Goal: Task Accomplishment & Management: Use online tool/utility

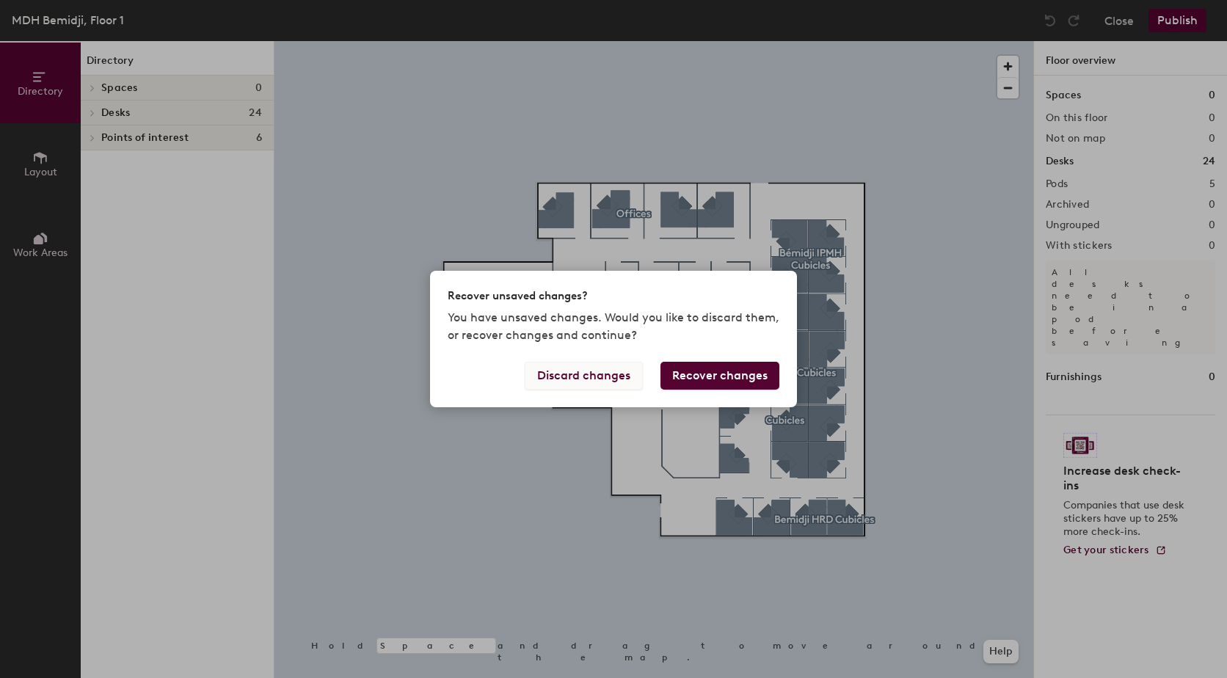
click at [580, 376] on button "Discard changes" at bounding box center [584, 376] width 118 height 28
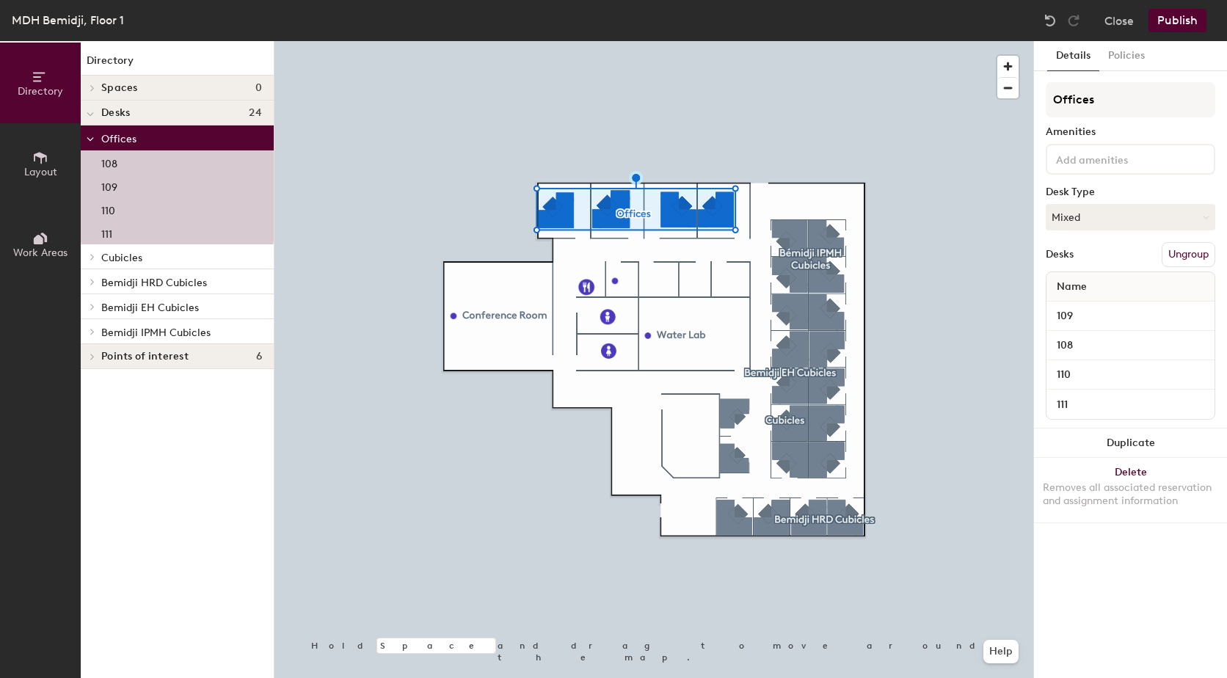
click at [1200, 255] on button "Ungroup" at bounding box center [1189, 254] width 54 height 25
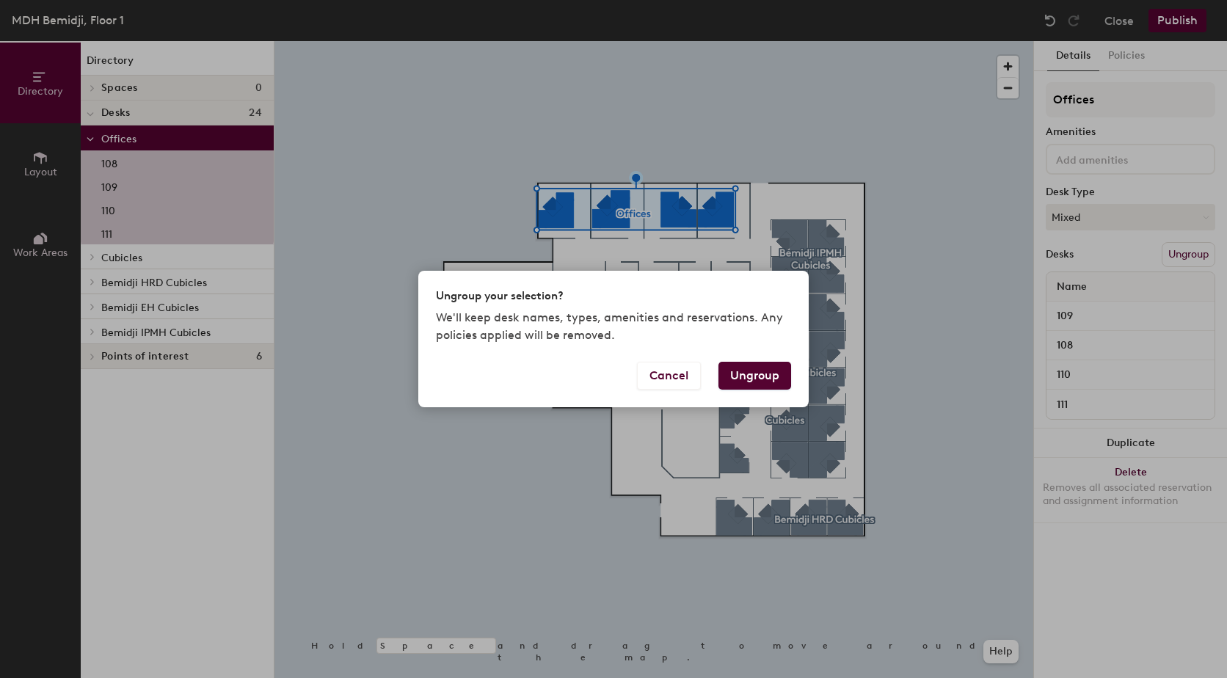
click at [768, 377] on button "Ungroup" at bounding box center [755, 376] width 73 height 28
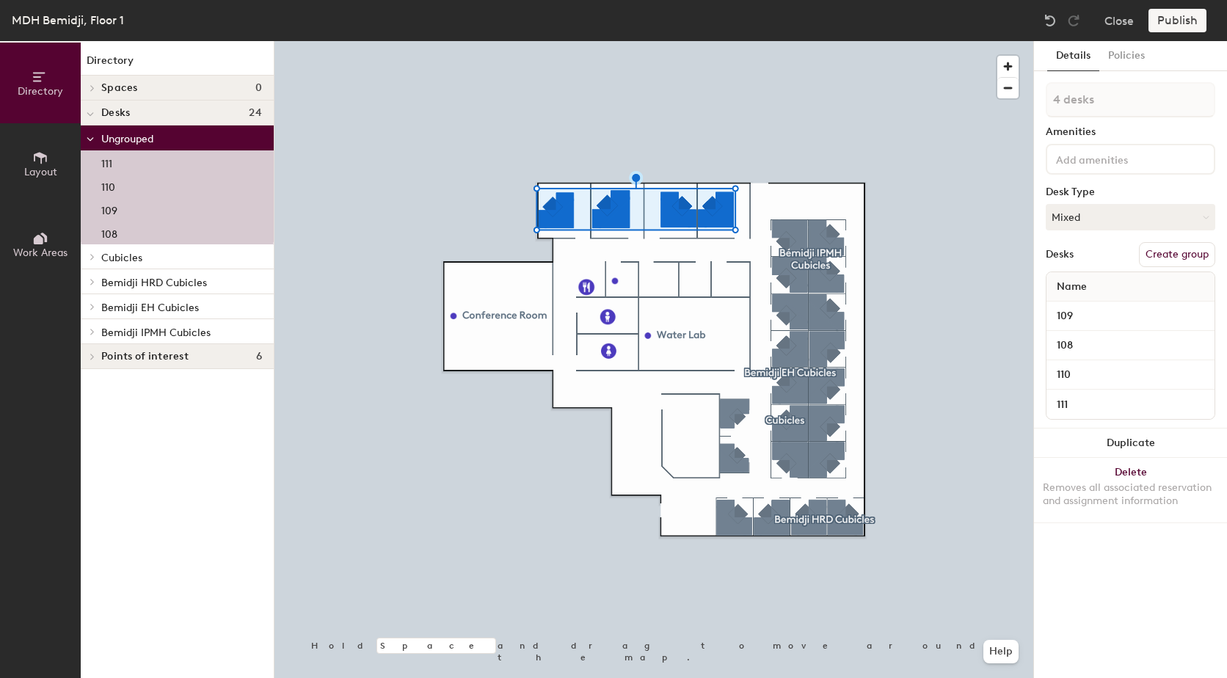
type input "1 desk"
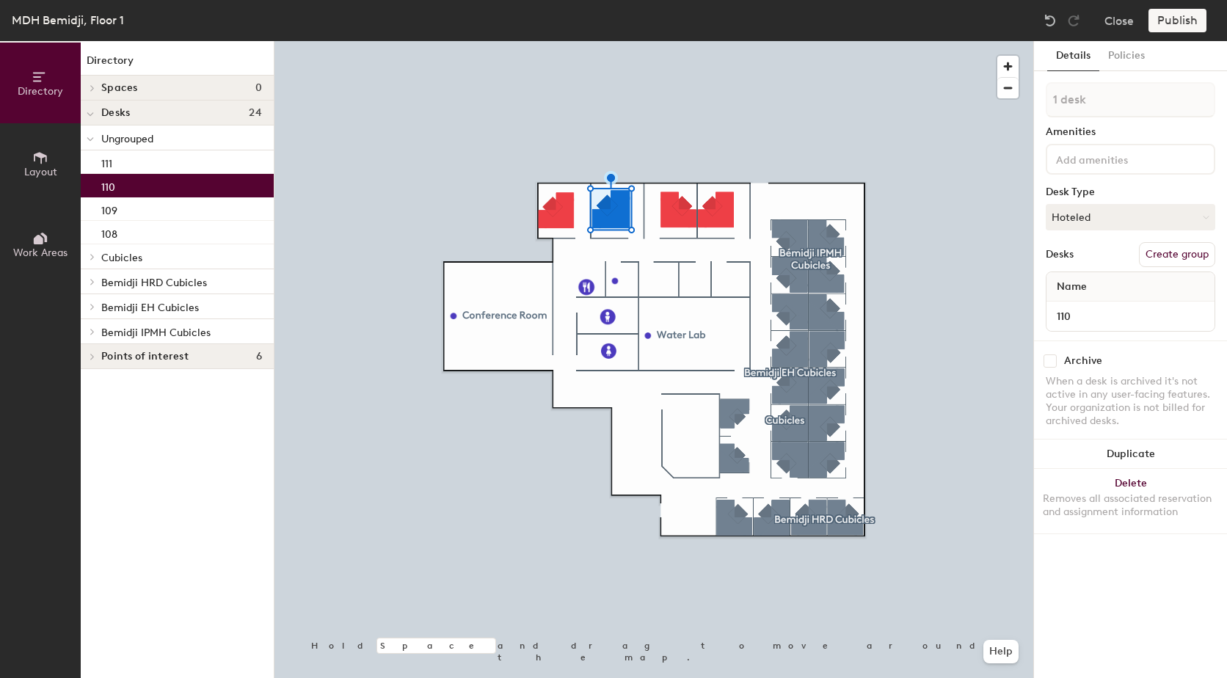
click at [1085, 157] on input at bounding box center [1119, 159] width 132 height 18
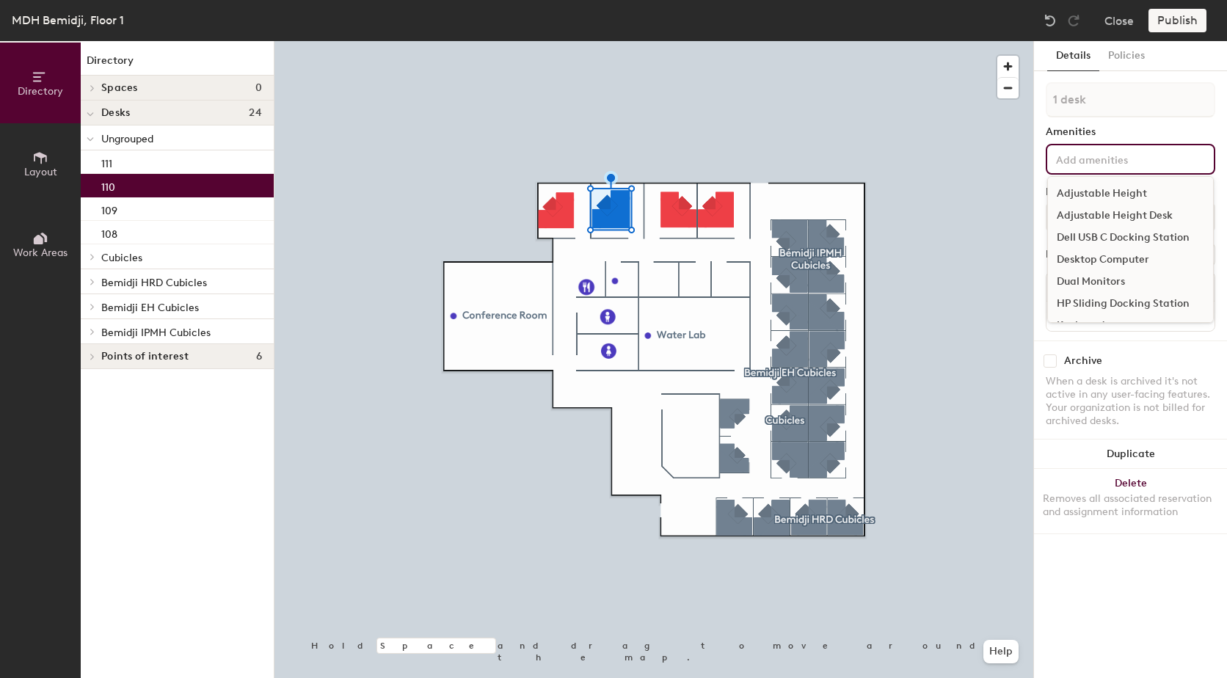
click at [1132, 127] on div "Amenities" at bounding box center [1131, 132] width 170 height 12
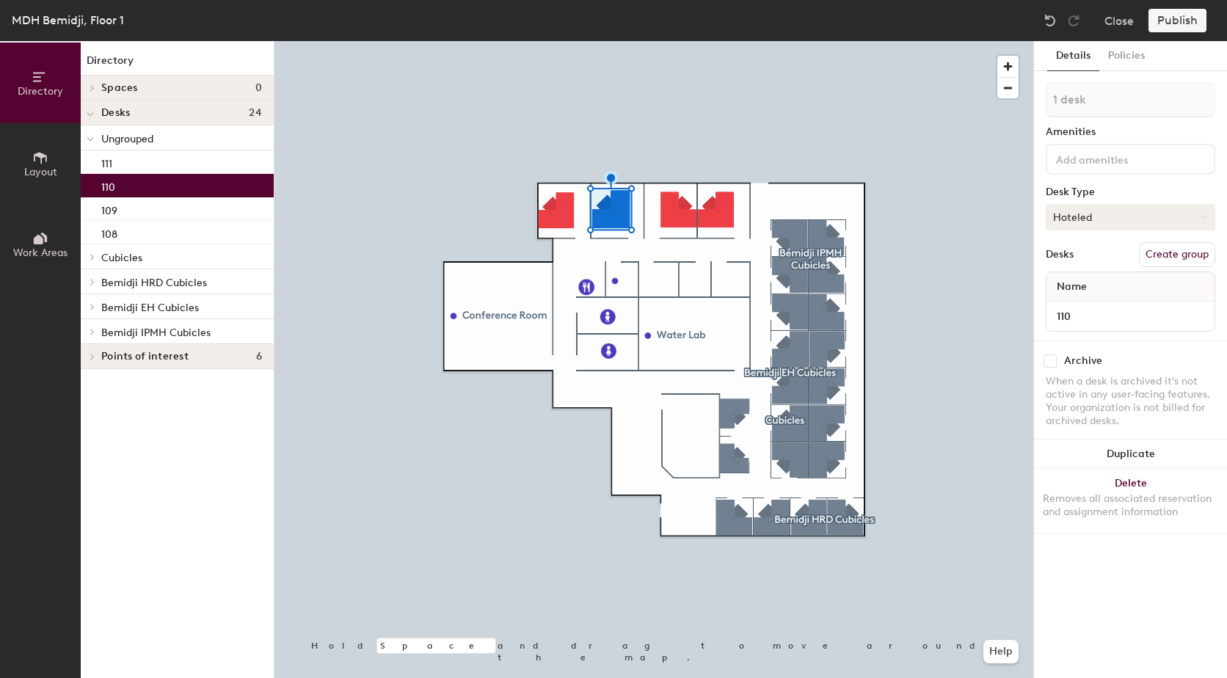
click at [1106, 215] on button "Hoteled" at bounding box center [1131, 217] width 170 height 26
click at [1086, 308] on div "Hoteled" at bounding box center [1120, 307] width 147 height 22
click at [1161, 251] on button "Create group" at bounding box center [1177, 254] width 76 height 25
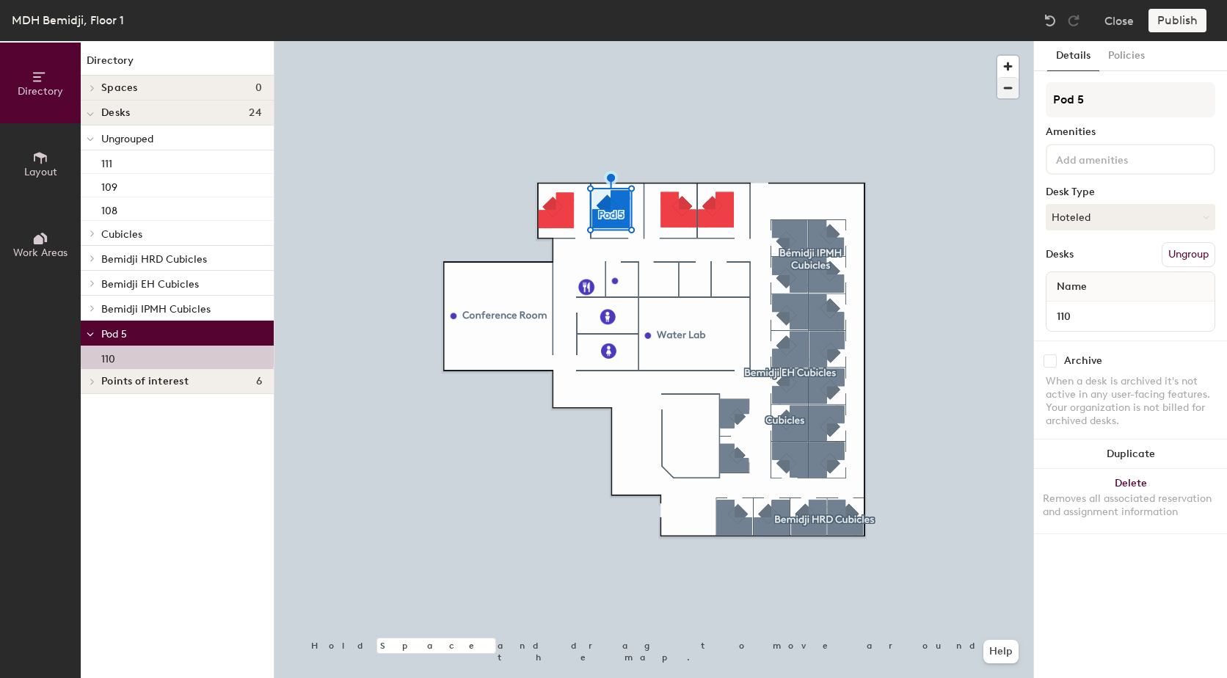
drag, startPoint x: 1095, startPoint y: 101, endPoint x: 1010, endPoint y: 96, distance: 85.2
click at [1010, 96] on div "Directory Layout Work Areas Directory Spaces 0 Desks 24 Ungrouped 111 109 108 C…" at bounding box center [613, 359] width 1227 height 637
drag, startPoint x: 1146, startPoint y: 98, endPoint x: 1089, endPoint y: 107, distance: 57.9
click at [1089, 107] on input "HPCD Office" at bounding box center [1131, 99] width 170 height 35
type input "HPCD Office"
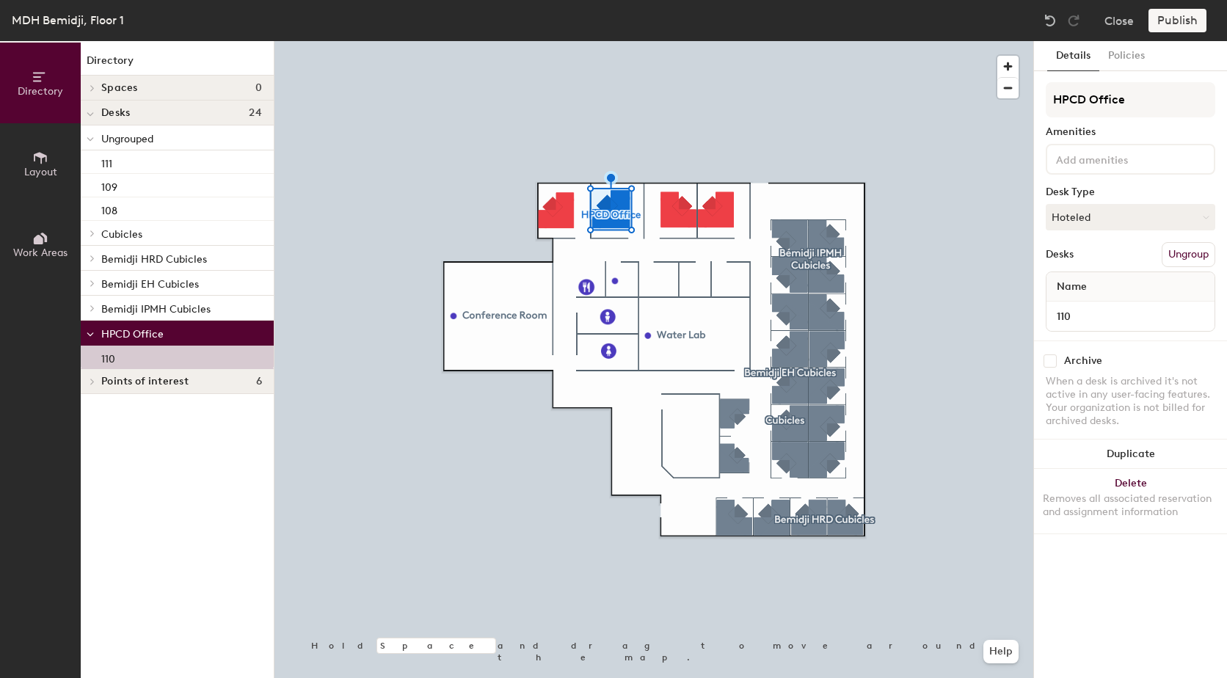
click at [1117, 130] on div "Amenities" at bounding box center [1131, 132] width 170 height 12
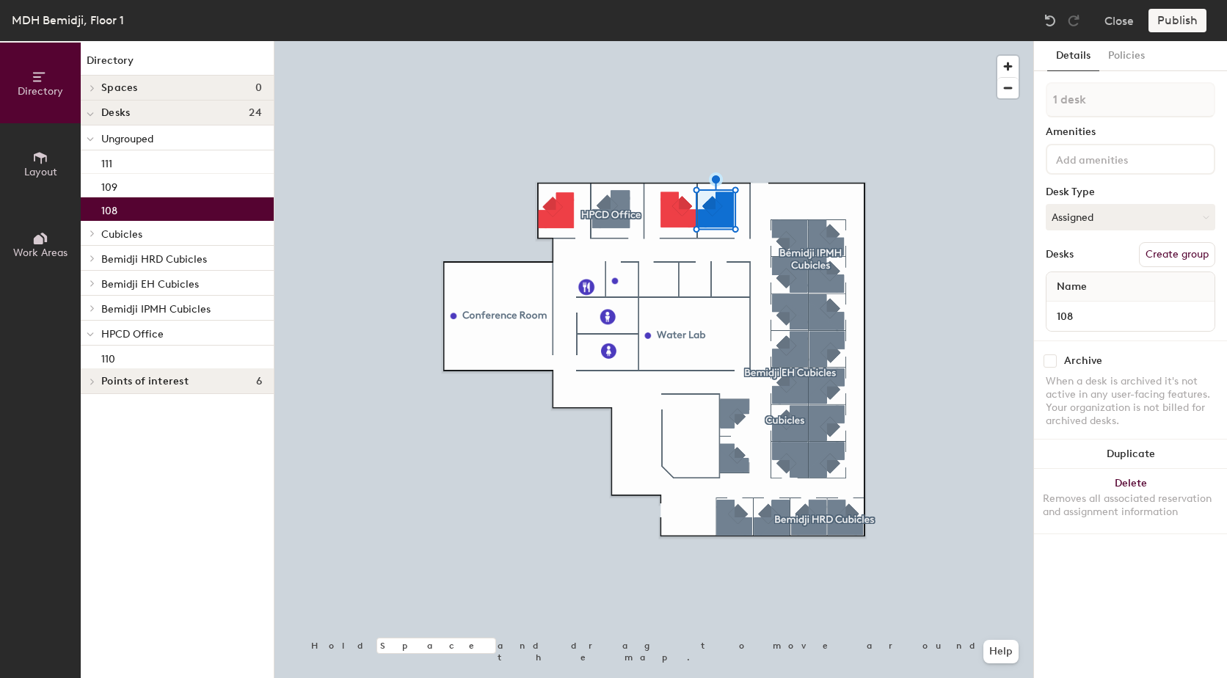
click at [1179, 255] on button "Create group" at bounding box center [1177, 254] width 76 height 25
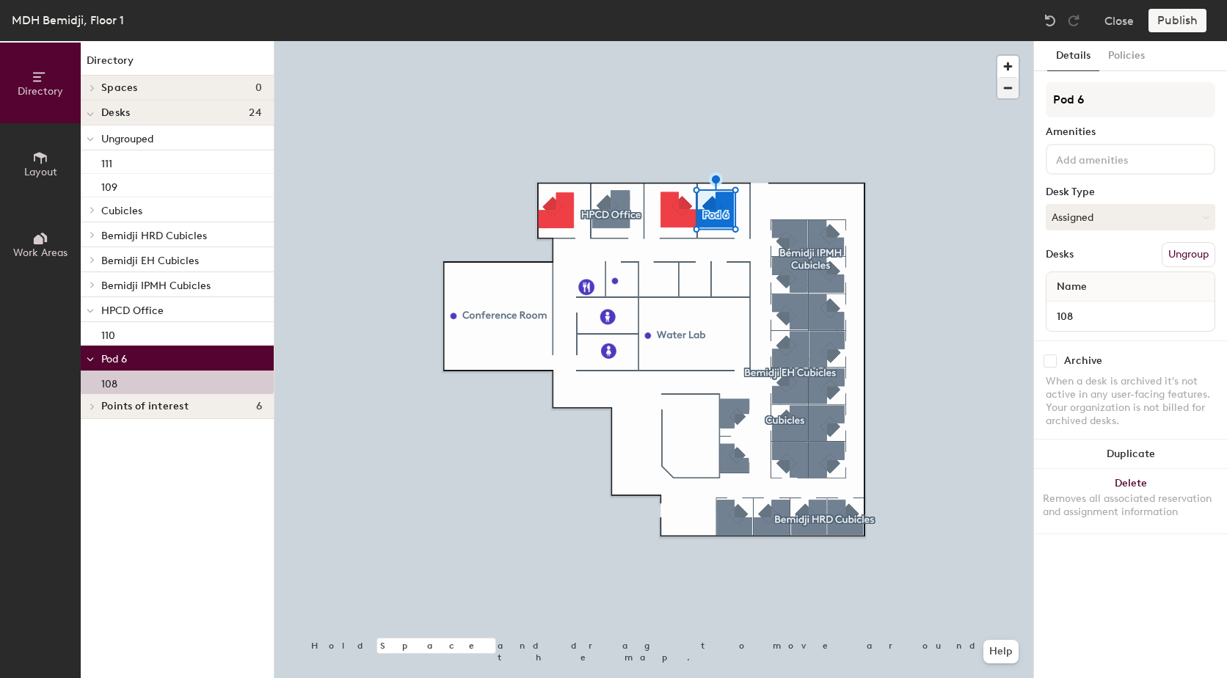
drag, startPoint x: 1116, startPoint y: 101, endPoint x: 1008, endPoint y: 95, distance: 108.1
click at [1008, 95] on div "Directory Layout Work Areas Directory Spaces 0 Desks 24 Ungrouped 111 109 Cubic…" at bounding box center [613, 359] width 1227 height 637
type input "EH Office"
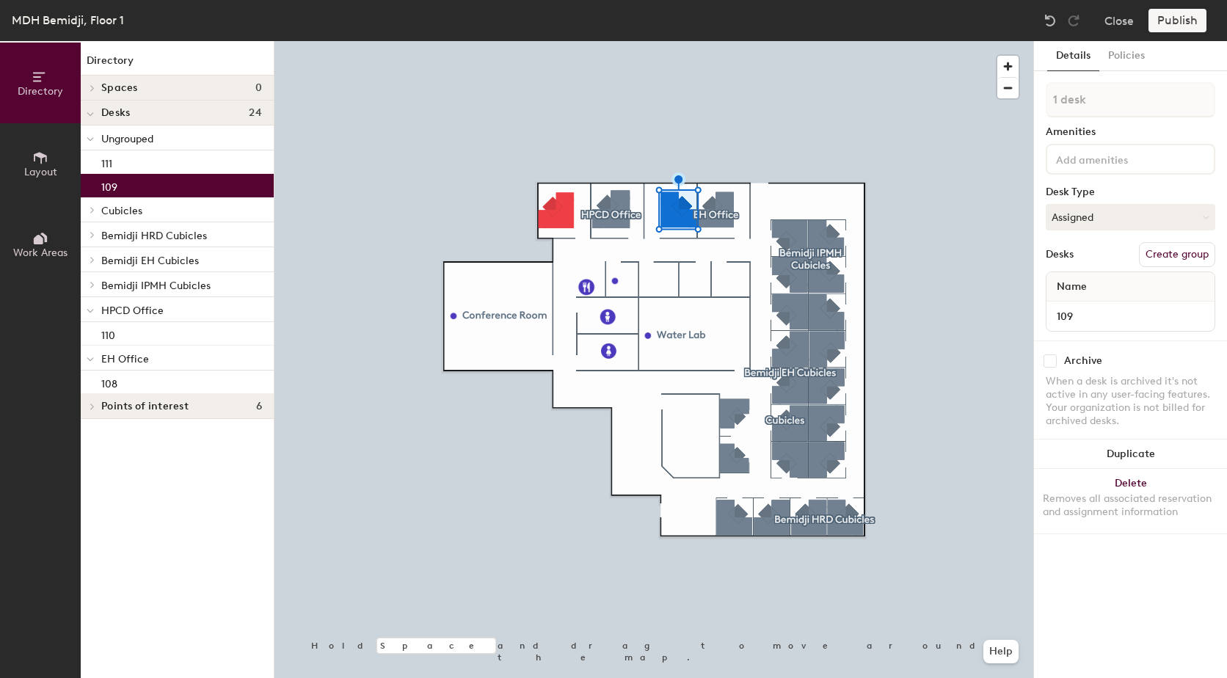
type input "2 desks"
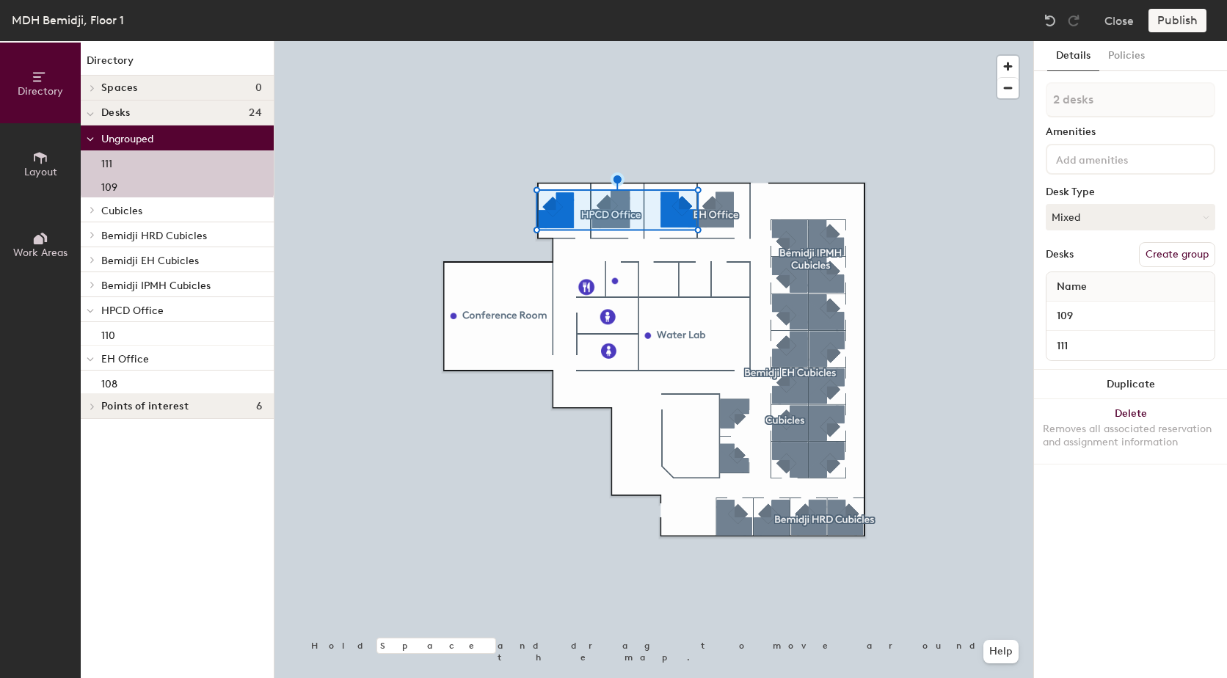
click at [1173, 260] on button "Create group" at bounding box center [1177, 254] width 76 height 25
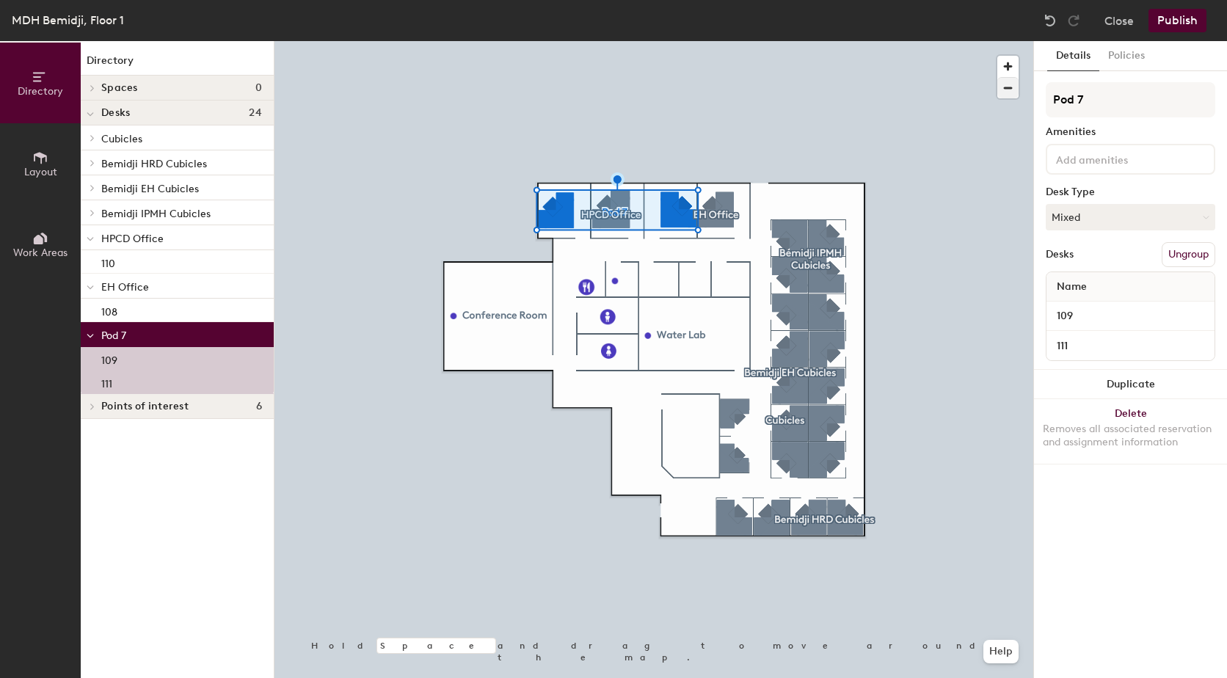
click at [1000, 98] on div "Directory Layout Work Areas Directory Spaces 0 Desks 24 Cubicles 1a 1b 2a 2b 3a…" at bounding box center [613, 359] width 1227 height 637
type input "Offices"
click at [1127, 514] on div "Details Policies Offices Amenities Desk Type Mixed Desks Ungroup Name 109 111 D…" at bounding box center [1130, 359] width 193 height 637
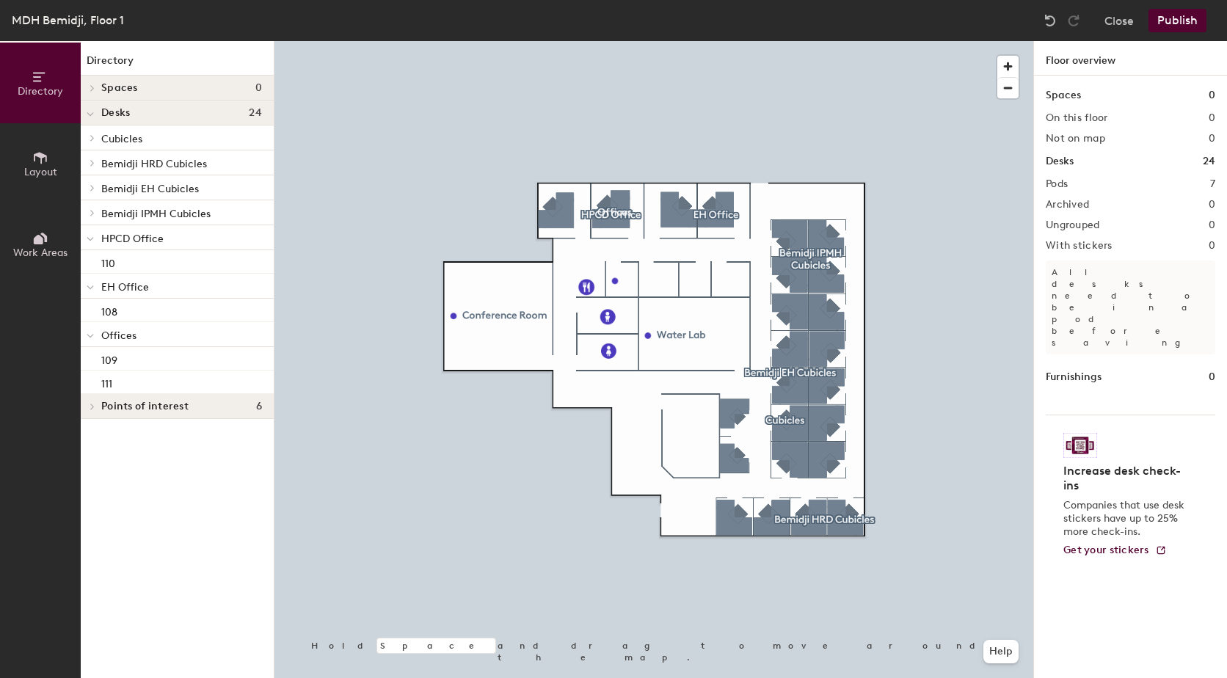
click at [1174, 19] on button "Publish" at bounding box center [1178, 20] width 58 height 23
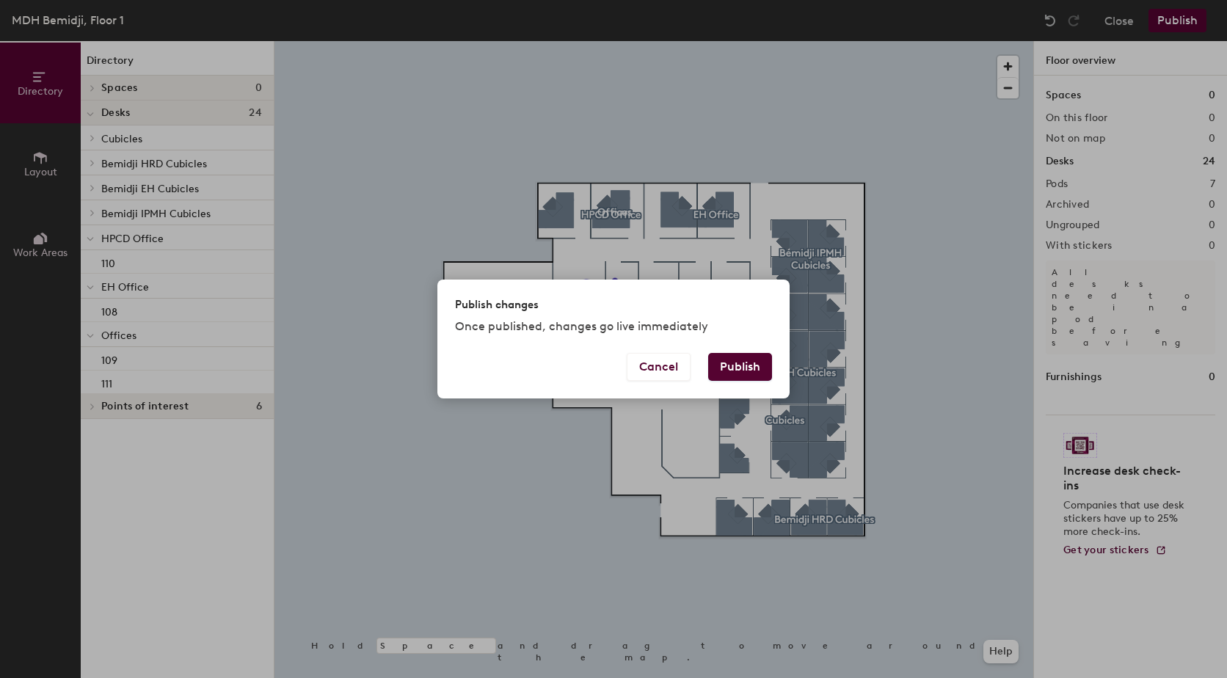
click at [751, 370] on button "Publish" at bounding box center [740, 367] width 64 height 28
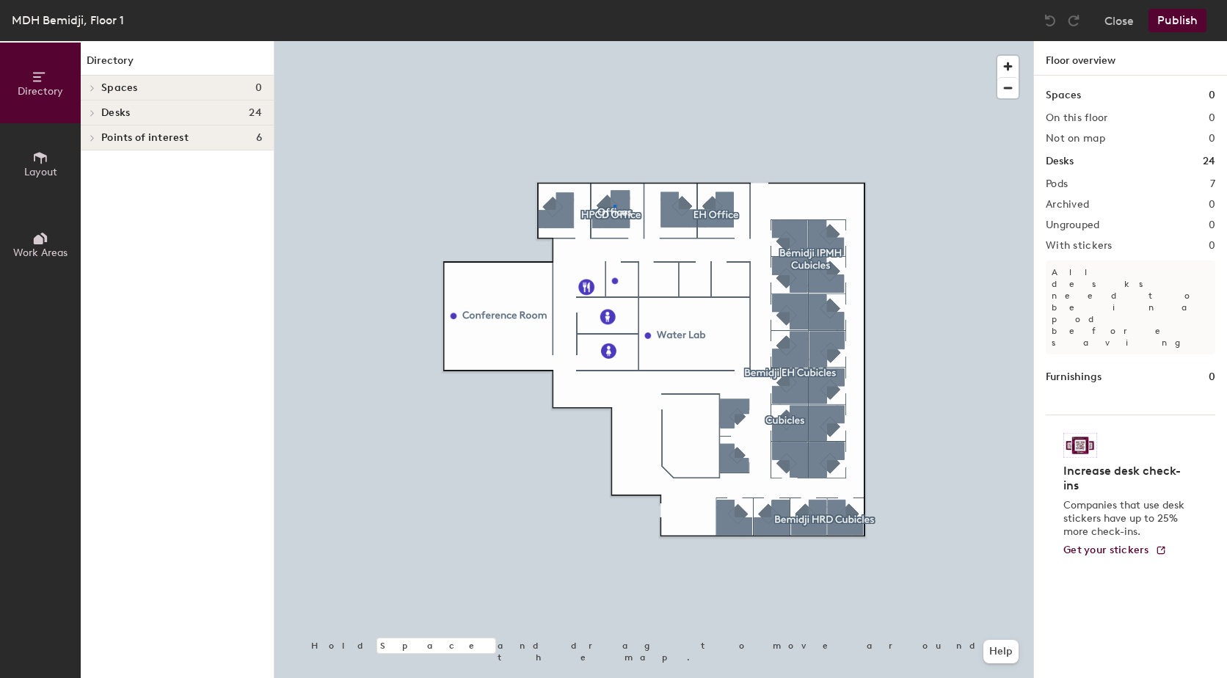
click at [614, 41] on div at bounding box center [653, 41] width 759 height 0
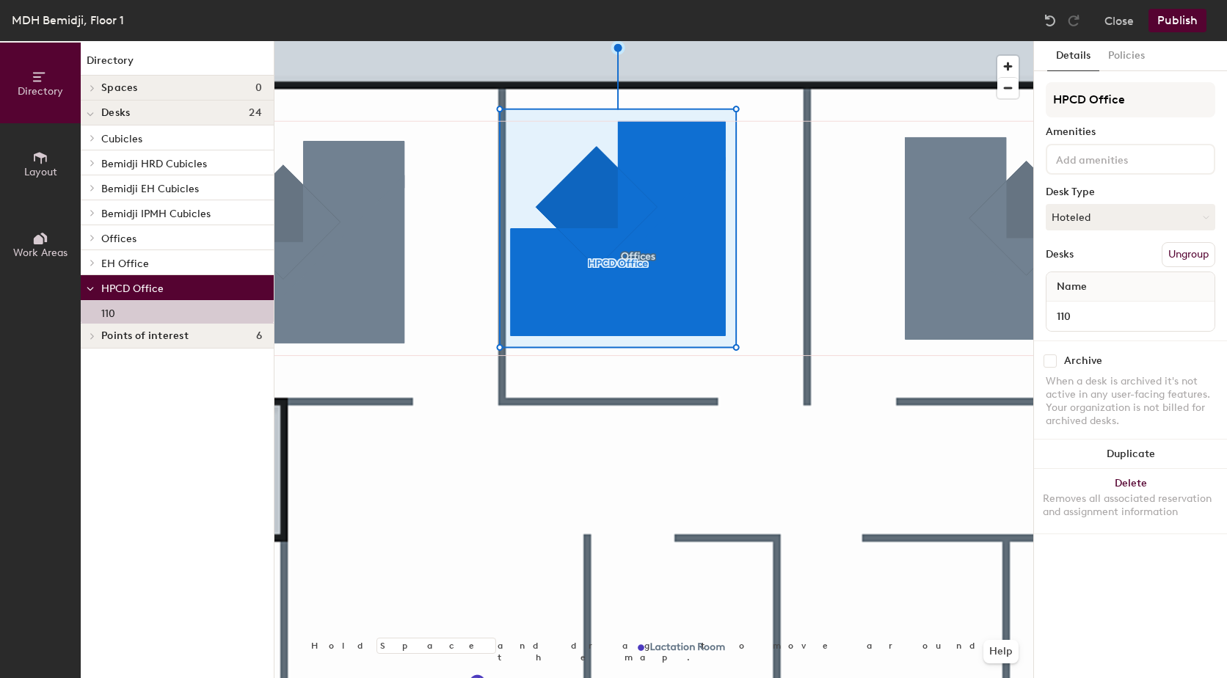
click at [862, 41] on div at bounding box center [653, 41] width 759 height 0
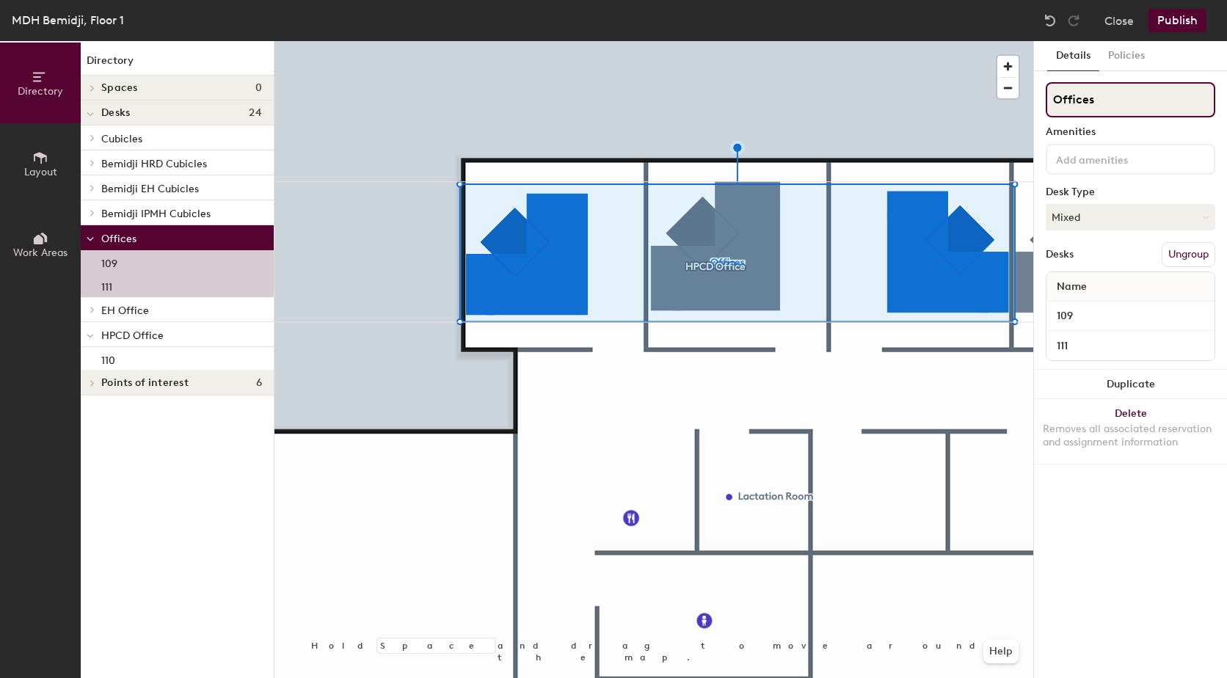
click at [1095, 104] on input "Offices" at bounding box center [1131, 99] width 170 height 35
click at [1057, 101] on input "Offices" at bounding box center [1131, 99] width 170 height 35
type input "Bemidji Offices"
click at [1187, 15] on button "Publish" at bounding box center [1178, 20] width 58 height 23
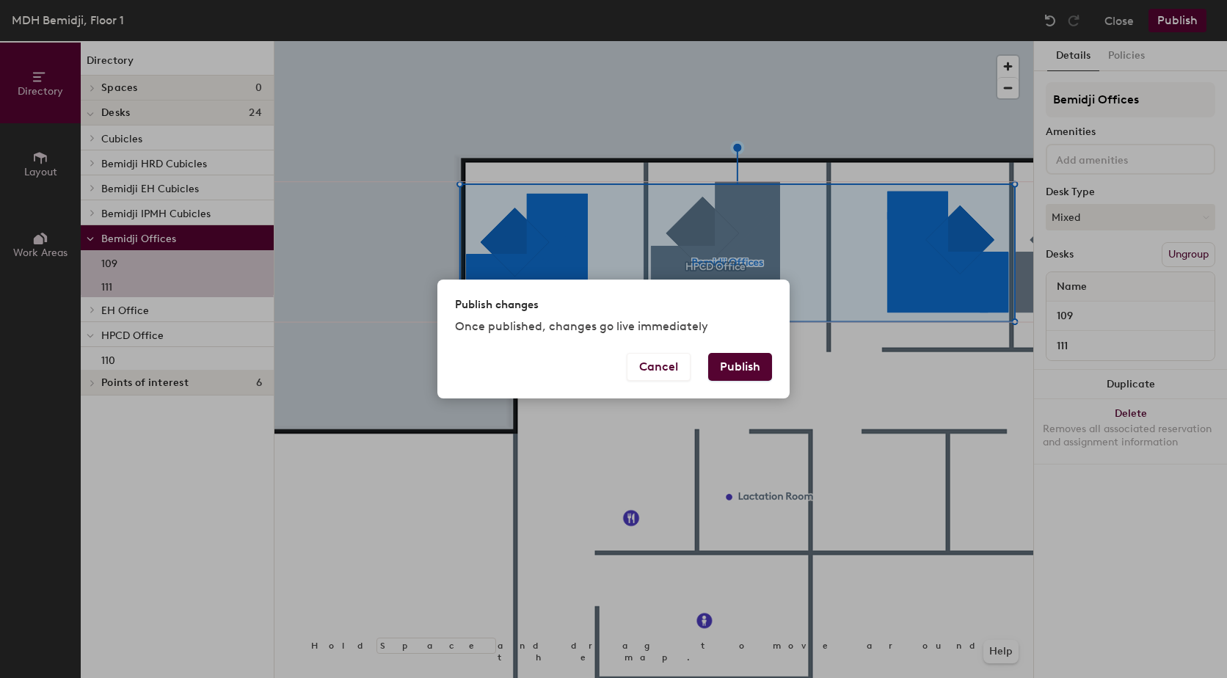
click at [745, 366] on button "Publish" at bounding box center [740, 367] width 64 height 28
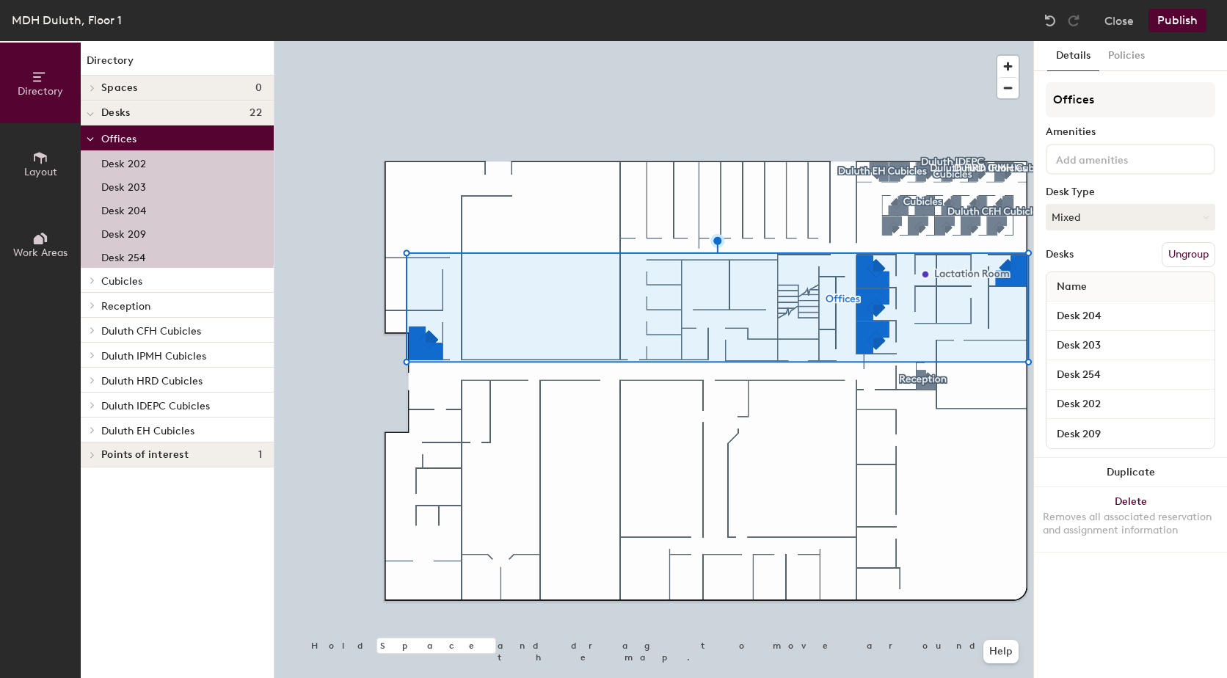
click at [1182, 250] on button "Ungroup" at bounding box center [1189, 254] width 54 height 25
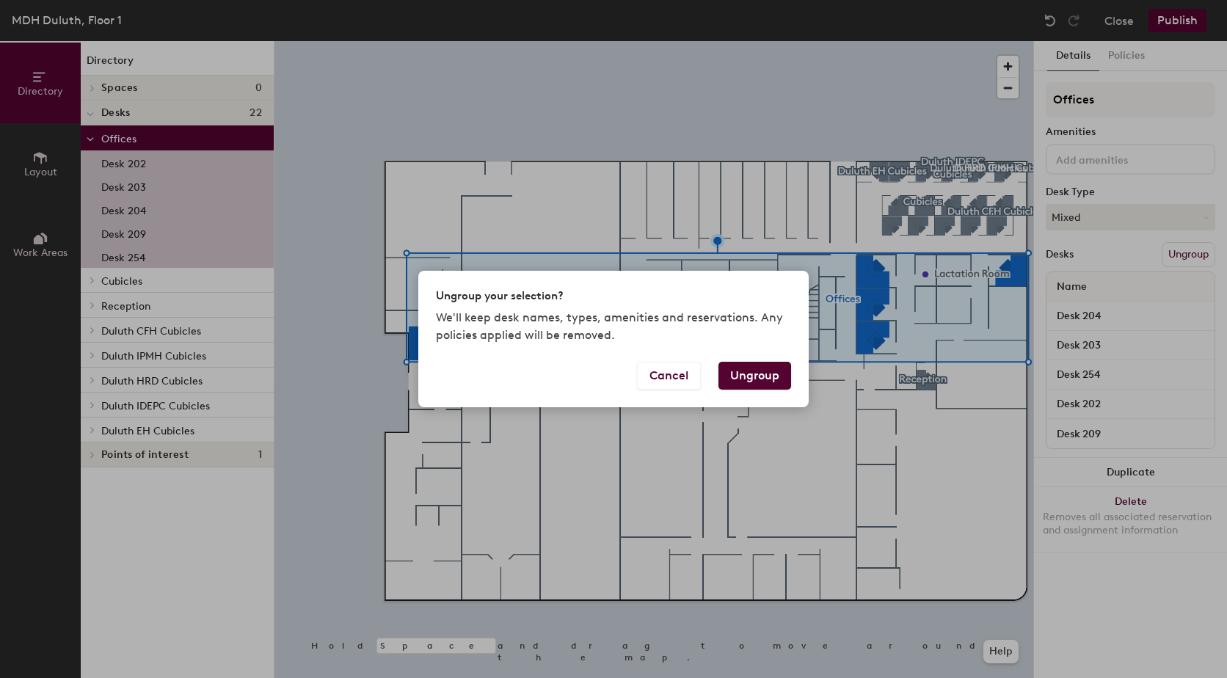
click at [772, 371] on button "Ungroup" at bounding box center [755, 376] width 73 height 28
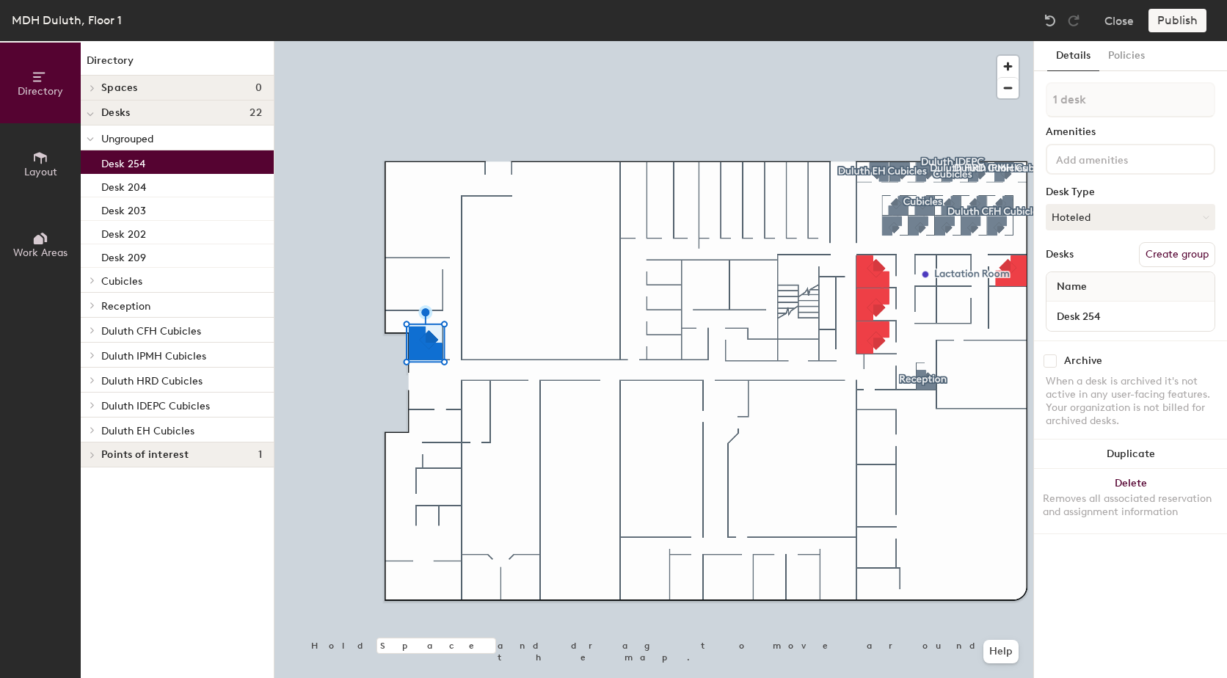
type input "2 desks"
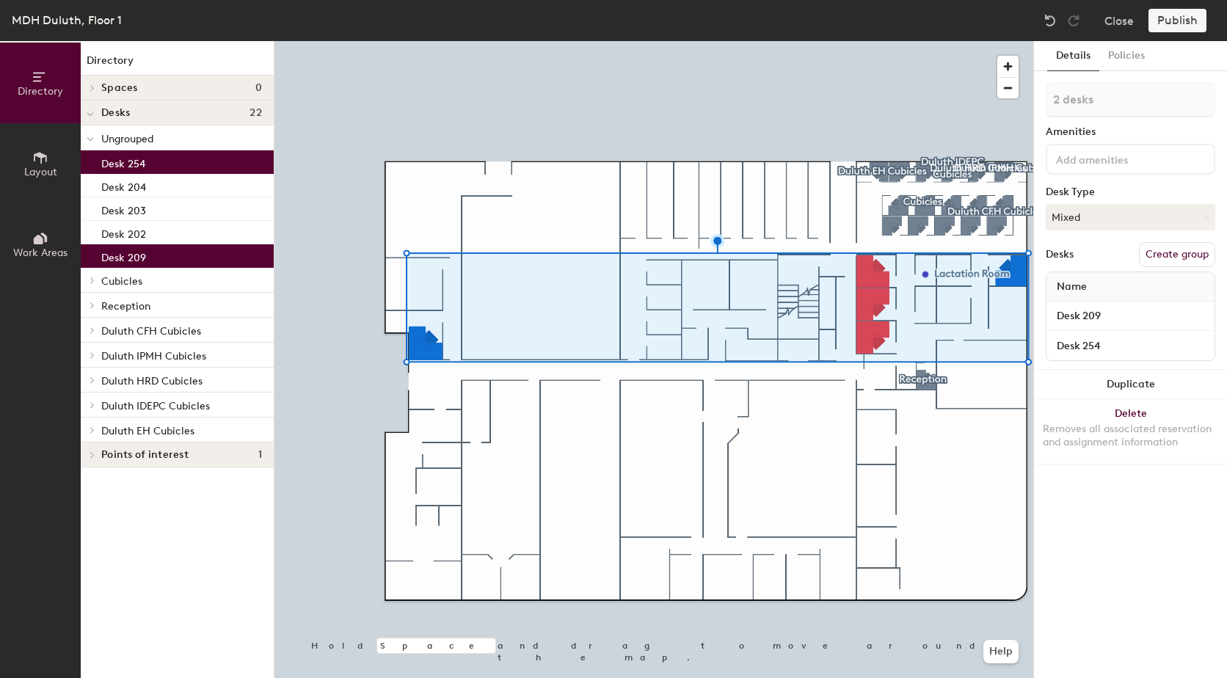
click at [1185, 258] on button "Create group" at bounding box center [1177, 254] width 76 height 25
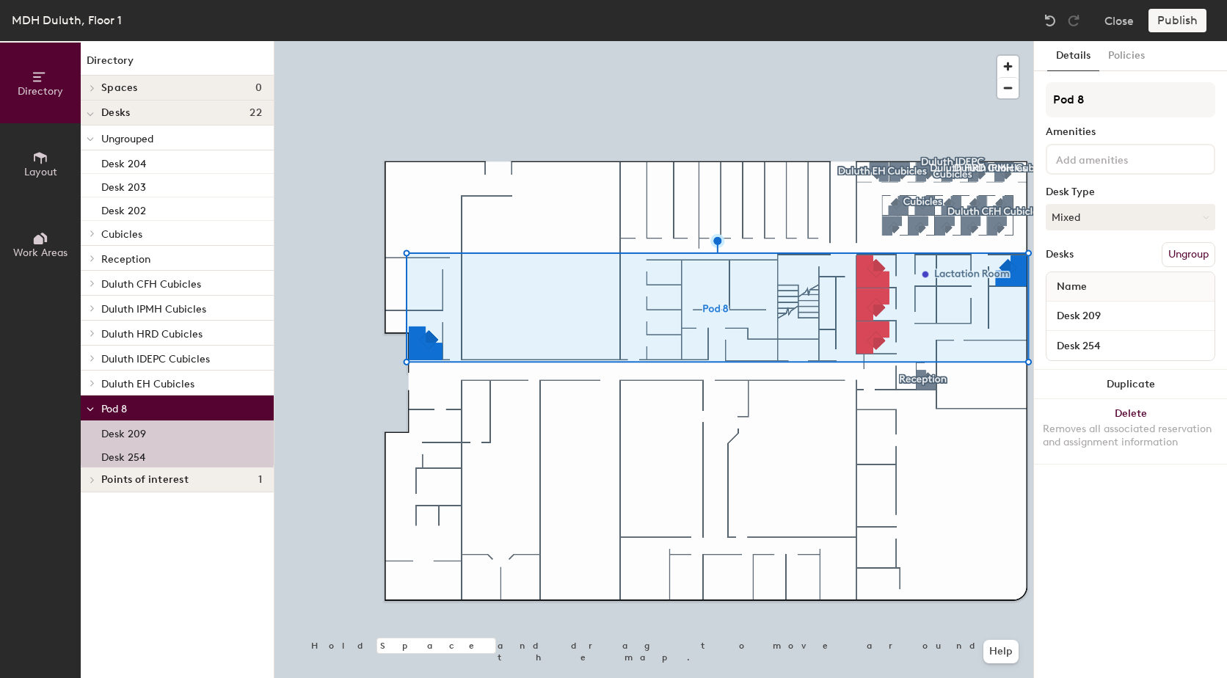
click at [1019, 101] on div "Directory Layout Work Areas Directory Spaces 0 Desks 22 Ungrouped Desk 204 Desk…" at bounding box center [613, 359] width 1227 height 637
drag, startPoint x: 1110, startPoint y: 102, endPoint x: 1075, endPoint y: 99, distance: 35.4
click at [1075, 99] on input "EH Offices" at bounding box center [1131, 99] width 170 height 35
click at [1146, 98] on input "EH Offices" at bounding box center [1131, 99] width 170 height 35
type input "EH Offices"
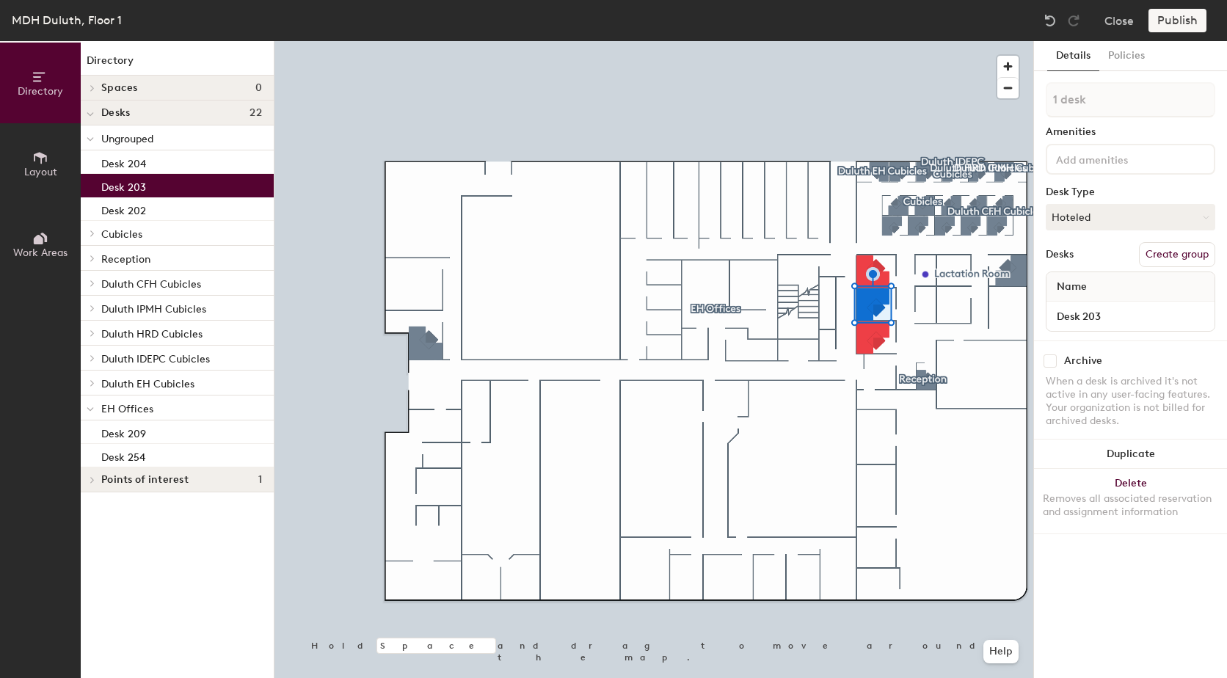
click at [1190, 250] on button "Create group" at bounding box center [1177, 254] width 76 height 25
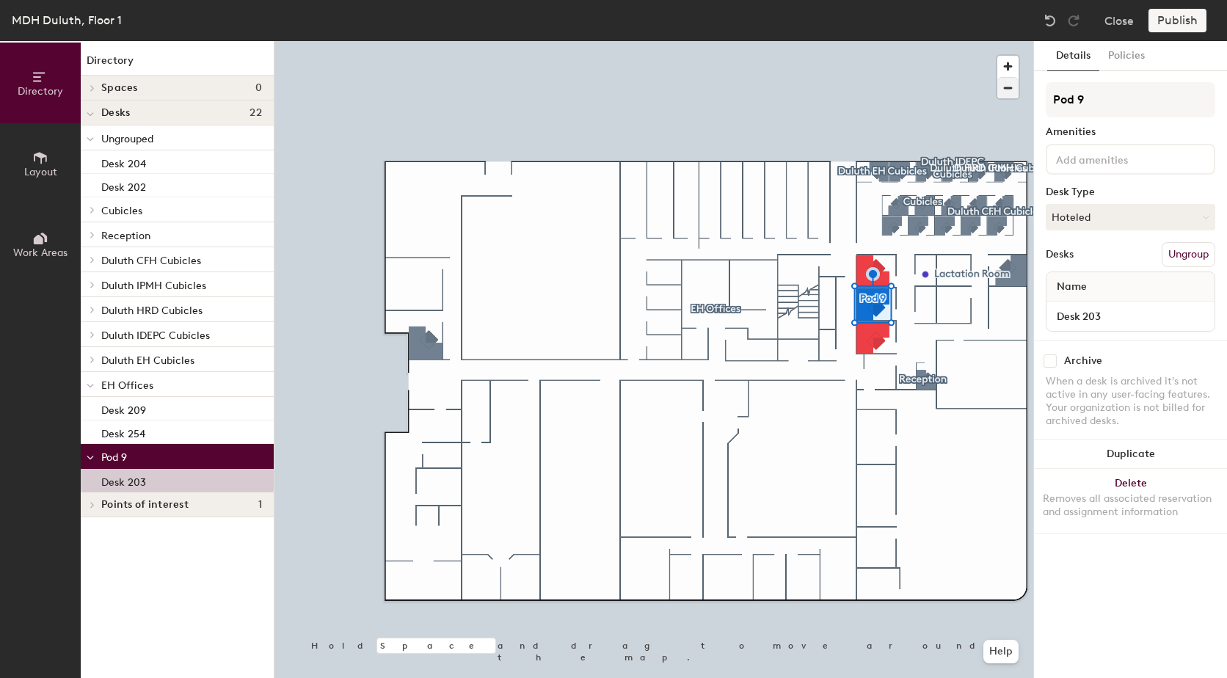
drag, startPoint x: 1107, startPoint y: 98, endPoint x: 1017, endPoint y: 98, distance: 90.3
click at [1017, 98] on div "Directory Layout Work Areas Directory Spaces 0 Desks 22 Ungrouped Desk 204 Desk…" at bounding box center [613, 359] width 1227 height 637
type input "IDEPC Office"
click at [1102, 250] on div "Desks Ungroup" at bounding box center [1131, 254] width 170 height 25
click at [863, 41] on div at bounding box center [653, 41] width 759 height 0
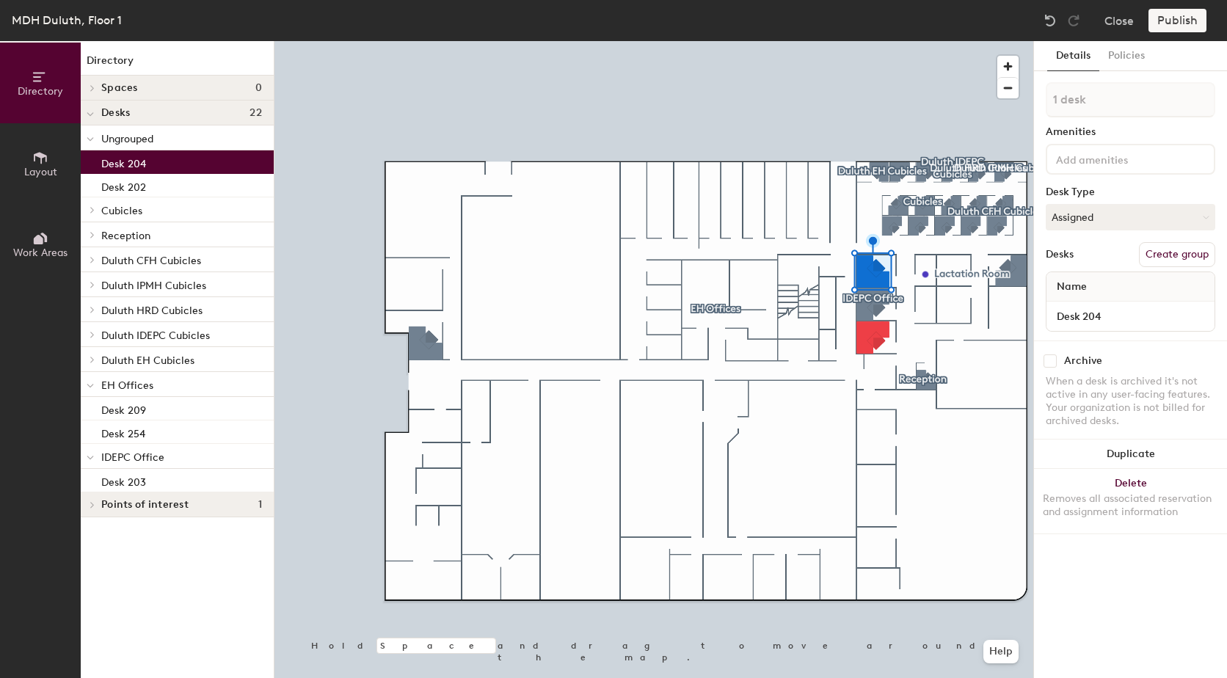
click at [867, 41] on div at bounding box center [653, 41] width 759 height 0
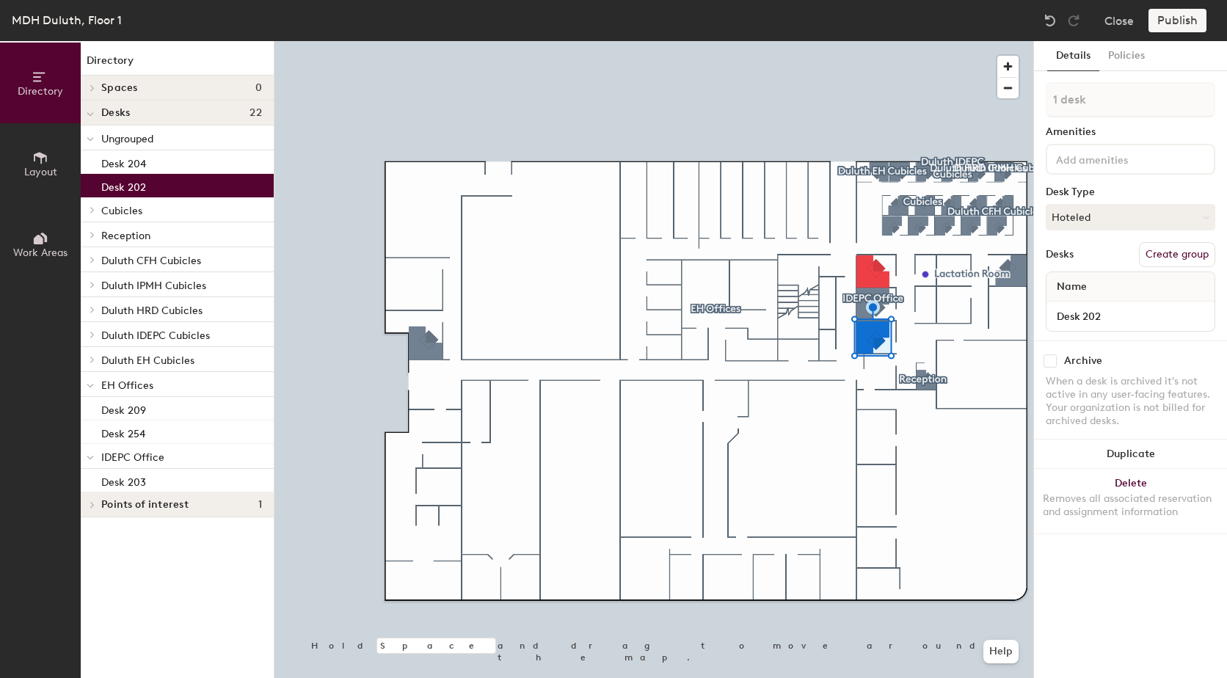
type input "2 desks"
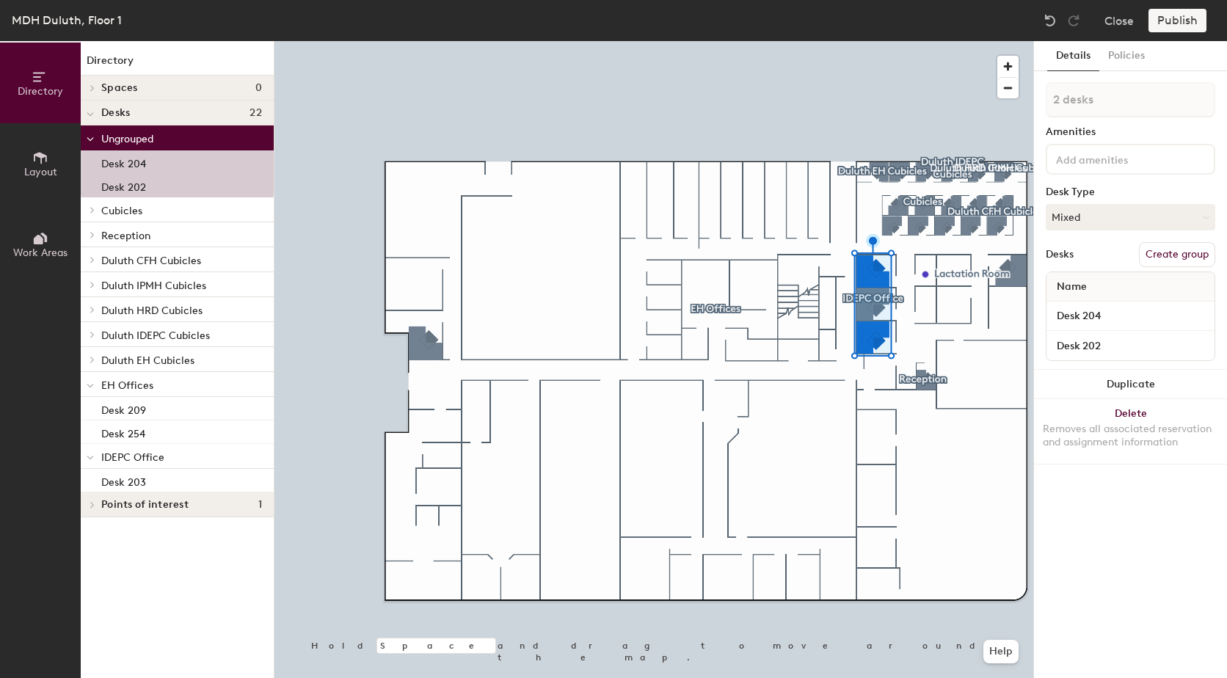
click at [1198, 251] on button "Create group" at bounding box center [1177, 254] width 76 height 25
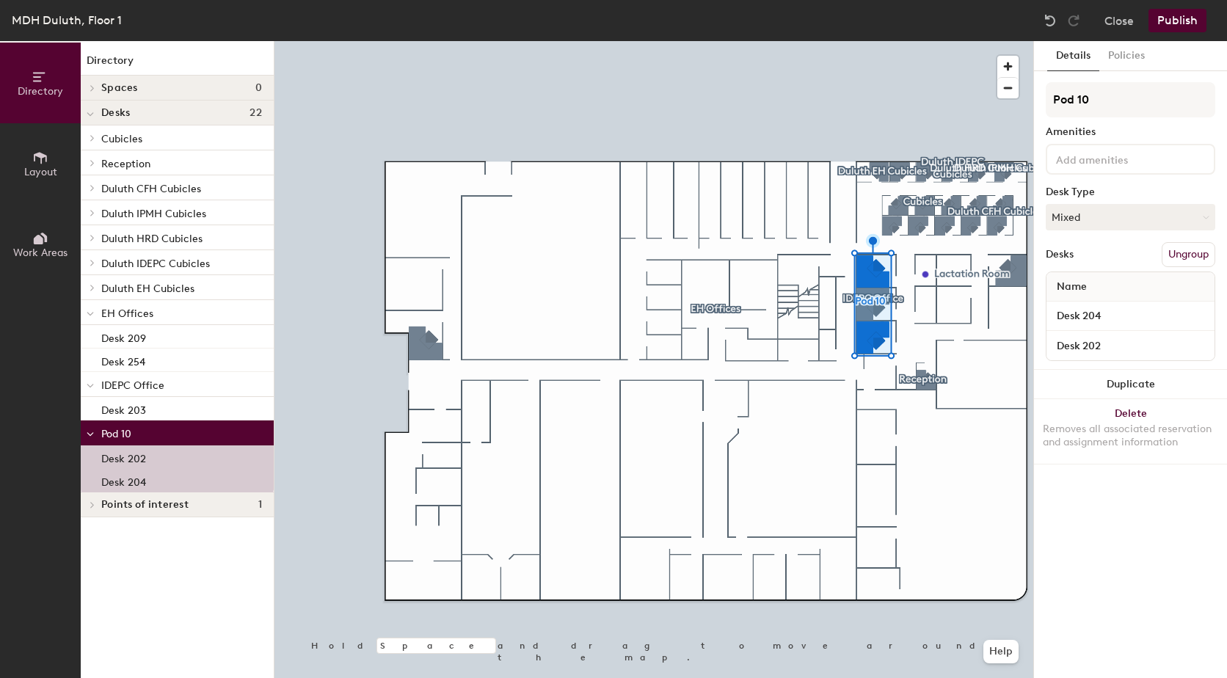
click at [1025, 102] on div "Directory Layout Work Areas Directory Spaces 0 Desks 22 Cubicles Desk 2A Desk 2…" at bounding box center [613, 359] width 1227 height 637
type input "Duluth Offices"
click at [1154, 487] on div "Details Policies Duluth Offices Amenities Desk Type Mixed Desks Ungroup Name De…" at bounding box center [1130, 359] width 193 height 637
click at [1176, 13] on button "Publish" at bounding box center [1178, 20] width 58 height 23
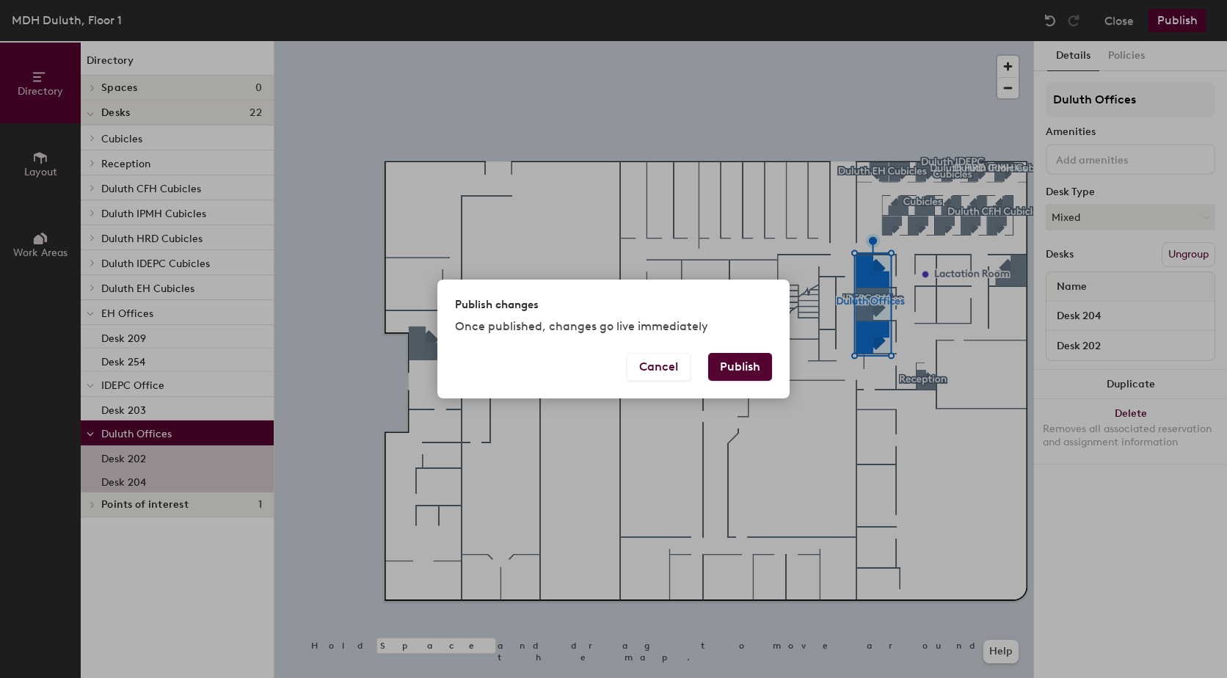
click at [761, 363] on button "Publish" at bounding box center [740, 367] width 64 height 28
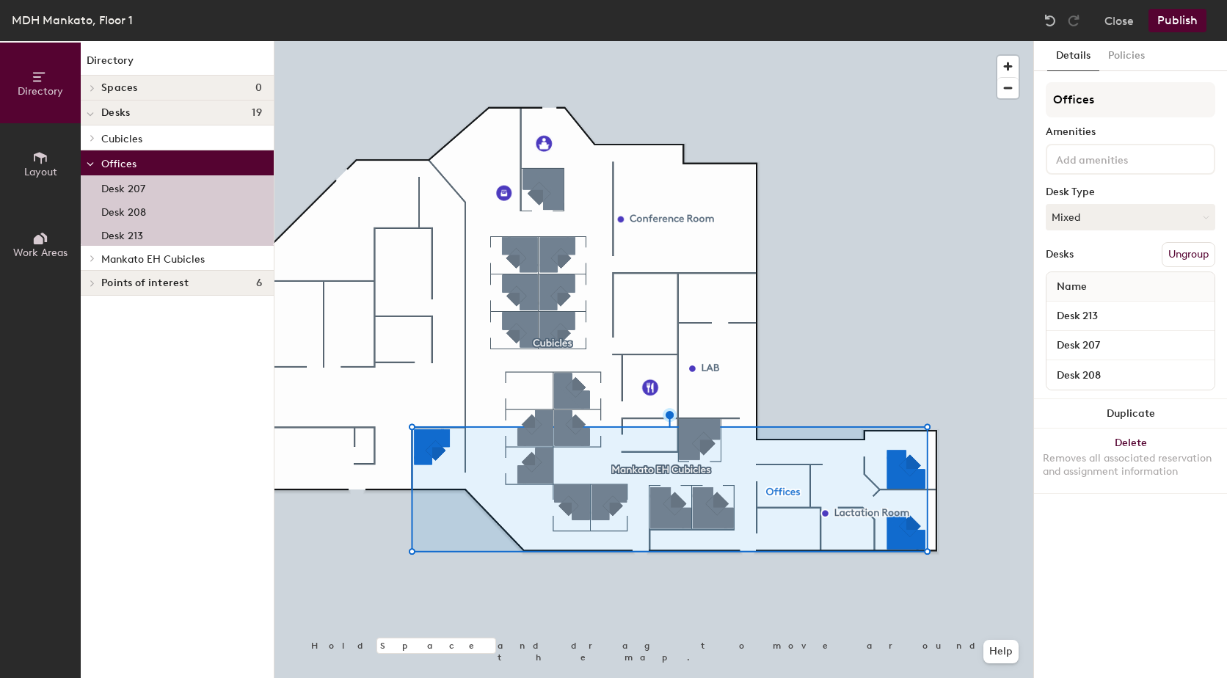
click at [1182, 255] on button "Ungroup" at bounding box center [1189, 254] width 54 height 25
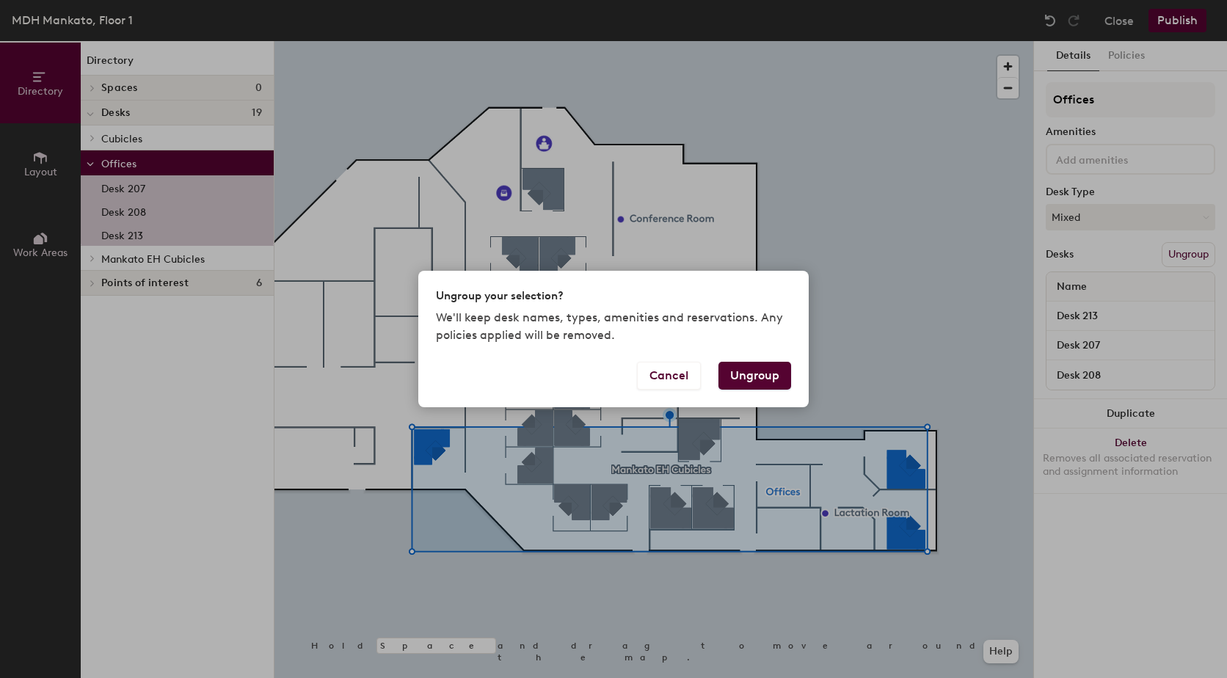
click at [768, 379] on button "Ungroup" at bounding box center [755, 376] width 73 height 28
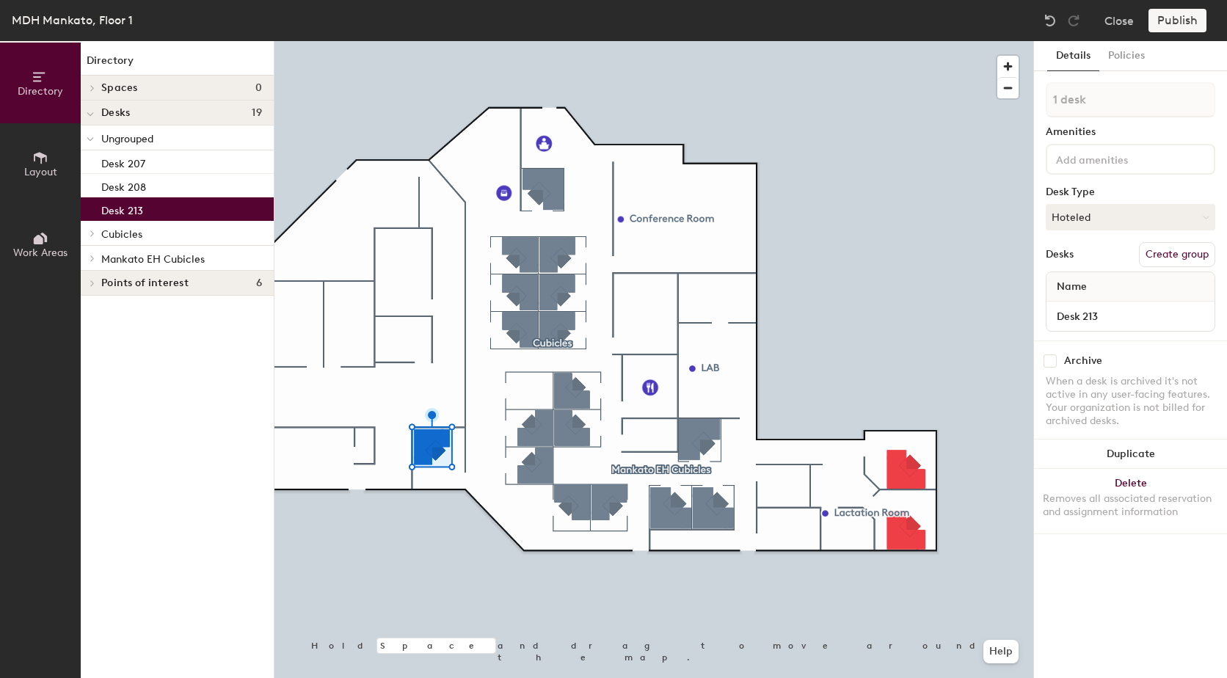
click at [1172, 261] on button "Create group" at bounding box center [1177, 254] width 76 height 25
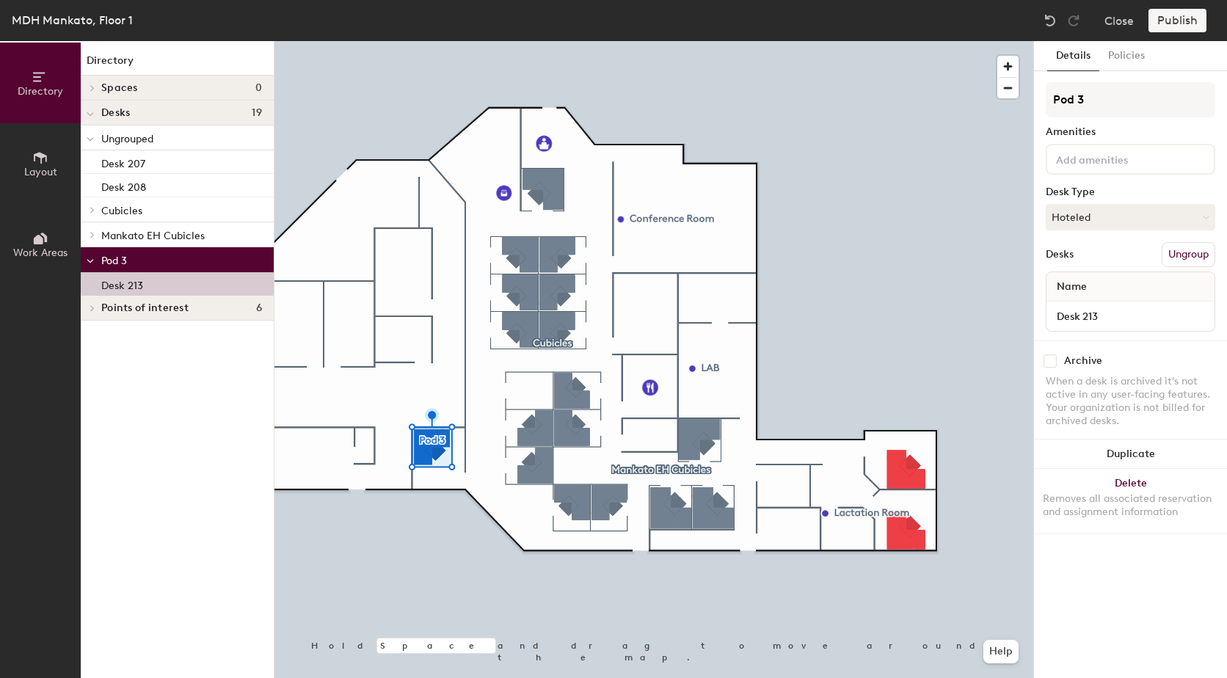
click at [1013, 103] on div "Directory Layout Work Areas Directory Spaces 0 Desks 19 Ungrouped Desk 207 Desk…" at bounding box center [613, 359] width 1227 height 637
type input "Mankato Offices"
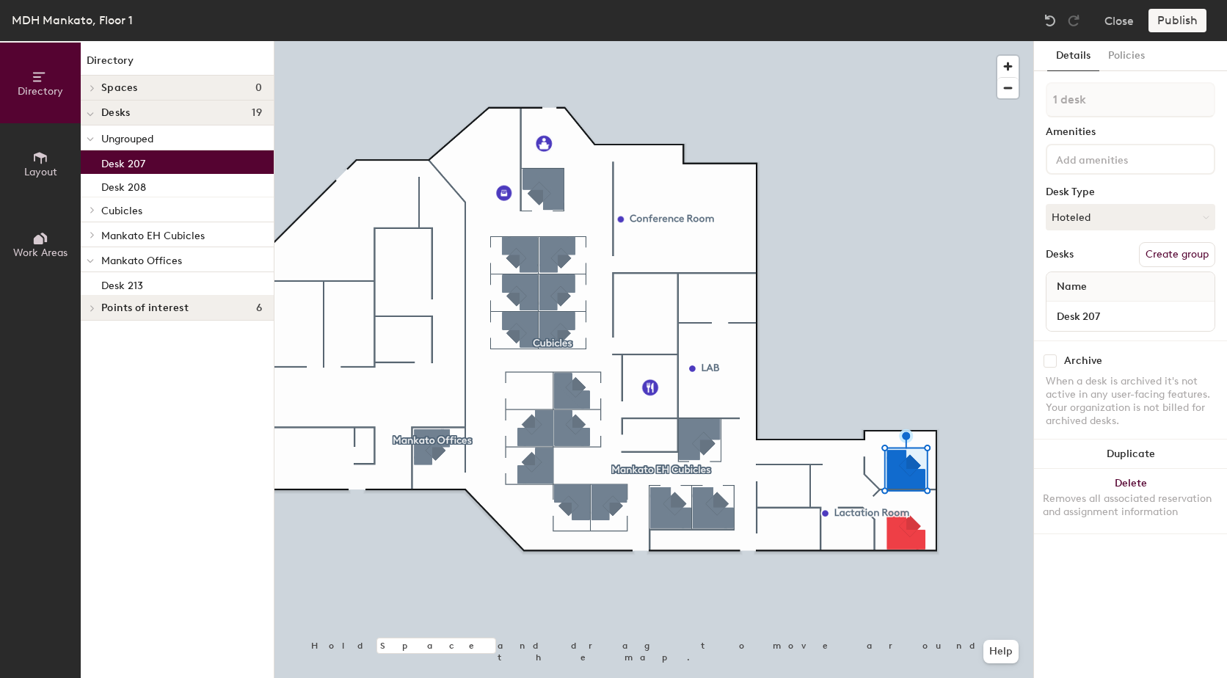
click at [1200, 246] on button "Create group" at bounding box center [1177, 254] width 76 height 25
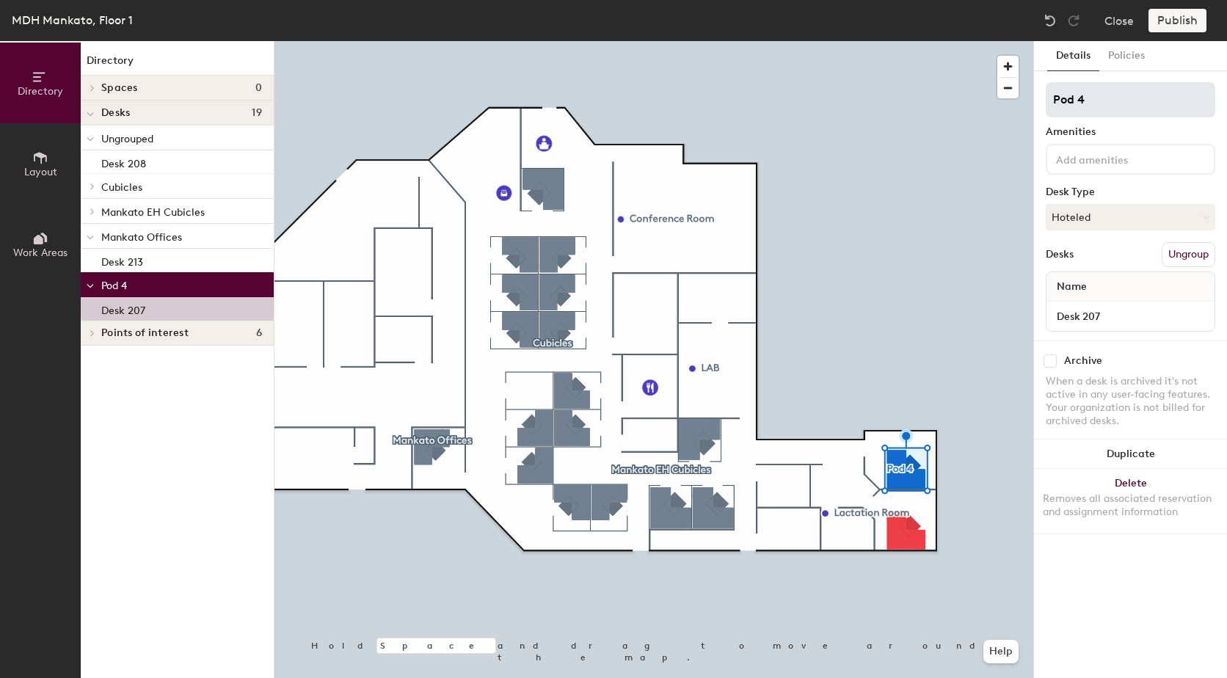
click at [986, 109] on div "Directory Layout Work Areas Directory Spaces 0 Desks 19 Ungrouped Desk 208 Cubi…" at bounding box center [613, 359] width 1227 height 637
type input "HRD Offices"
click at [978, 108] on div "Directory Layout Work Areas Directory Spaces 0 Desks 19 Ungrouped Desk 208 Cubi…" at bounding box center [613, 359] width 1227 height 637
click at [1196, 247] on button "Ungroup" at bounding box center [1189, 254] width 54 height 25
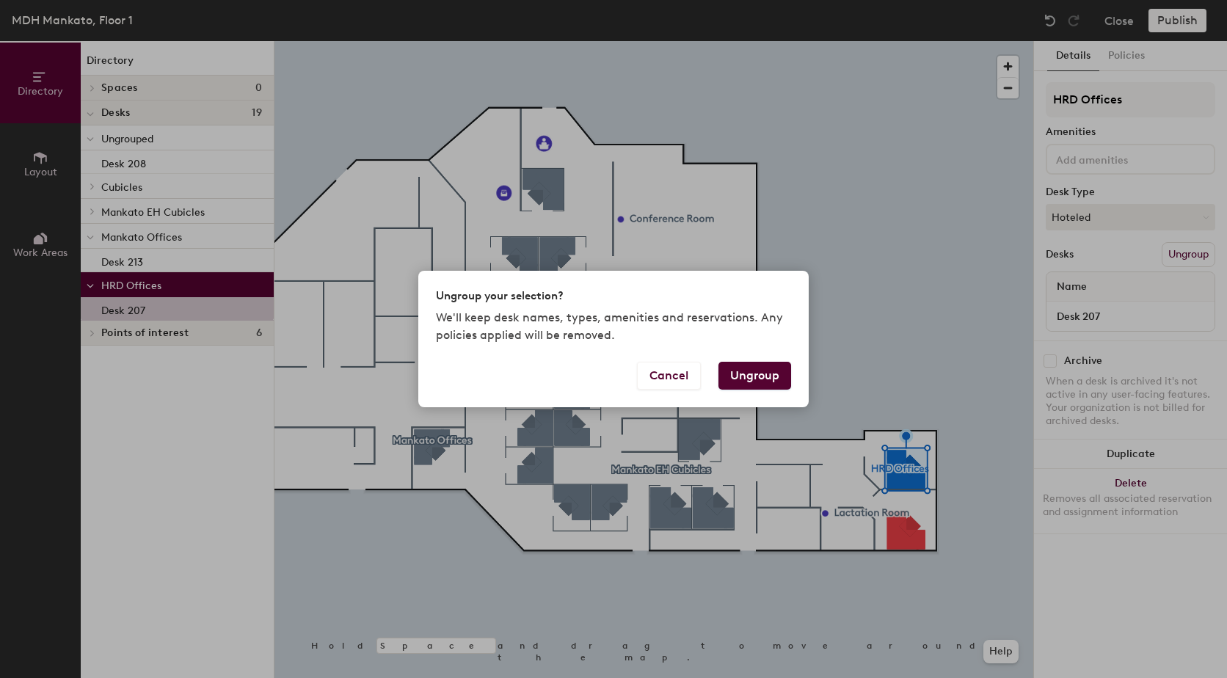
click at [749, 379] on button "Ungroup" at bounding box center [755, 376] width 73 height 28
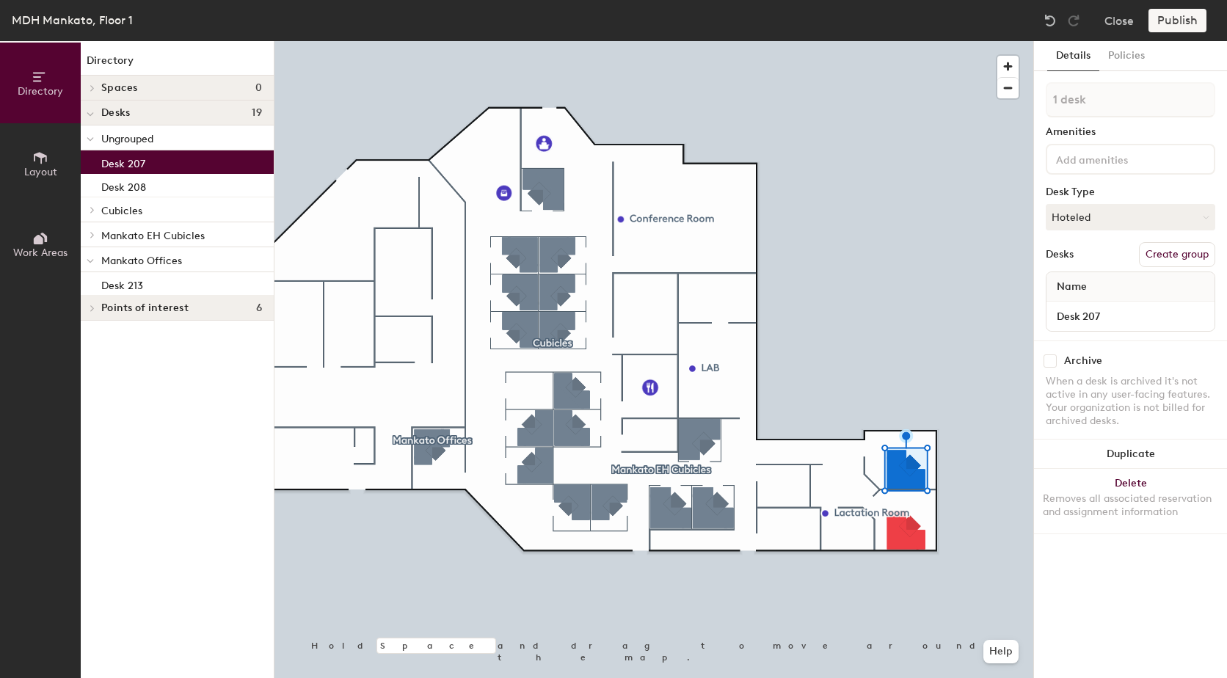
type input "2 desks"
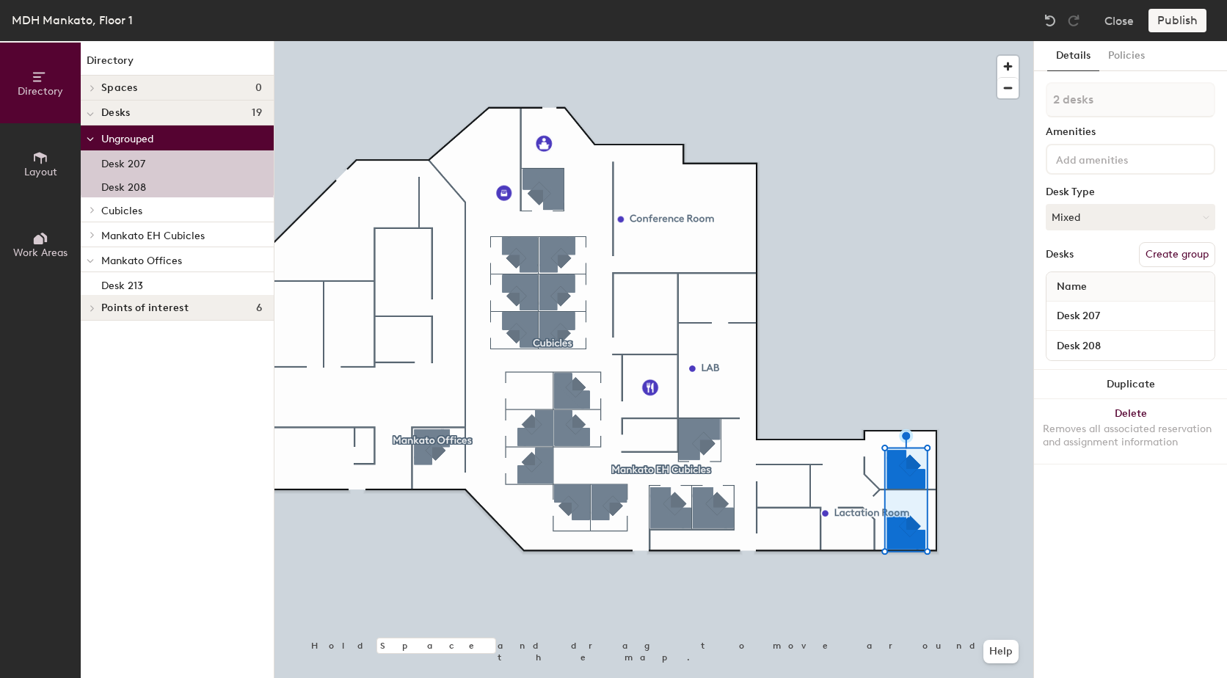
click at [1194, 259] on button "Create group" at bounding box center [1177, 254] width 76 height 25
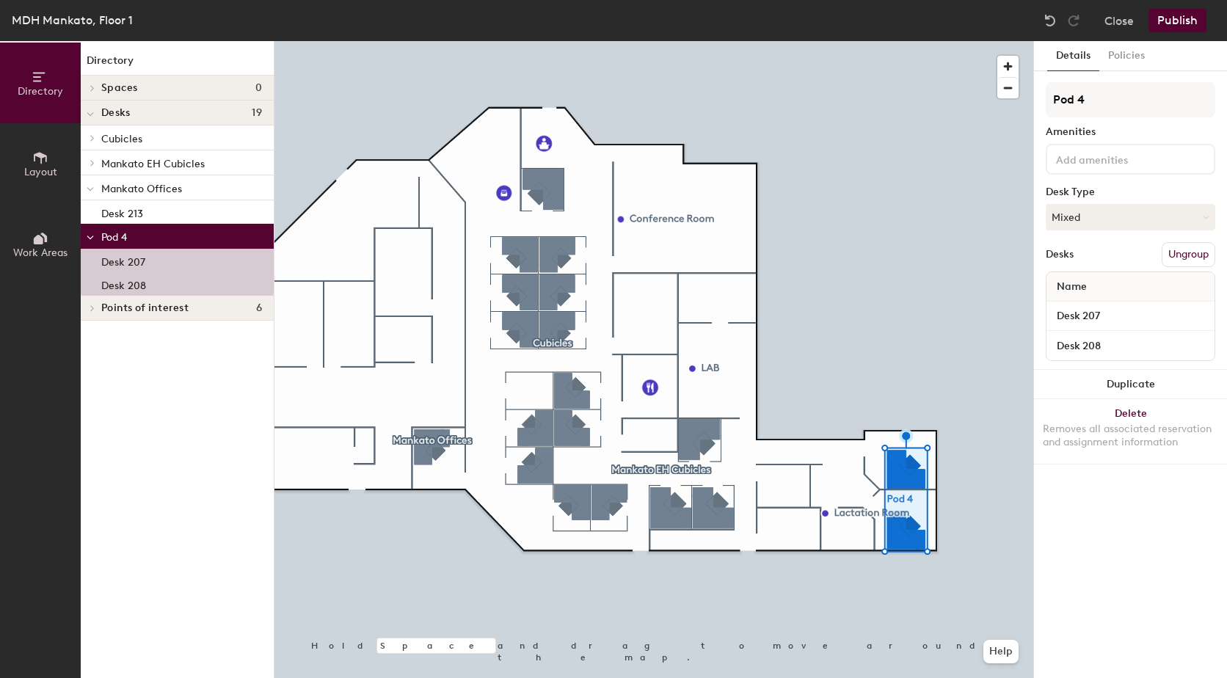
click at [1017, 107] on div "Directory Layout Work Areas Directory Spaces 0 Desks 19 Cubicles Desk 1A Desk 2…" at bounding box center [613, 359] width 1227 height 637
click at [1051, 103] on input "Offices" at bounding box center [1131, 99] width 170 height 35
type input "HRD Offices"
click at [1179, 249] on button "Ungroup" at bounding box center [1189, 254] width 54 height 25
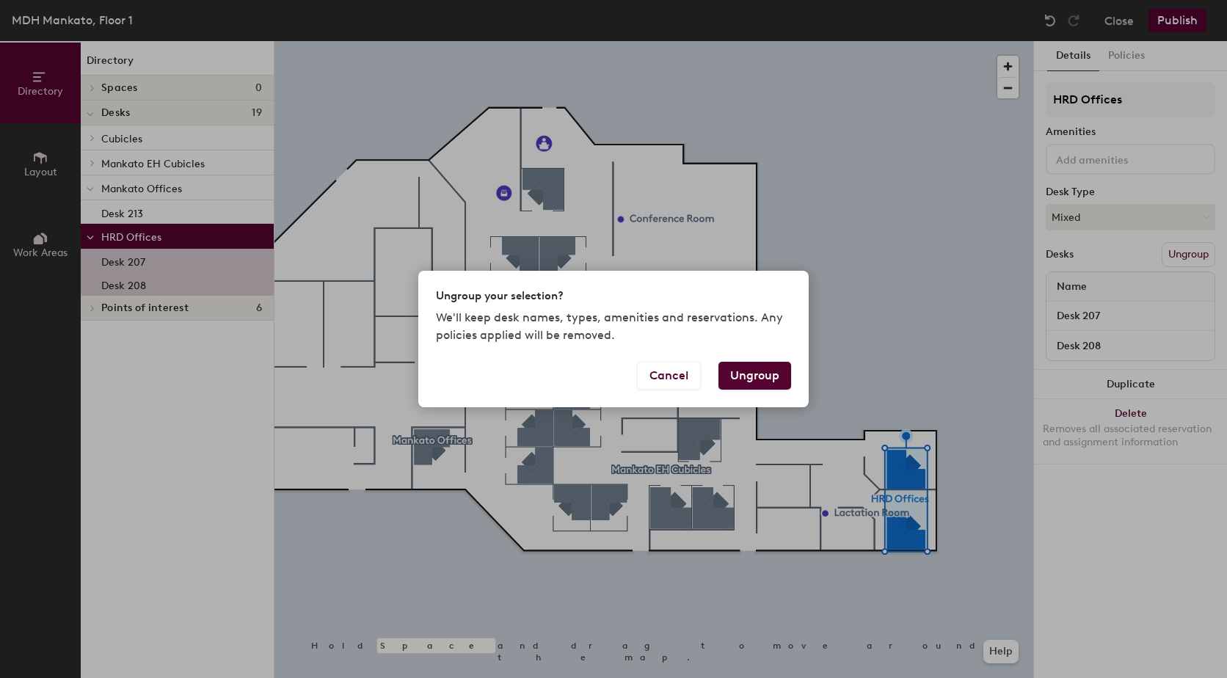
click at [741, 378] on button "Ungroup" at bounding box center [755, 376] width 73 height 28
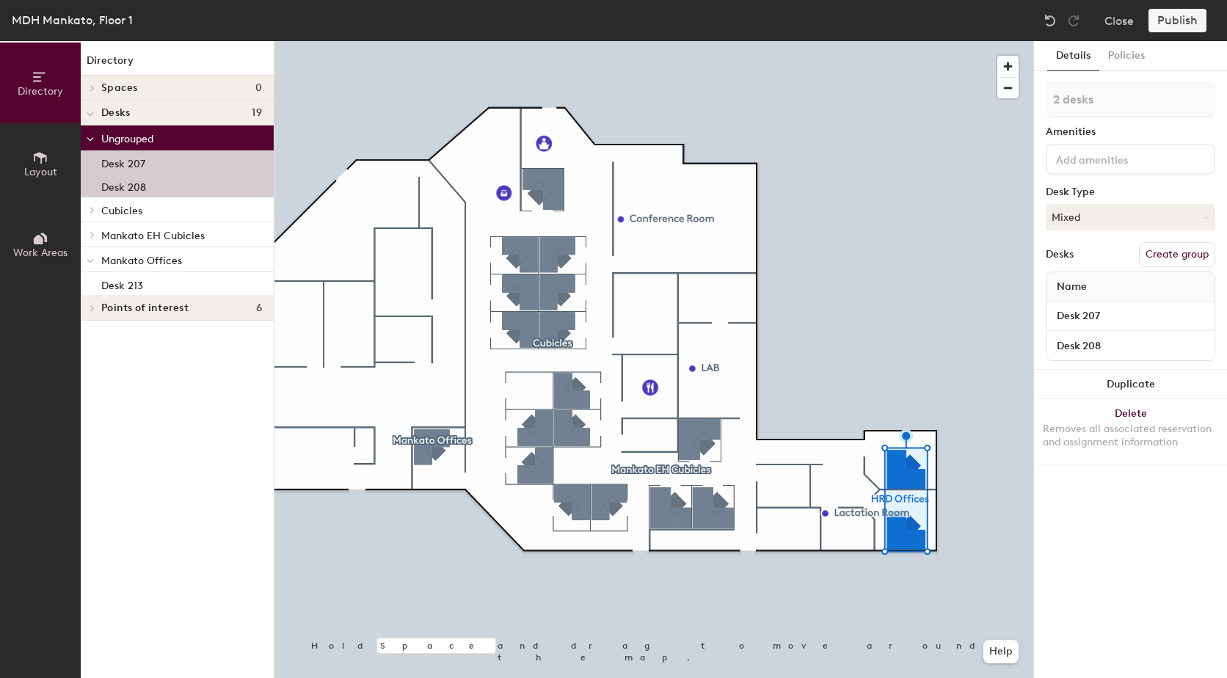
type input "1 desk"
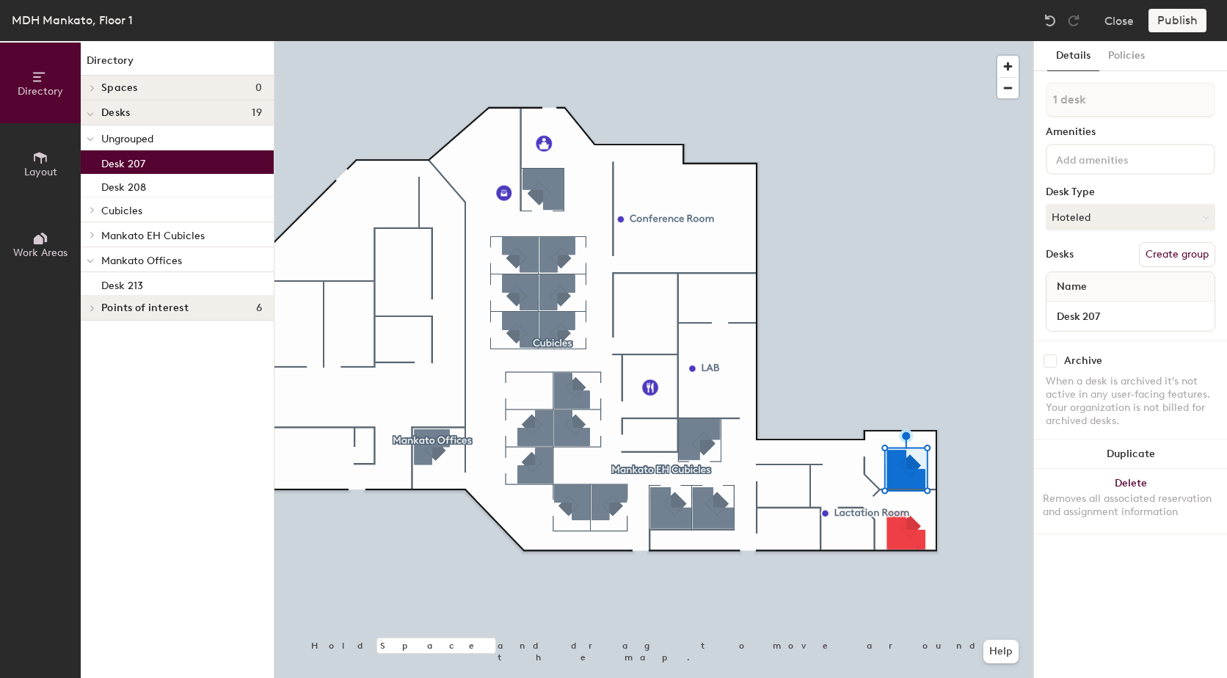
click at [1180, 260] on button "Create group" at bounding box center [1177, 254] width 76 height 25
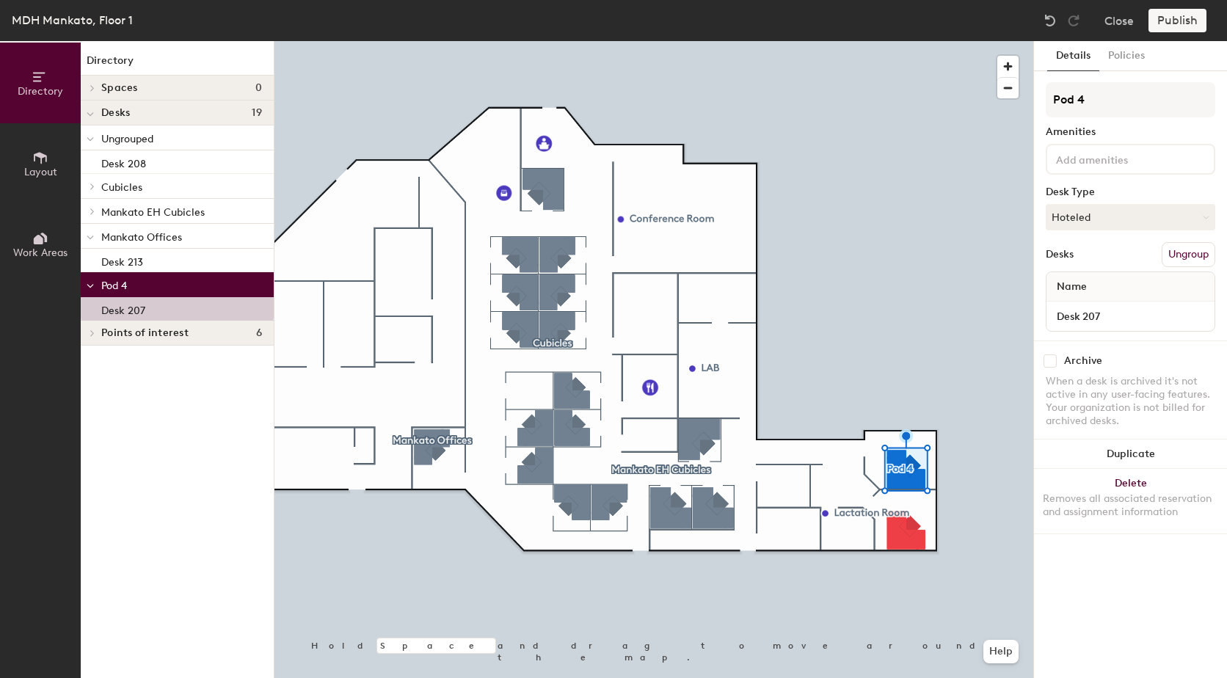
click at [975, 105] on div "Directory Layout Work Areas Directory Spaces 0 Desks 19 Ungrouped Desk 208 Cubi…" at bounding box center [613, 359] width 1227 height 637
click at [1052, 98] on input "Offices" at bounding box center [1131, 99] width 170 height 35
type input "HRD Offices"
click at [1113, 254] on div "Desks Ungroup" at bounding box center [1131, 254] width 170 height 25
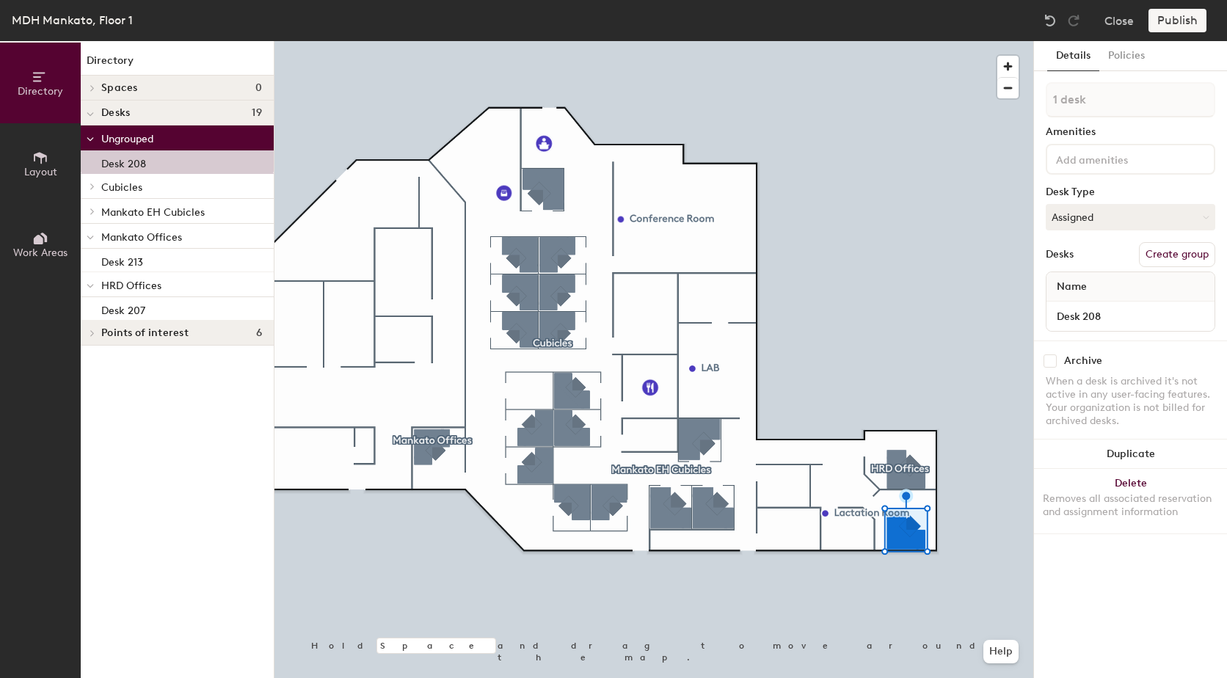
click at [1178, 254] on button "Create group" at bounding box center [1177, 254] width 76 height 25
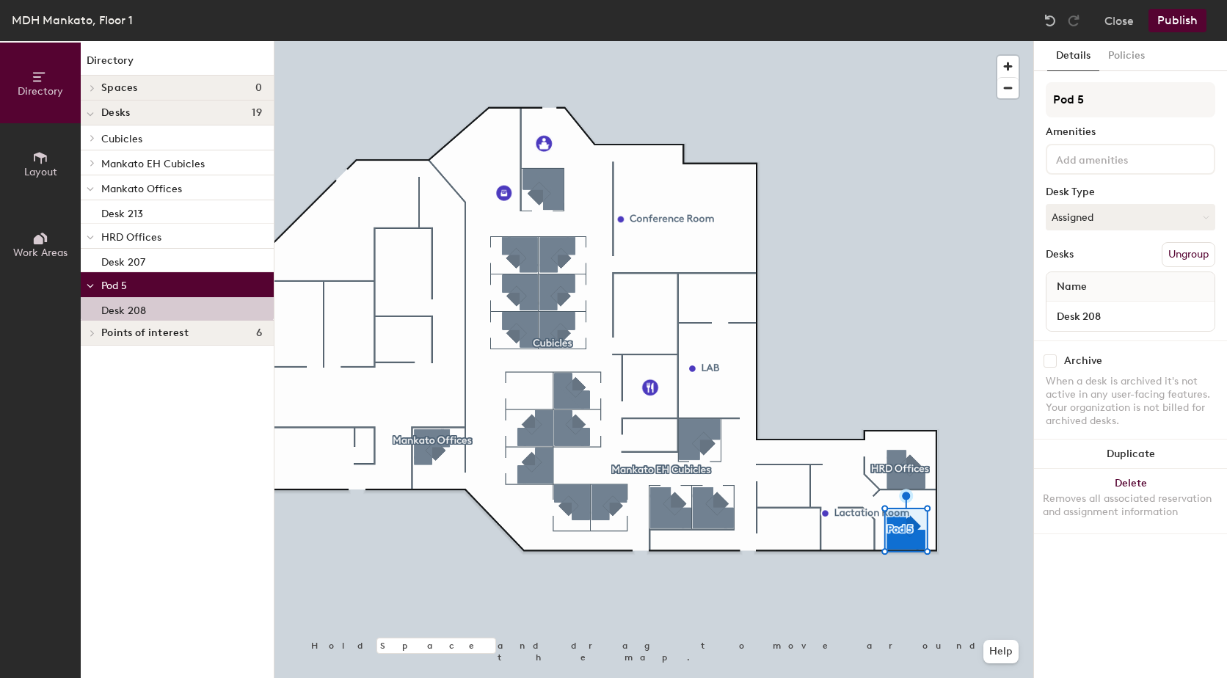
click at [973, 106] on div "Directory Layout Work Areas Directory Spaces 0 Desks 19 Cubicles Desk 1A Desk 2…" at bounding box center [613, 359] width 1227 height 637
type input "EH Offices"
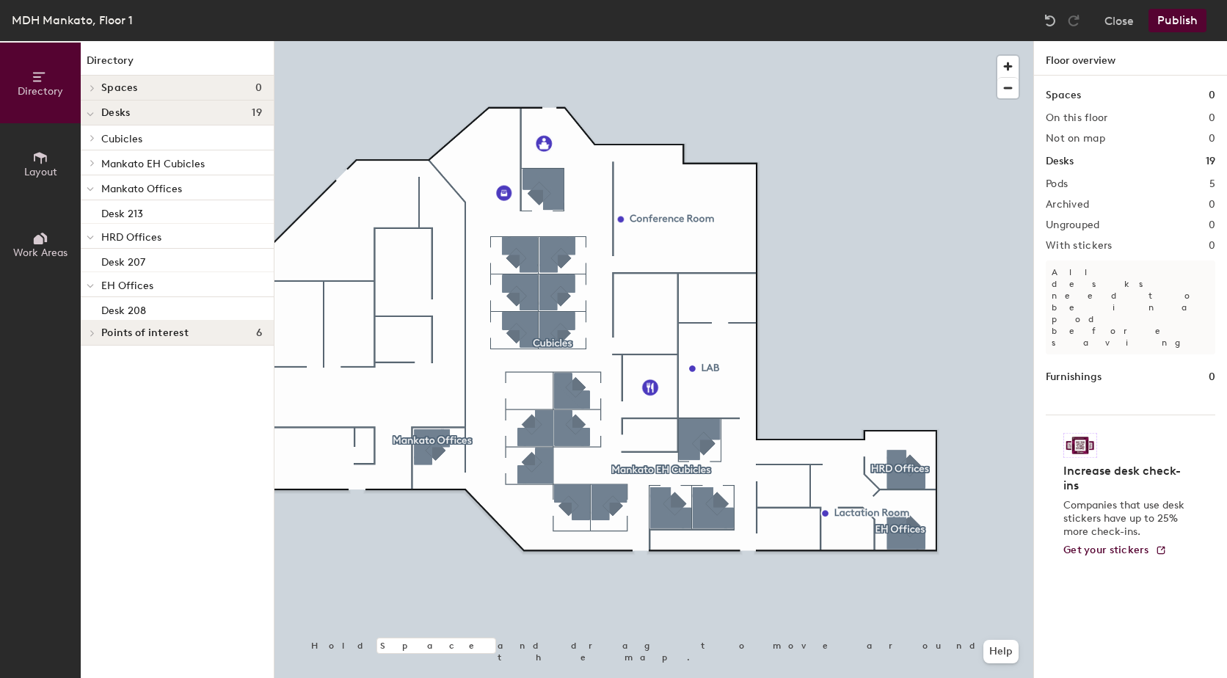
click at [1171, 23] on button "Publish" at bounding box center [1178, 20] width 58 height 23
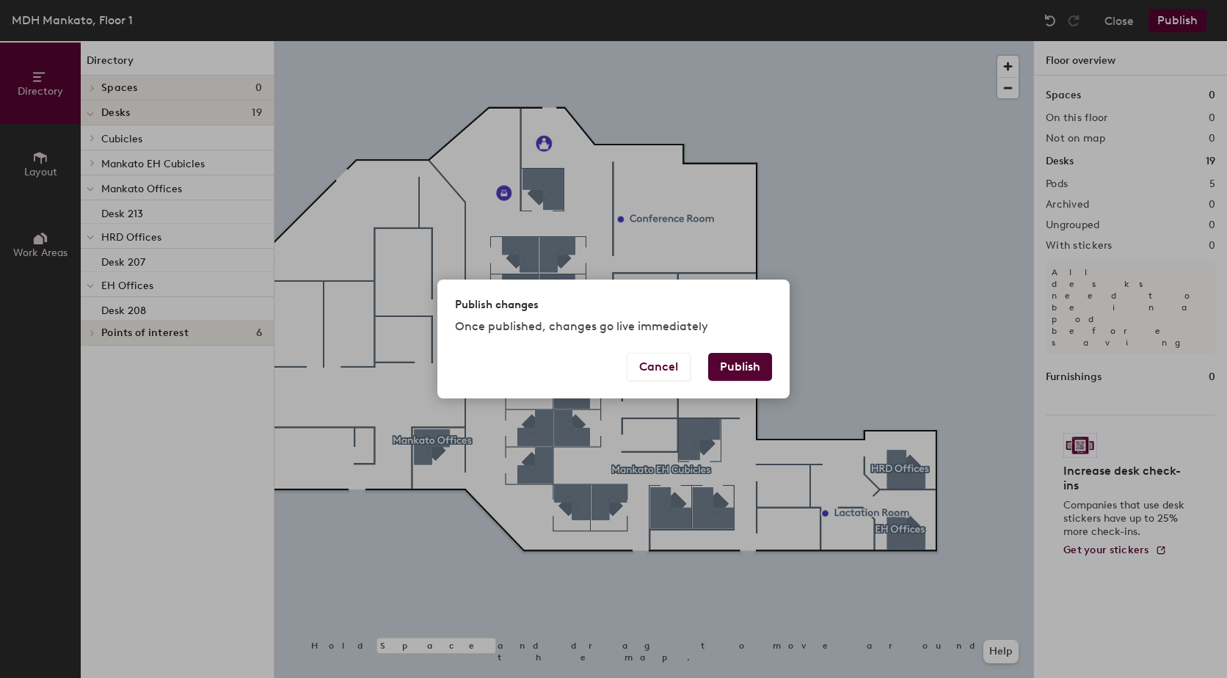
click at [731, 369] on button "Publish" at bounding box center [740, 367] width 64 height 28
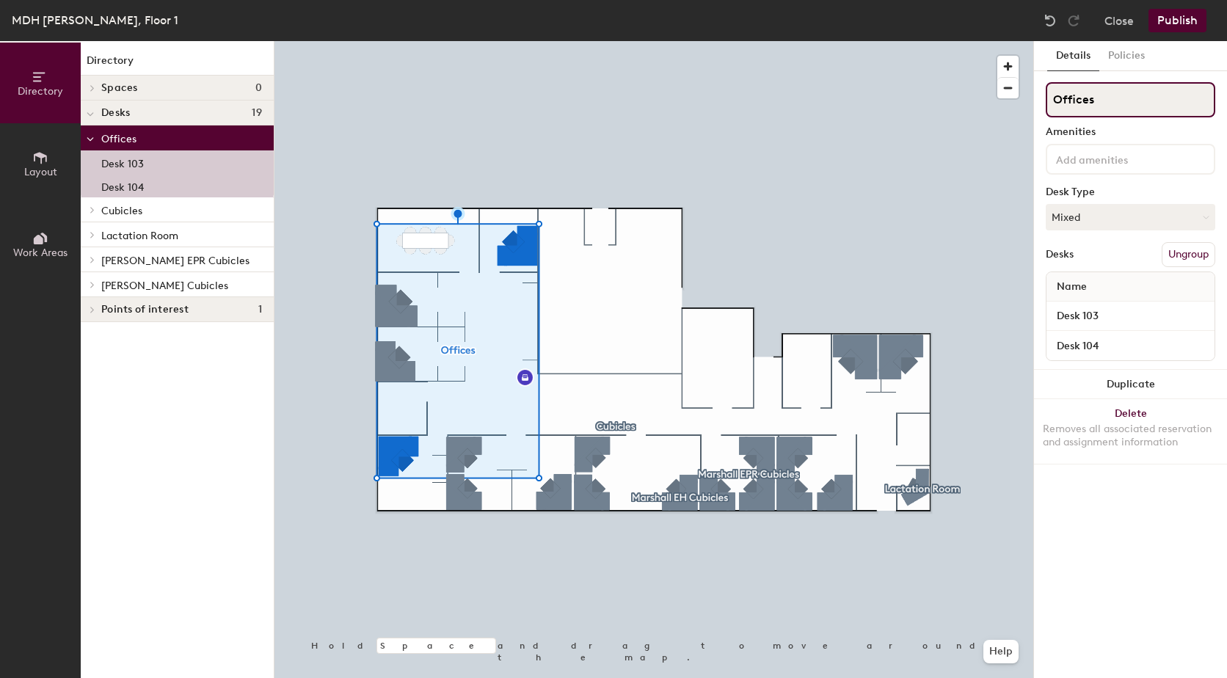
click at [1067, 102] on input "Offices" at bounding box center [1131, 99] width 170 height 35
click at [1055, 98] on input "Offices" at bounding box center [1131, 99] width 170 height 35
type input "Marshall Offices"
click at [1182, 17] on button "Publish" at bounding box center [1178, 20] width 58 height 23
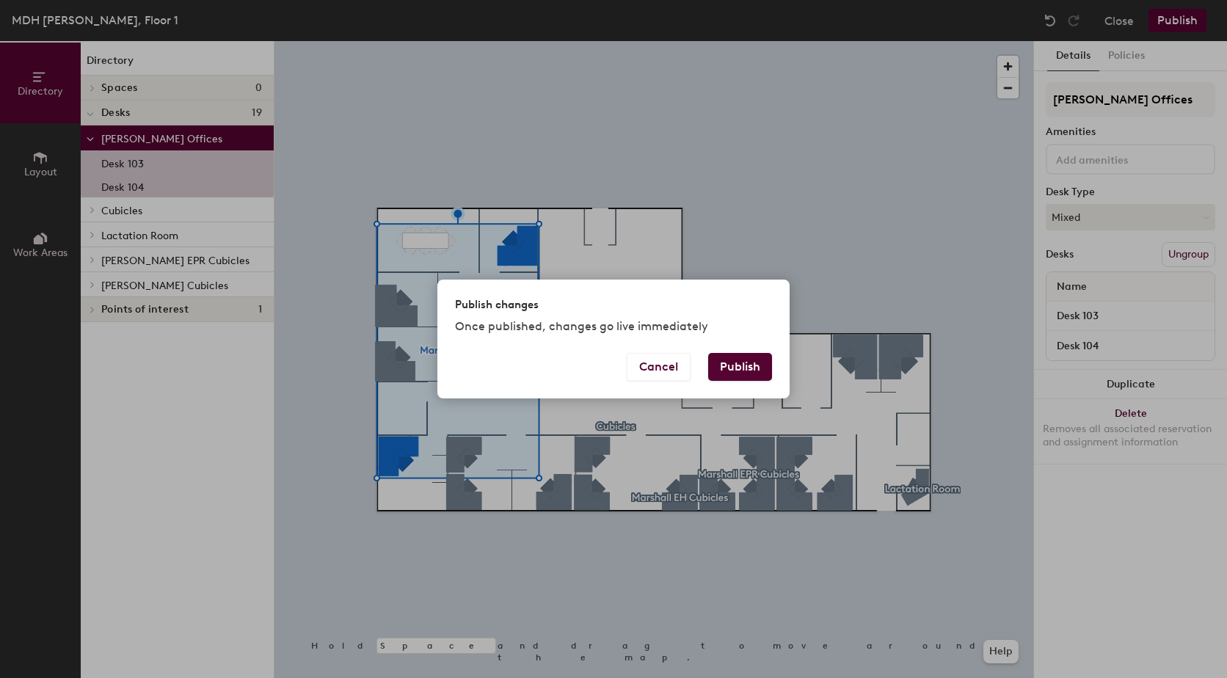
click at [743, 358] on button "Publish" at bounding box center [740, 367] width 64 height 28
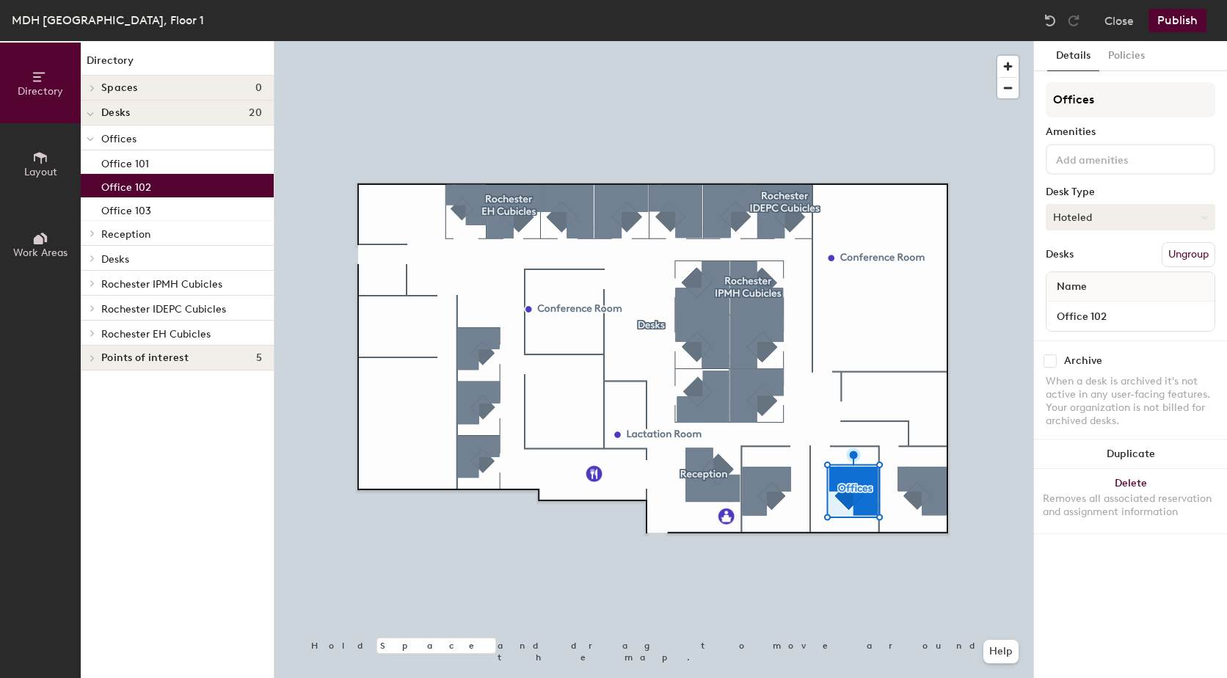
click at [1167, 217] on button "Hoteled" at bounding box center [1131, 217] width 170 height 26
click at [1127, 219] on button "Hoteled" at bounding box center [1131, 217] width 170 height 26
click at [1179, 19] on button "Publish" at bounding box center [1178, 20] width 58 height 23
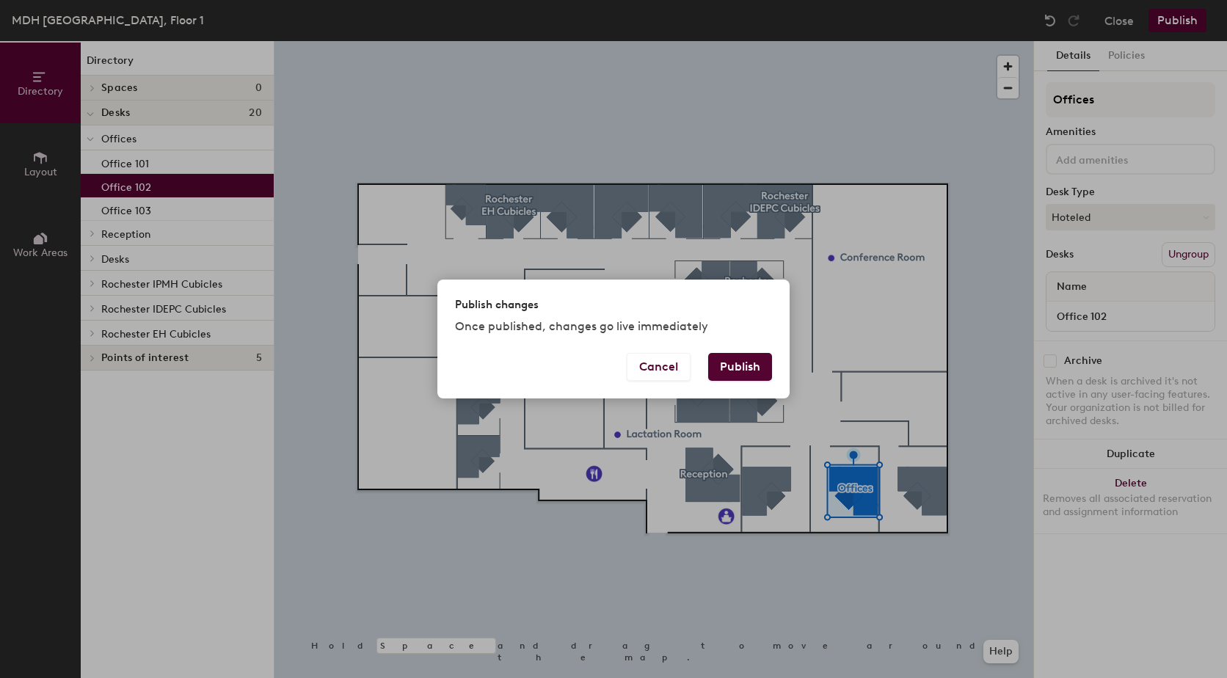
click at [749, 363] on button "Publish" at bounding box center [740, 367] width 64 height 28
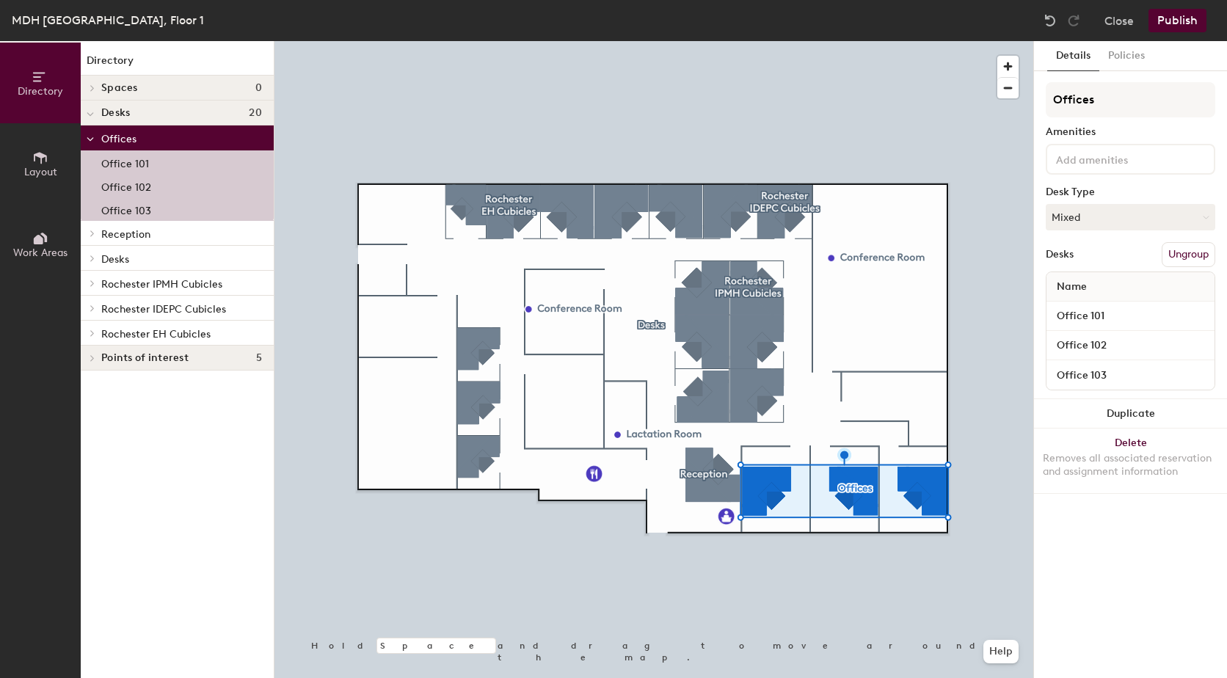
click at [1185, 257] on button "Ungroup" at bounding box center [1189, 254] width 54 height 25
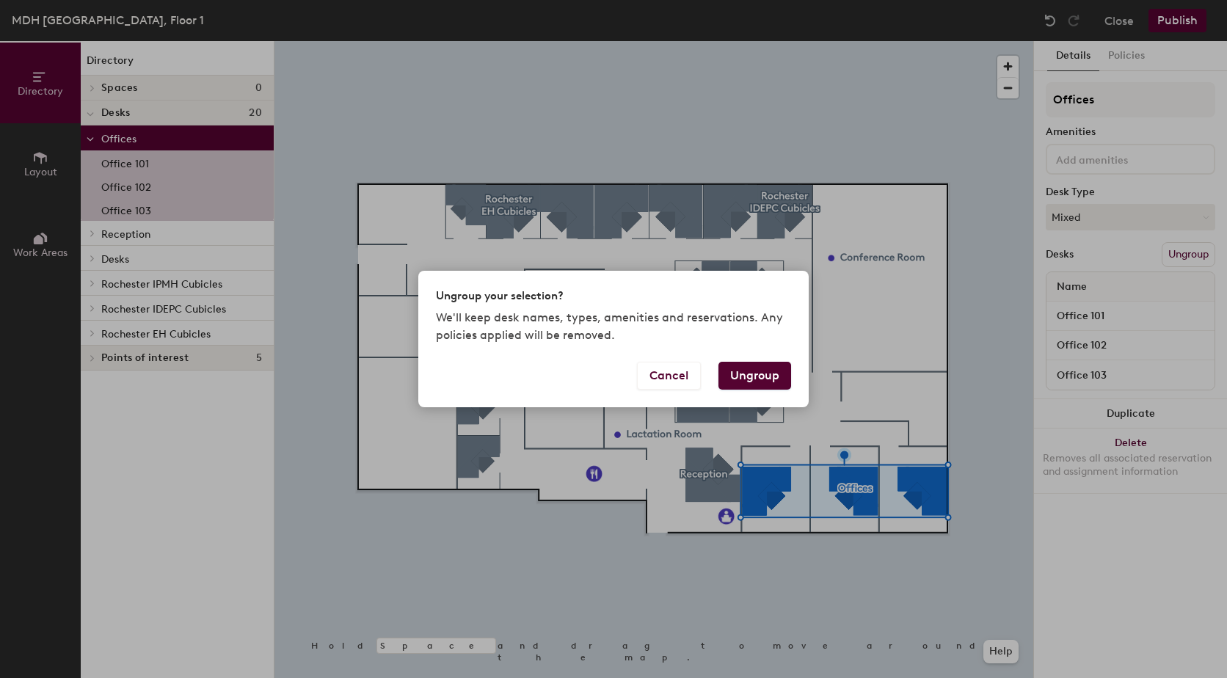
click at [750, 375] on button "Ungroup" at bounding box center [755, 376] width 73 height 28
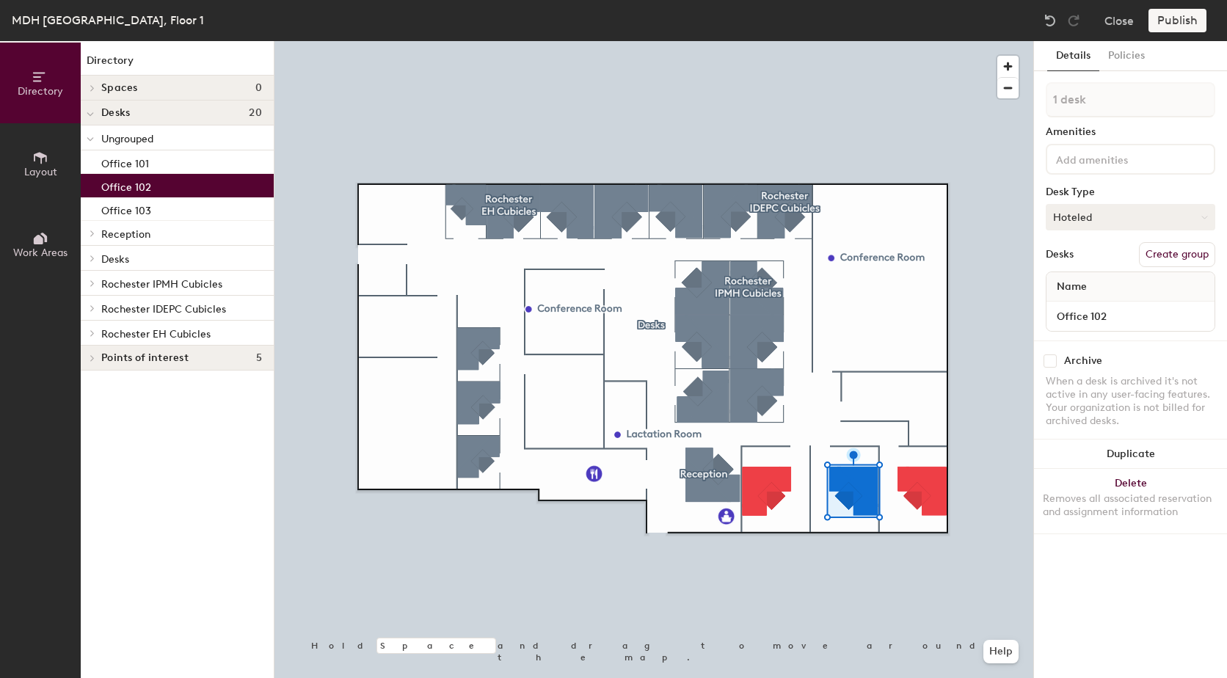
click at [1117, 211] on button "Hoteled" at bounding box center [1131, 217] width 170 height 26
click at [1069, 288] on div "Hot" at bounding box center [1120, 285] width 147 height 22
click at [1121, 222] on button "Hot" at bounding box center [1131, 217] width 170 height 26
click at [1096, 263] on div "Assigned" at bounding box center [1120, 263] width 147 height 22
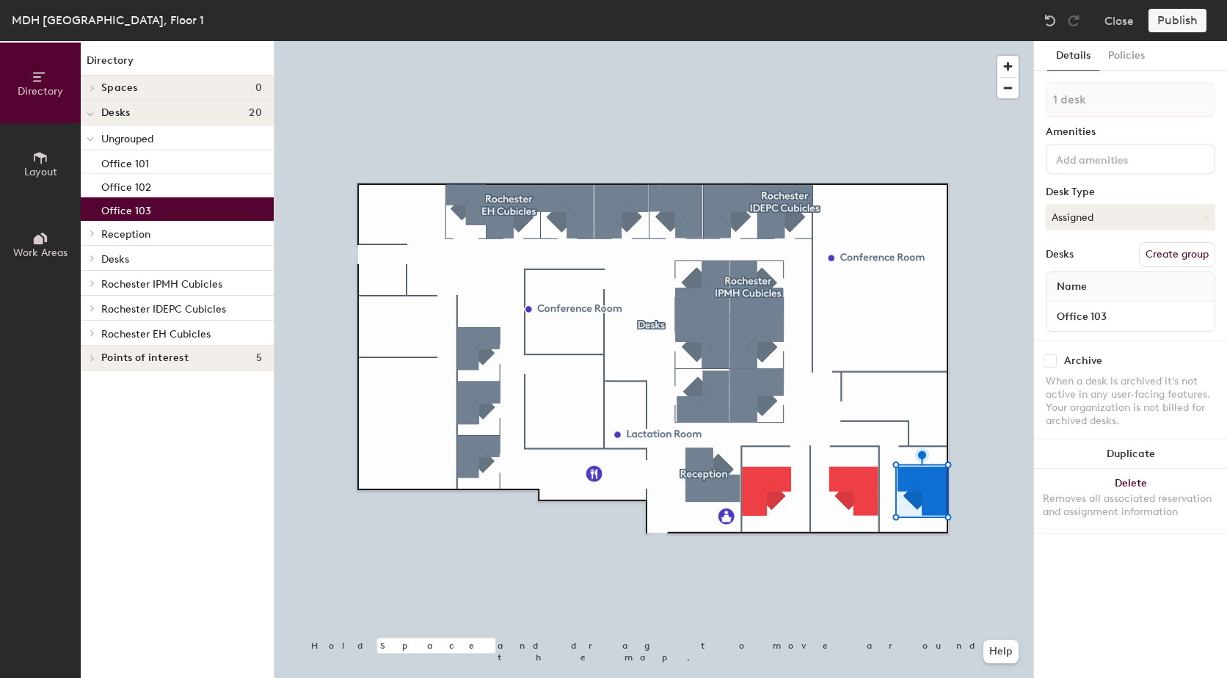
click at [749, 41] on div at bounding box center [653, 41] width 759 height 0
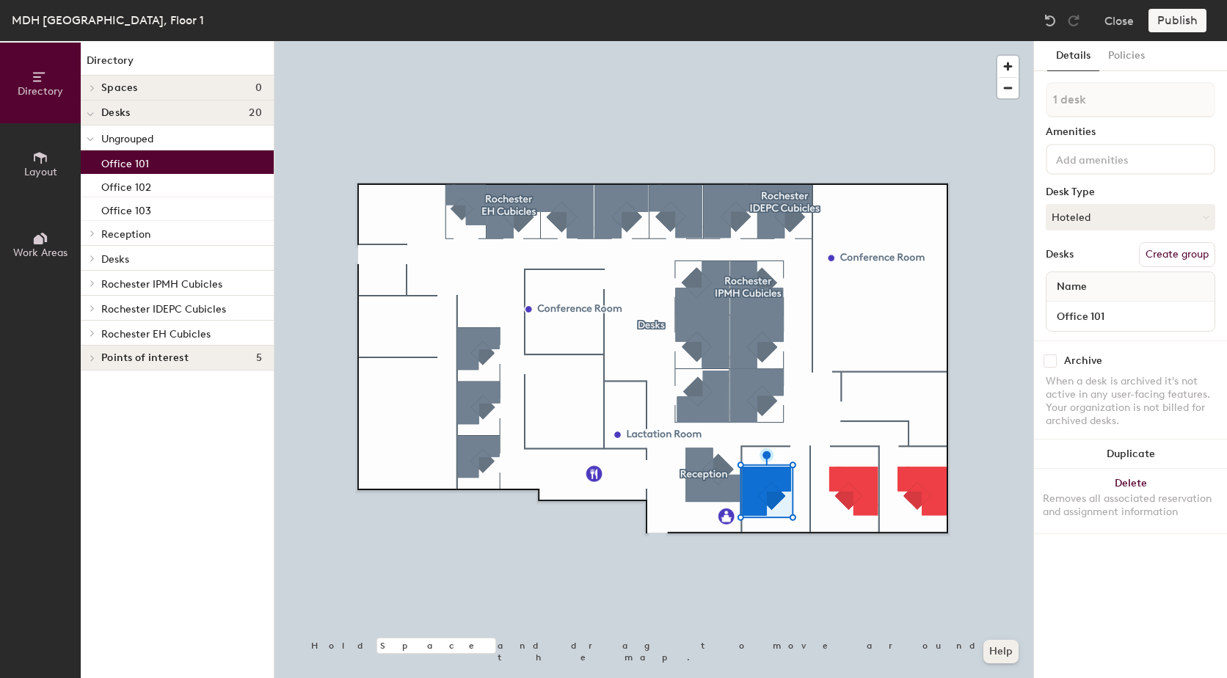
type input "2 desks"
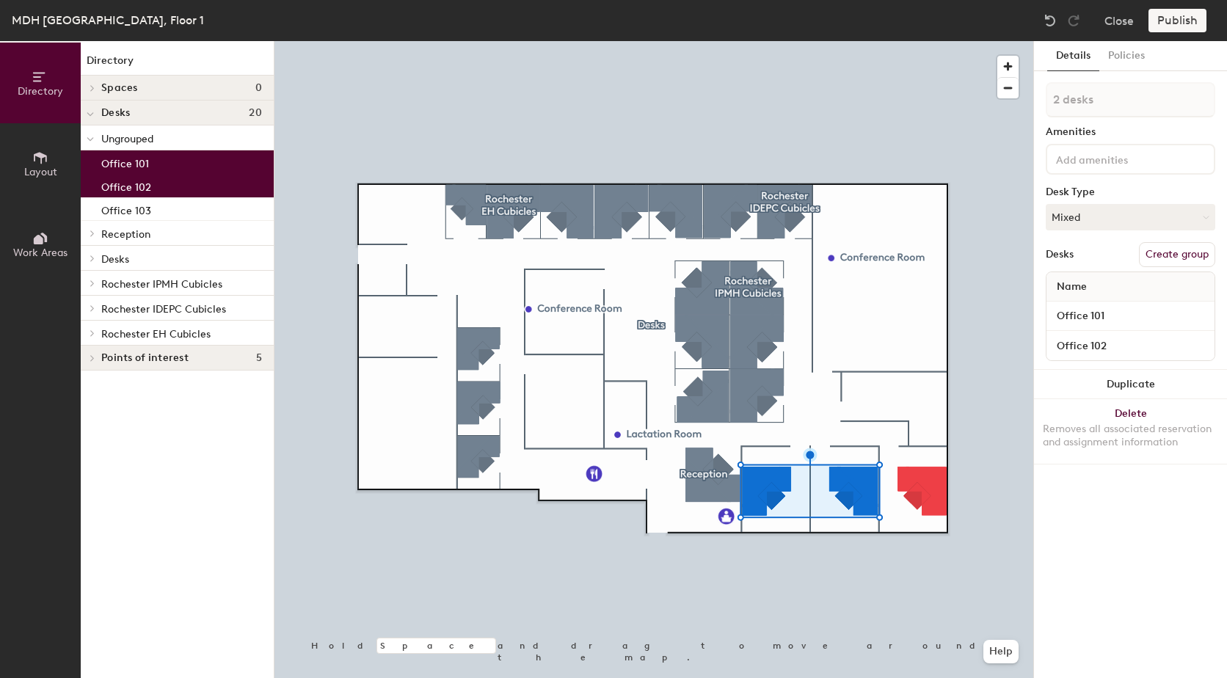
click at [1173, 259] on button "Create group" at bounding box center [1177, 254] width 76 height 25
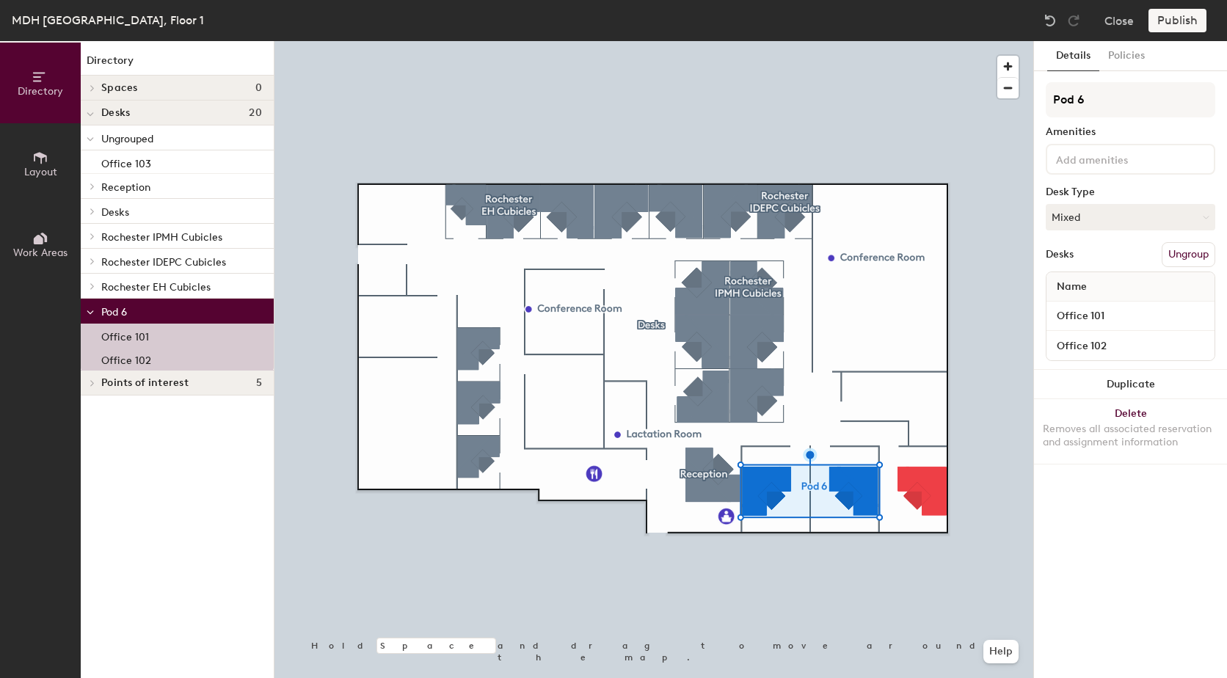
click at [1018, 100] on div "Directory Layout Work Areas Directory Spaces 0 Desks 20 Ungrouped Office 103 Re…" at bounding box center [613, 359] width 1227 height 637
type input "Rochester Offices"
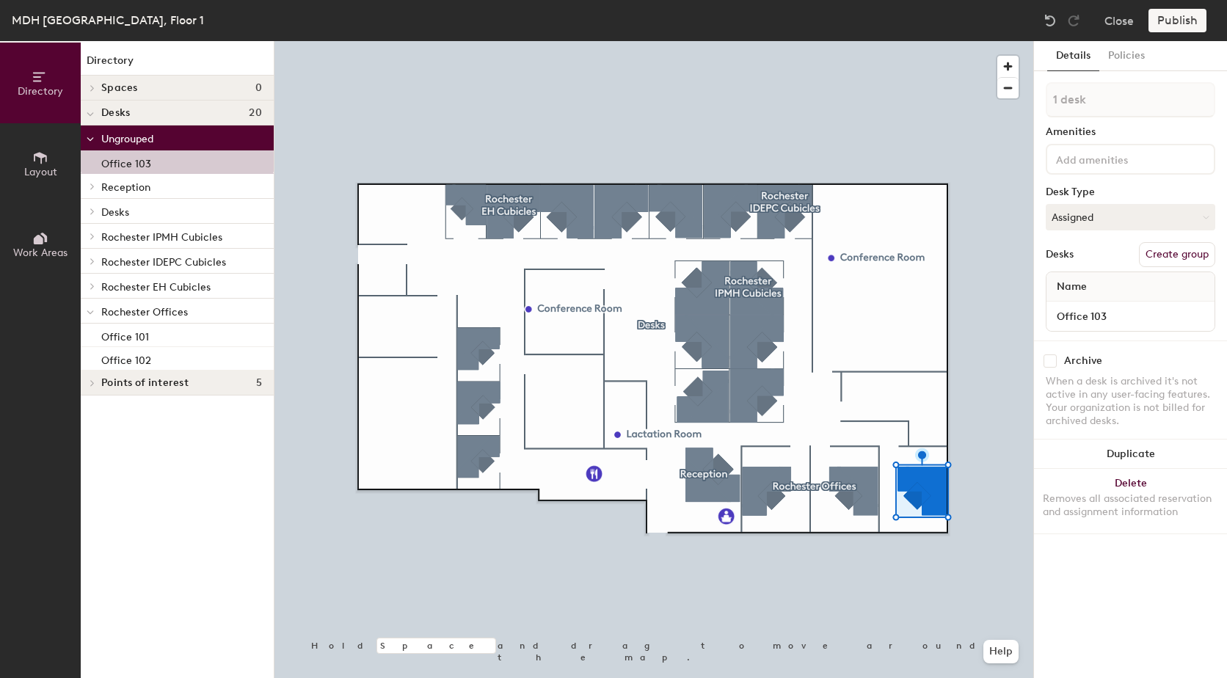
click at [1186, 251] on button "Create group" at bounding box center [1177, 254] width 76 height 25
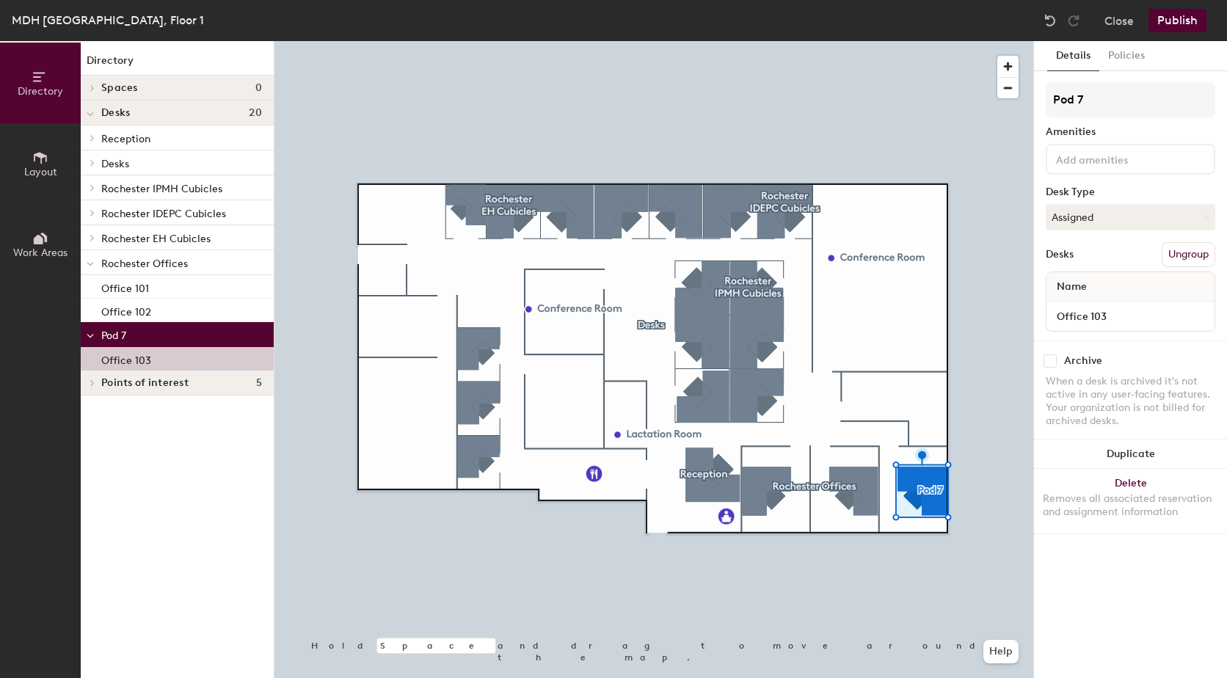
drag, startPoint x: 1113, startPoint y: 107, endPoint x: 1035, endPoint y: 104, distance: 78.6
click at [1035, 104] on div "Details Policies Pod 7 Amenities Desk Type Assigned Desks Ungroup Name Office 1…" at bounding box center [1130, 359] width 193 height 637
click at [1055, 95] on input "Offices" at bounding box center [1131, 99] width 170 height 35
type input "HRD Offices"
click at [1172, 21] on button "Publish" at bounding box center [1178, 20] width 58 height 23
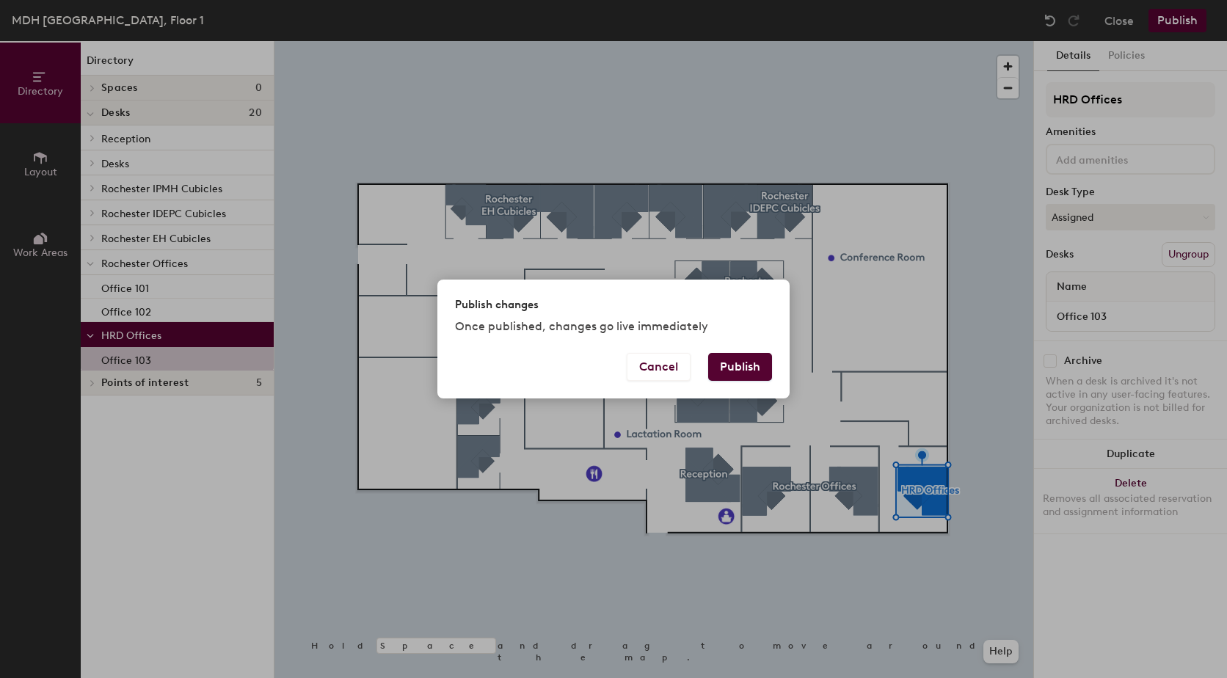
click at [753, 363] on button "Publish" at bounding box center [740, 367] width 64 height 28
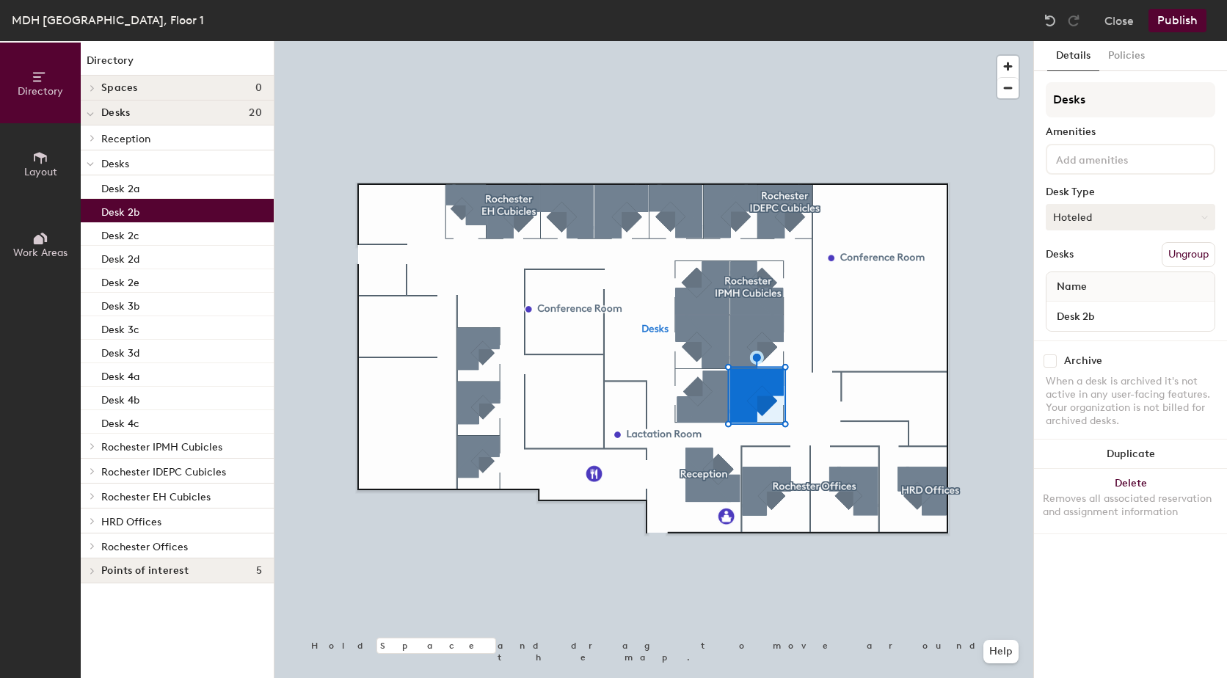
click at [1137, 219] on button "Hoteled" at bounding box center [1131, 217] width 170 height 26
click at [1085, 264] on div "Assigned" at bounding box center [1120, 263] width 147 height 22
click at [1180, 23] on button "Publish" at bounding box center [1178, 20] width 58 height 23
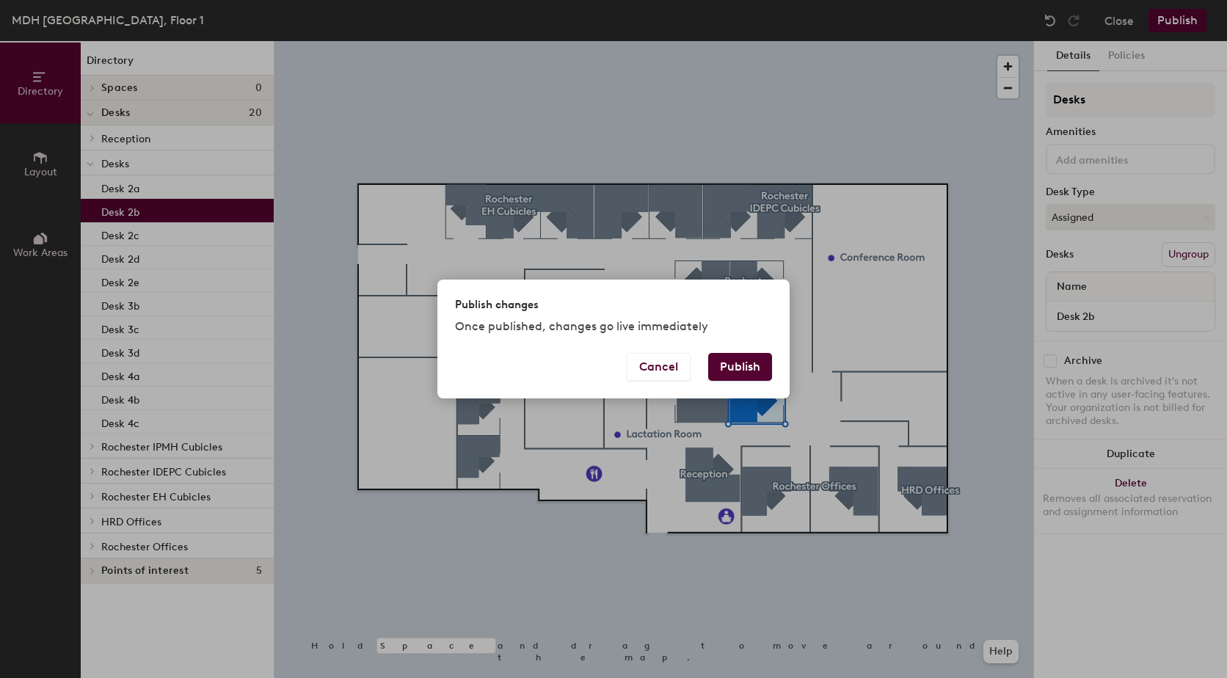
click at [727, 365] on button "Publish" at bounding box center [740, 367] width 64 height 28
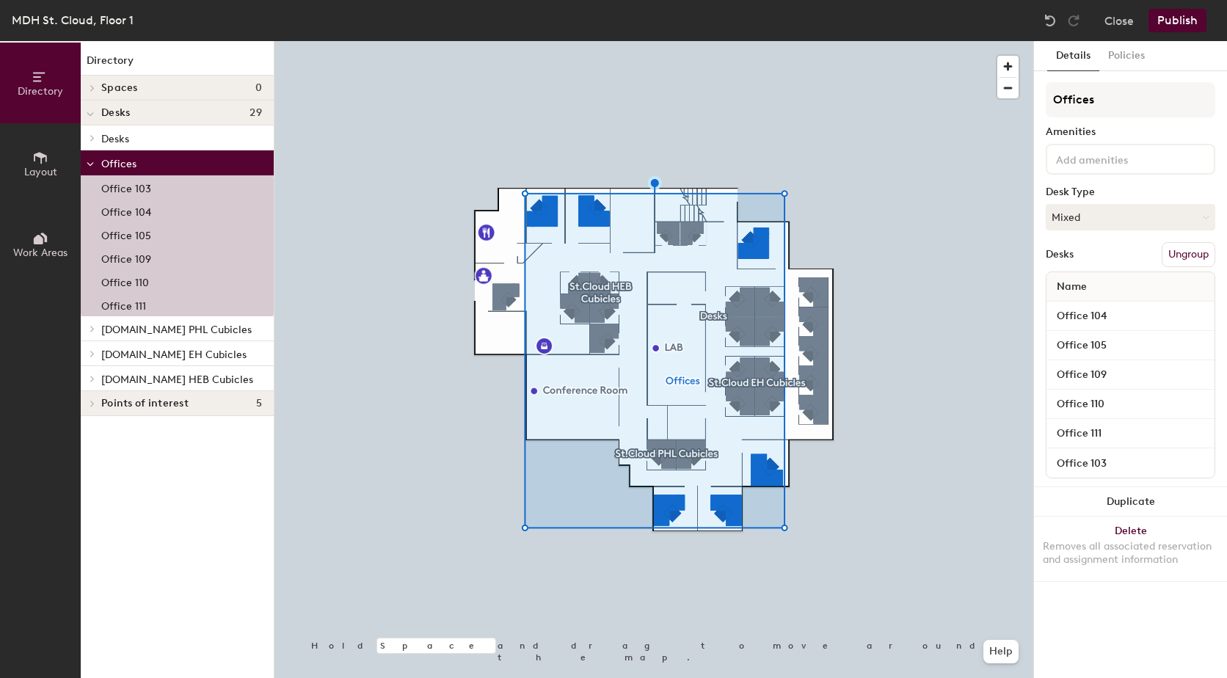
click at [1178, 258] on button "Ungroup" at bounding box center [1189, 254] width 54 height 25
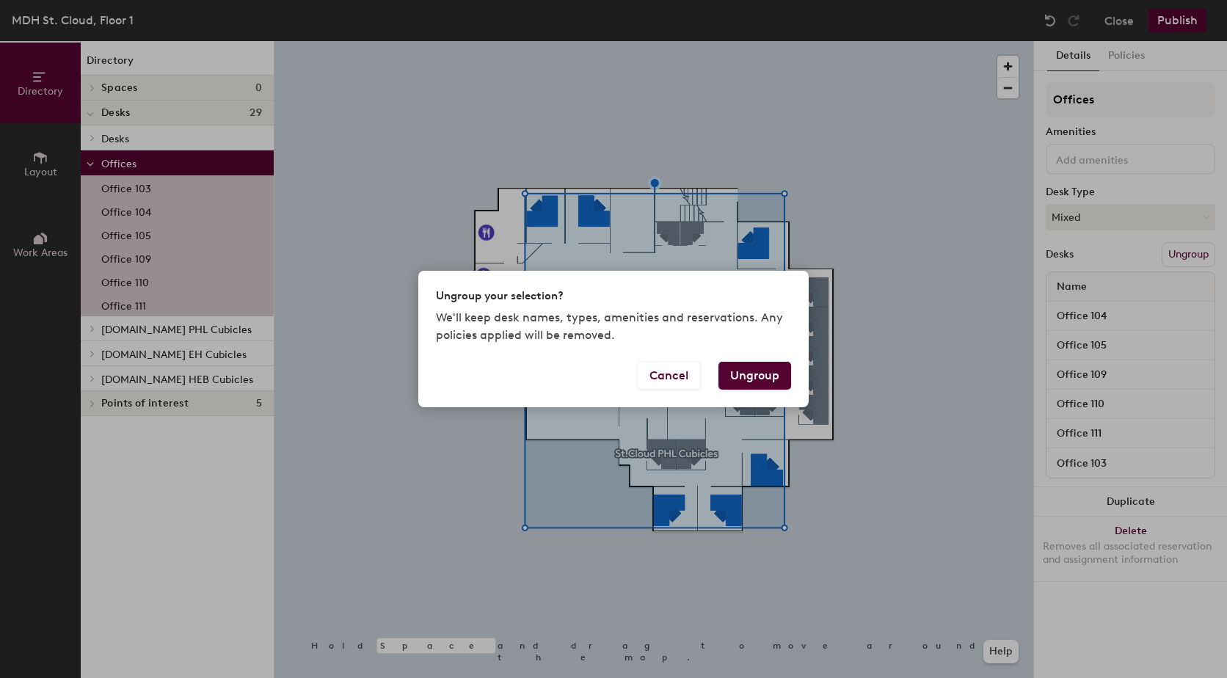
click at [757, 374] on button "Ungroup" at bounding box center [755, 376] width 73 height 28
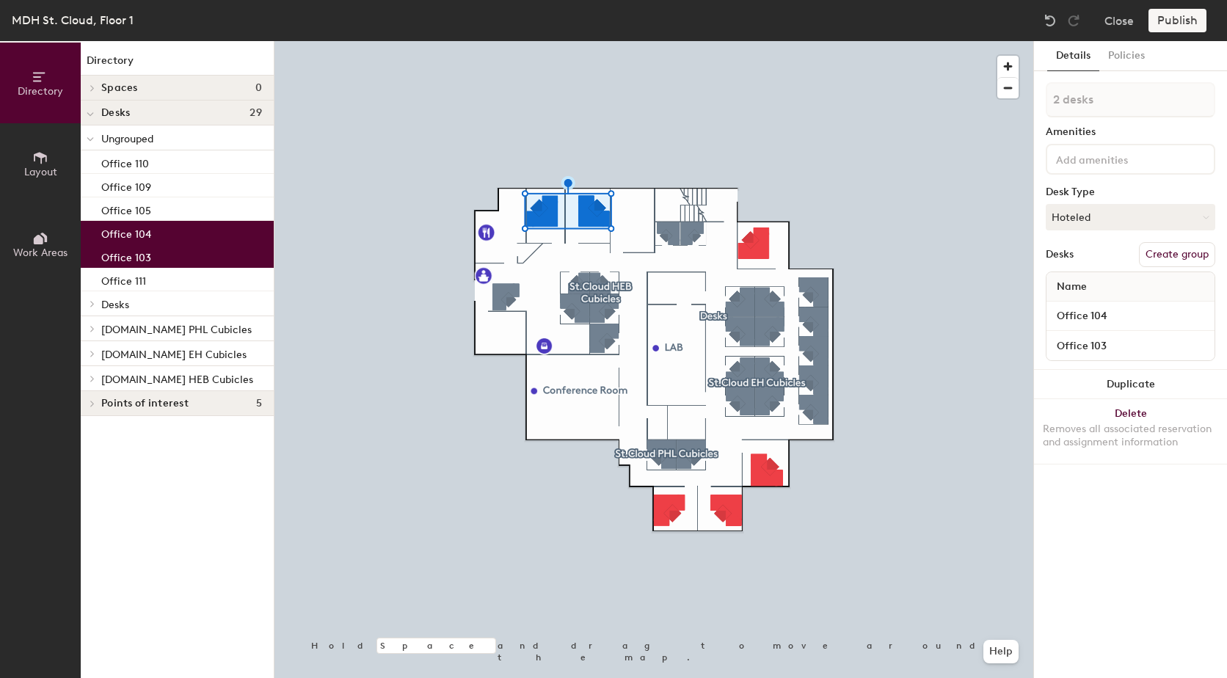
type input "3 desks"
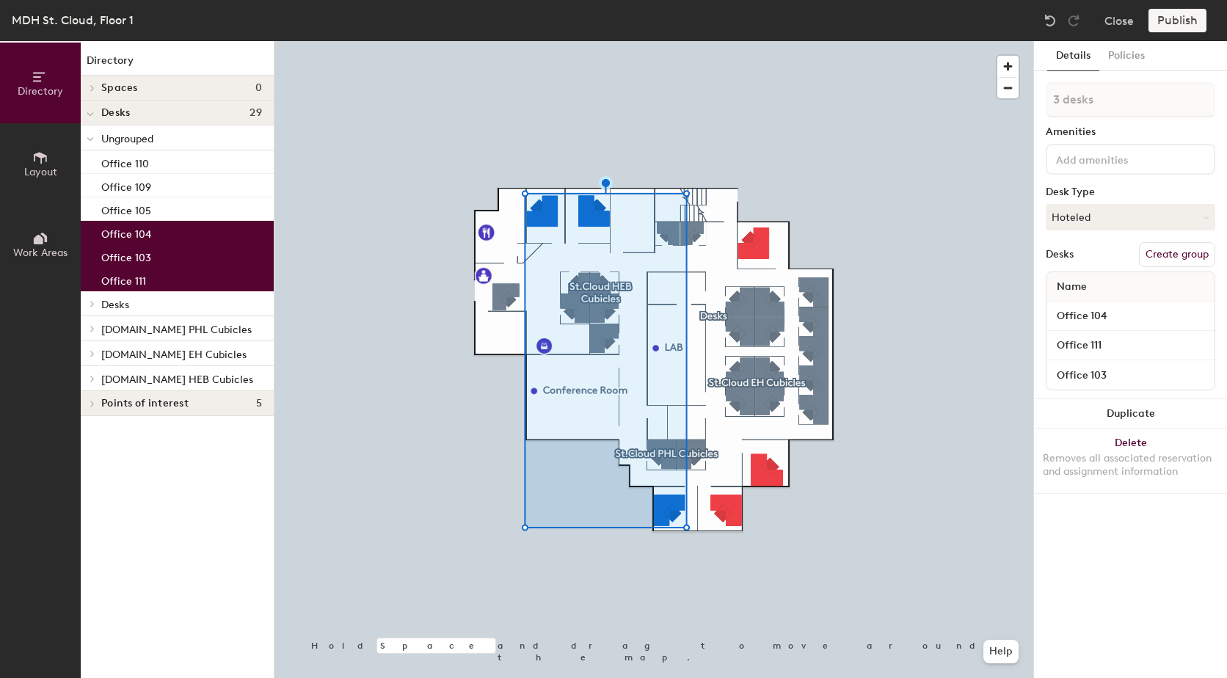
click at [1183, 257] on button "Create group" at bounding box center [1177, 254] width 76 height 25
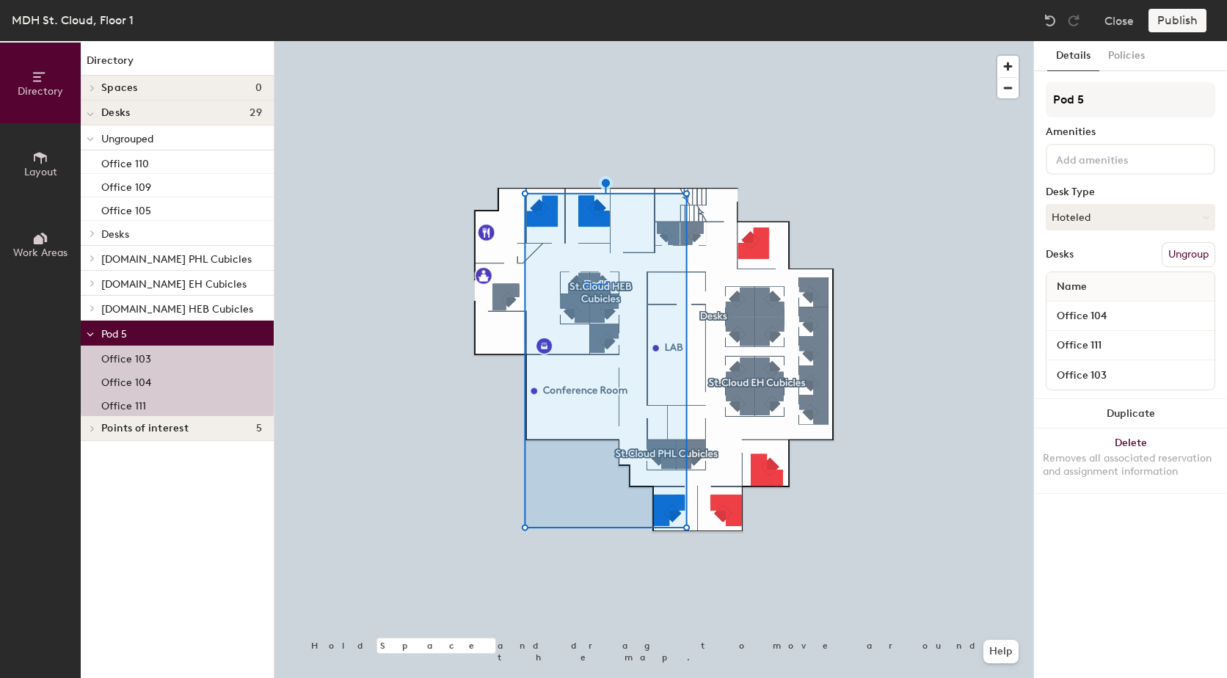
click at [1030, 109] on div "Directory Layout Work Areas Directory Spaces 0 Desks 29 Ungrouped Office 110 Of…" at bounding box center [613, 359] width 1227 height 637
type input "HRD Offices"
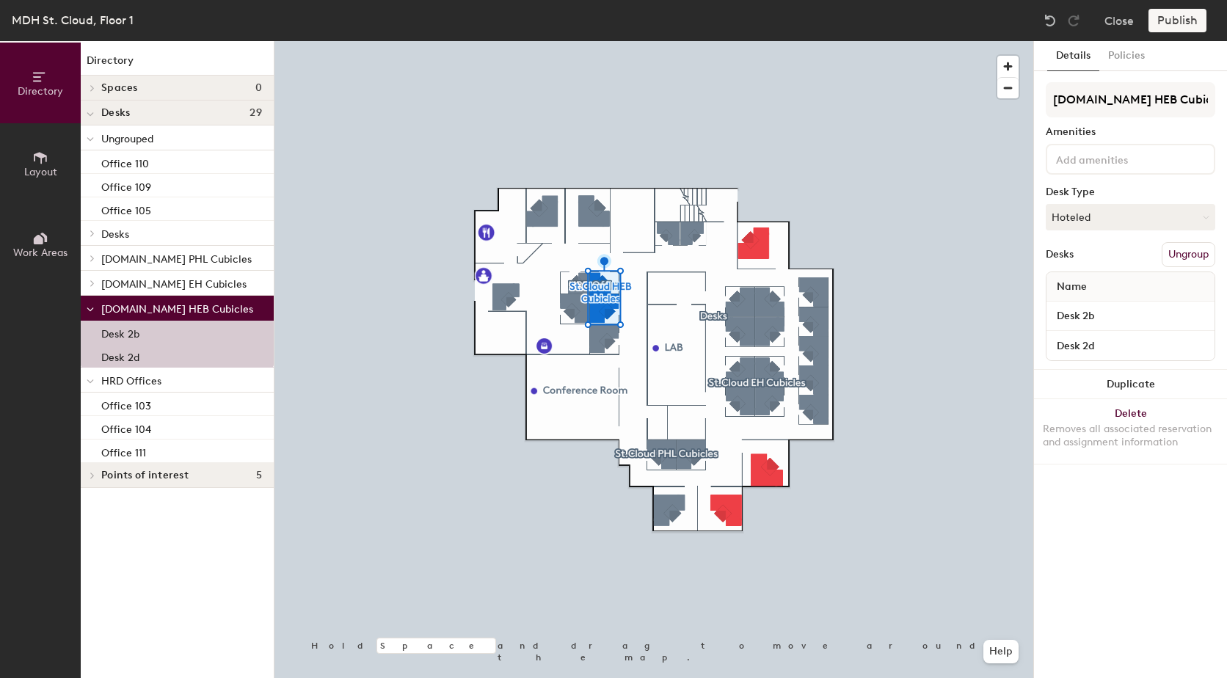
click at [1203, 256] on button "Ungroup" at bounding box center [1189, 254] width 54 height 25
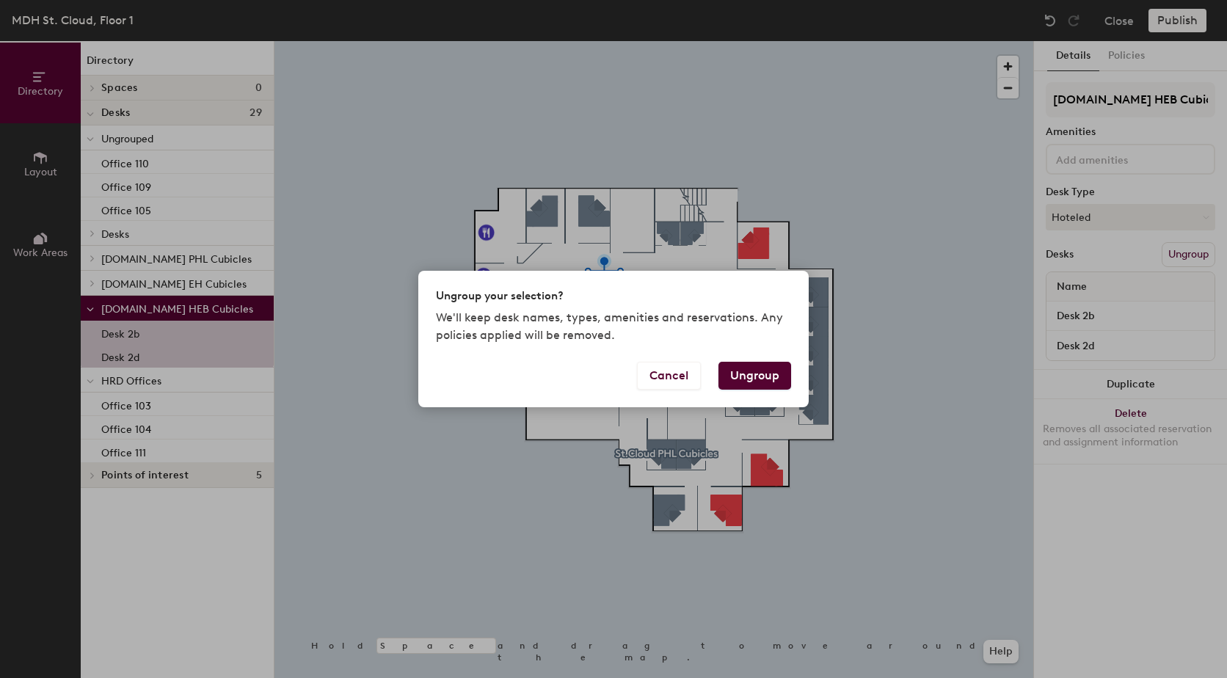
click at [768, 373] on button "Ungroup" at bounding box center [755, 376] width 73 height 28
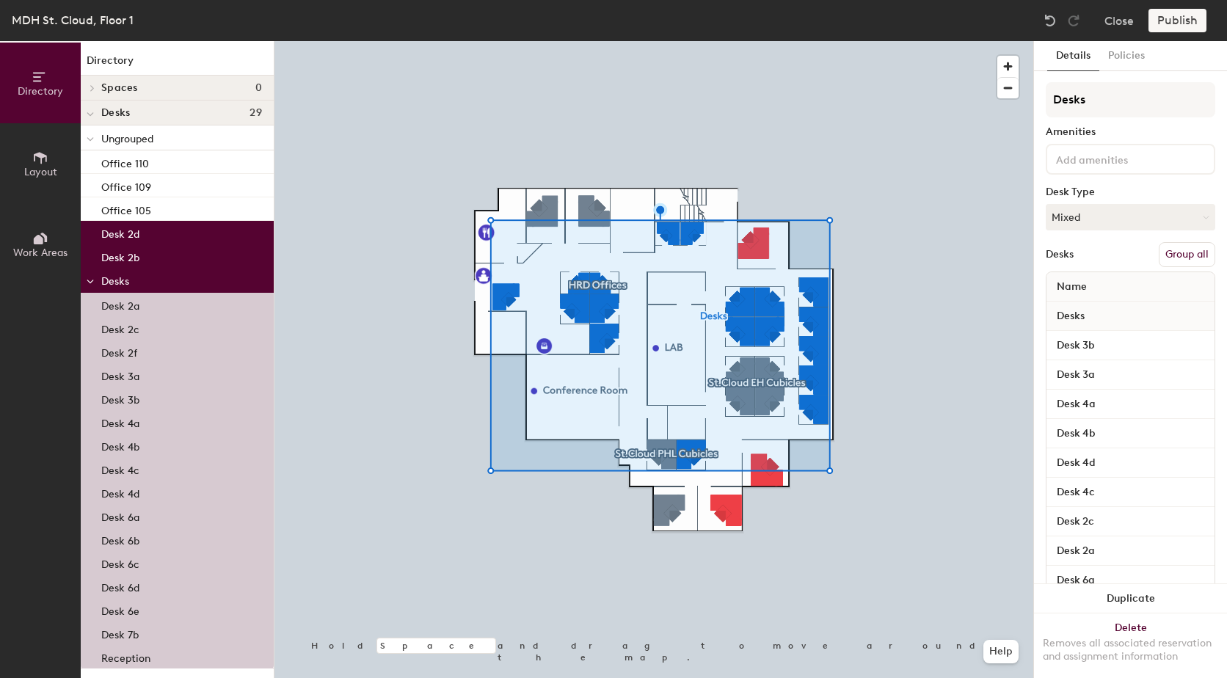
click at [1180, 253] on button "Group all" at bounding box center [1187, 254] width 57 height 25
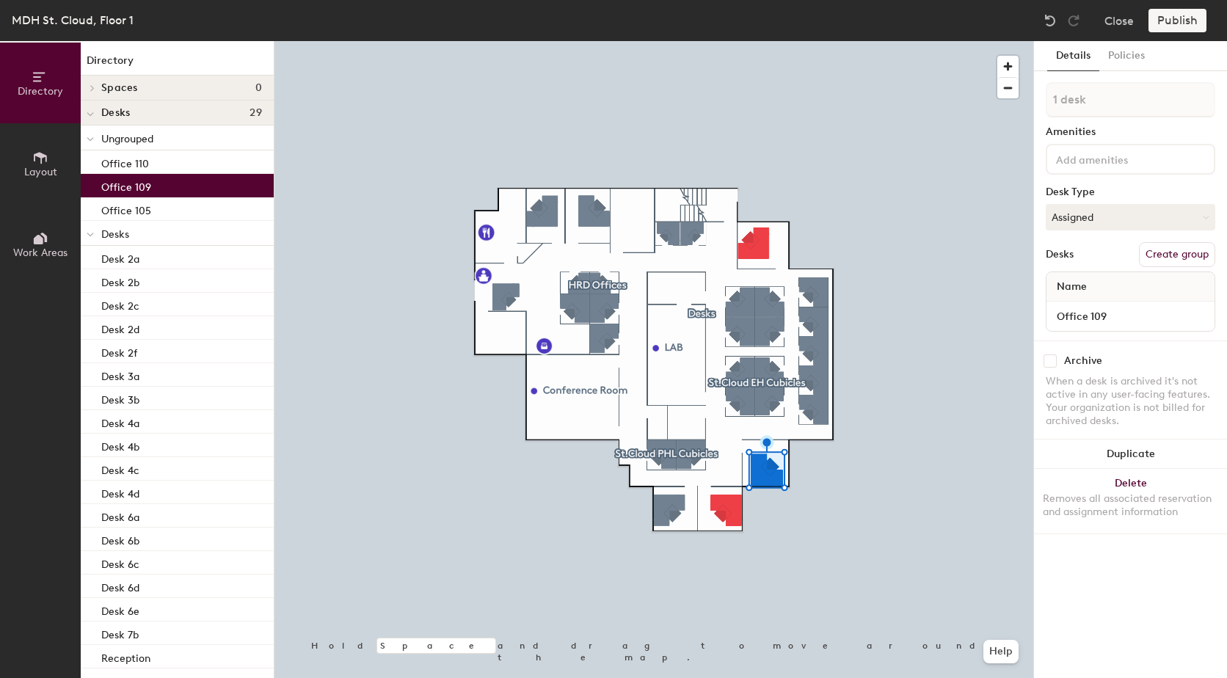
click at [1170, 253] on button "Create group" at bounding box center [1177, 254] width 76 height 25
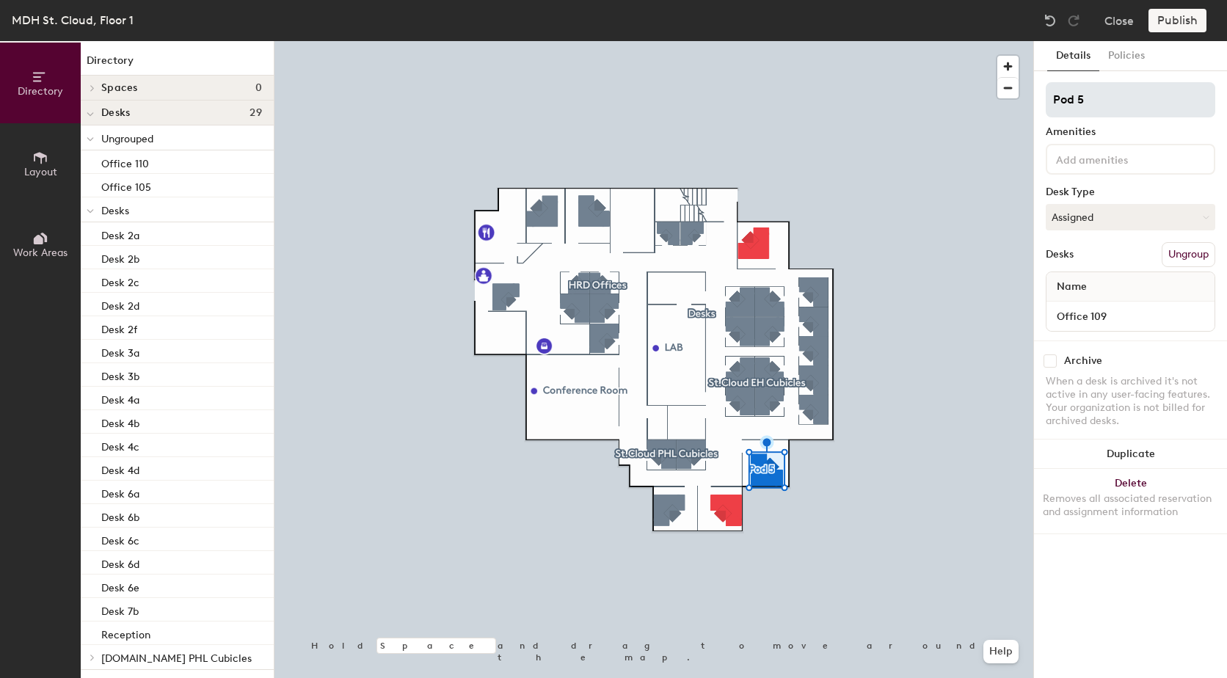
click at [950, 116] on div "Directory Layout Work Areas Directory Spaces 0 Desks 29 Ungrouped Office 110 Of…" at bounding box center [613, 359] width 1227 height 637
type input "EH Offices"
click at [1138, 130] on div "Amenities" at bounding box center [1131, 132] width 170 height 12
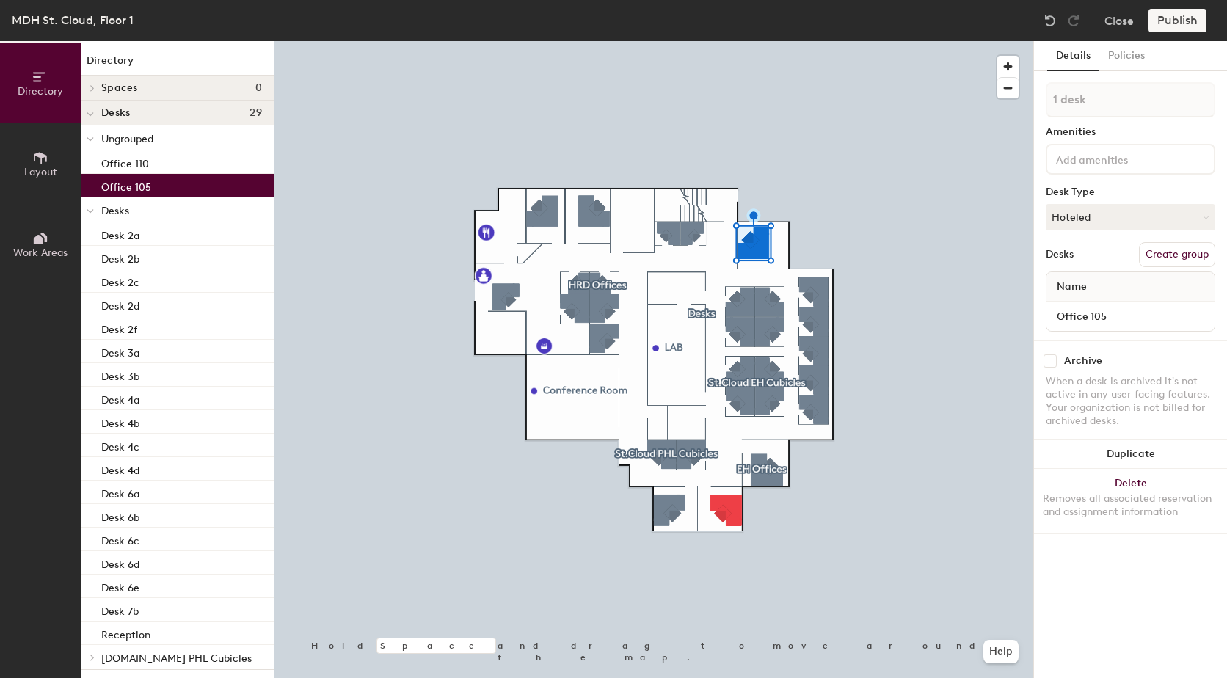
type input "2 desks"
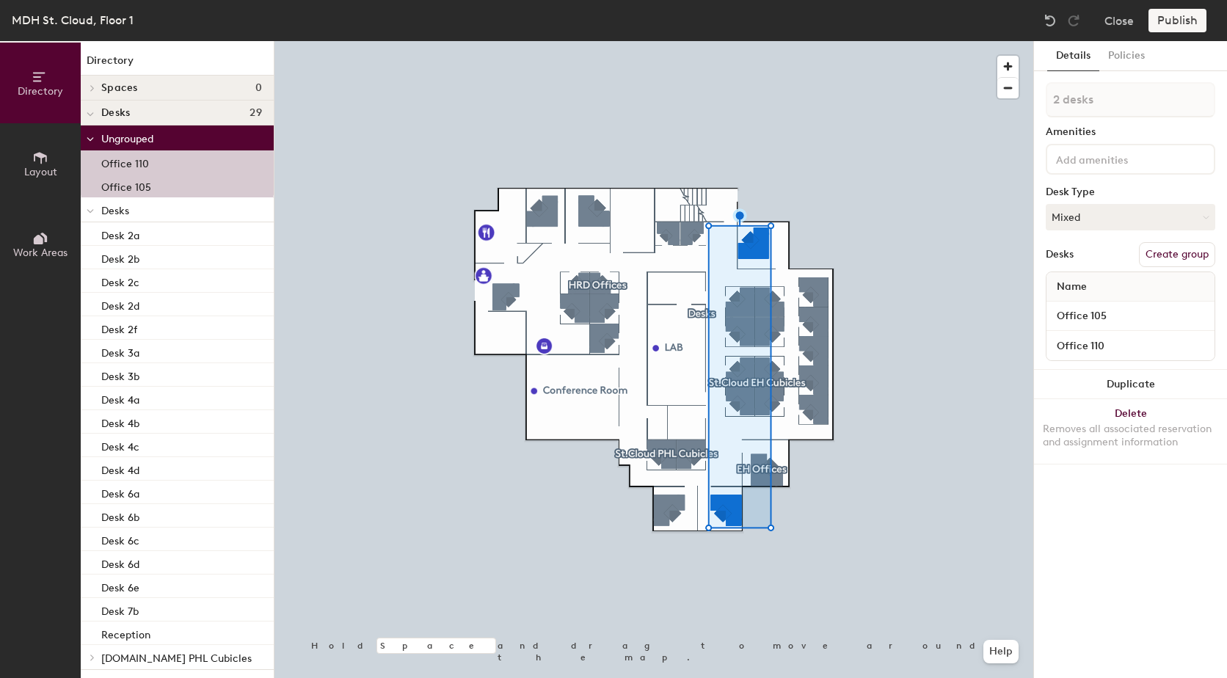
click at [1181, 248] on button "Create group" at bounding box center [1177, 254] width 76 height 25
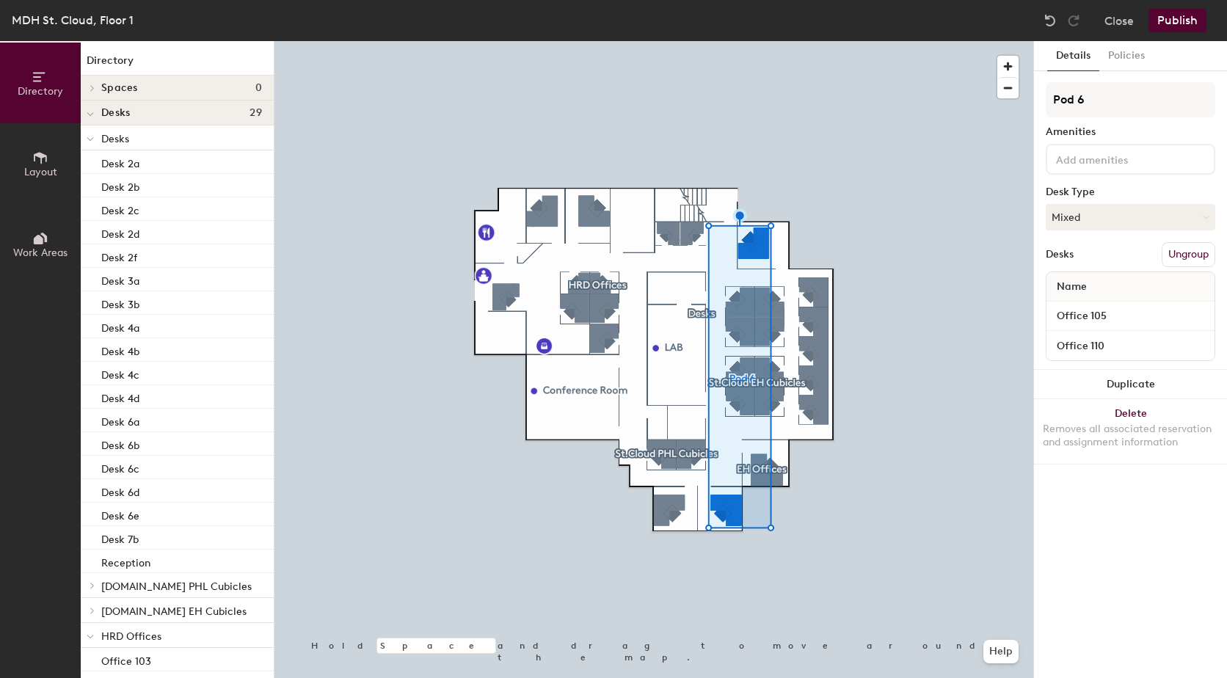
click at [1007, 103] on div "Directory Layout Work Areas Directory Spaces 0 Desks 29 Desks Desk 2a Desk 2b D…" at bounding box center [613, 359] width 1227 height 637
type input "St Cloud Offices"
click at [1125, 255] on div "Desks Ungroup" at bounding box center [1131, 254] width 170 height 25
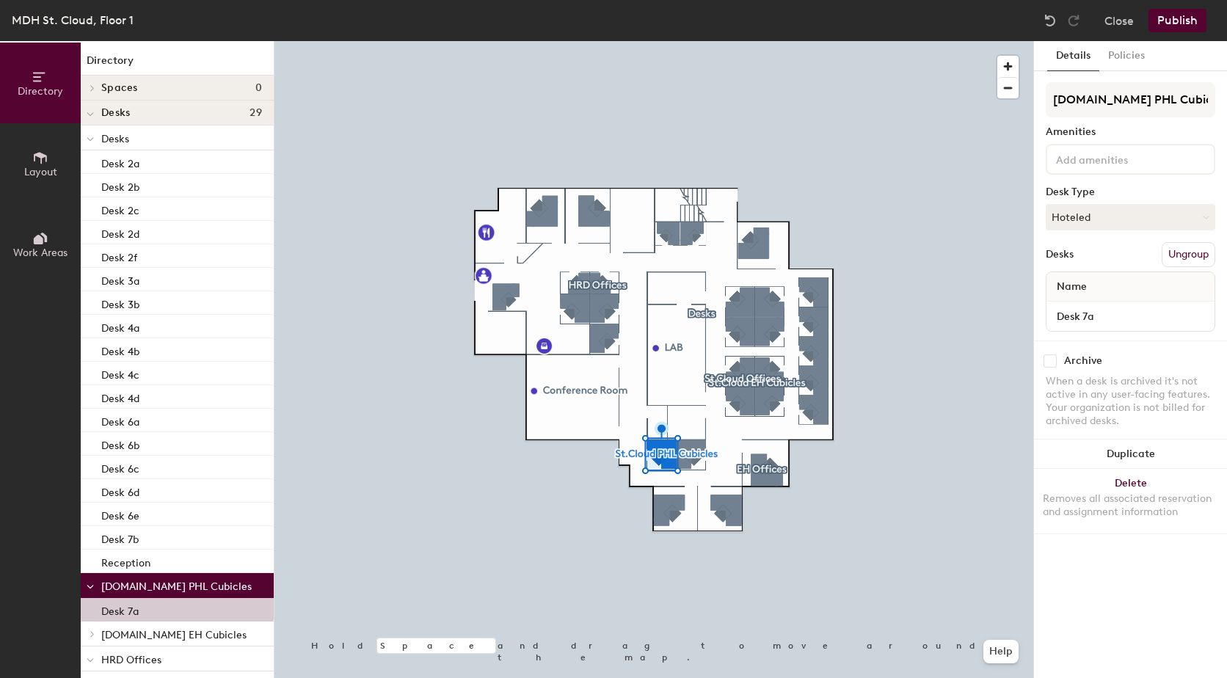
click at [1189, 257] on button "Ungroup" at bounding box center [1189, 254] width 54 height 25
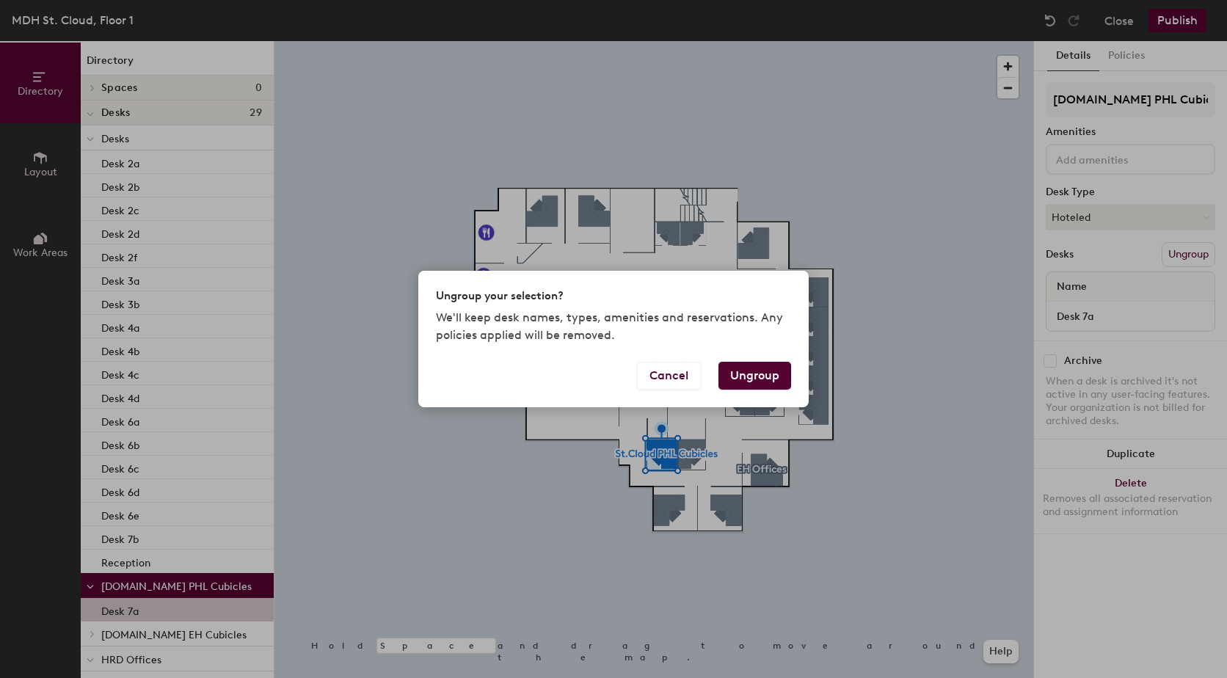
click at [752, 375] on button "Ungroup" at bounding box center [755, 376] width 73 height 28
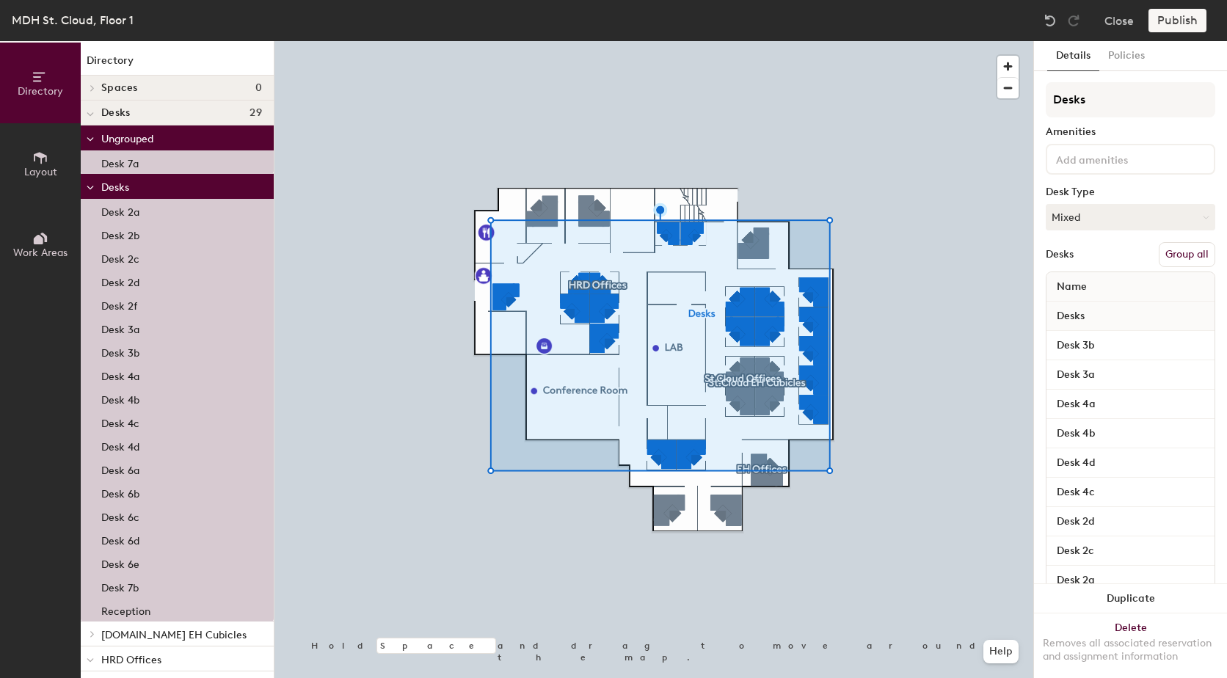
click at [1175, 255] on button "Group all" at bounding box center [1187, 254] width 57 height 25
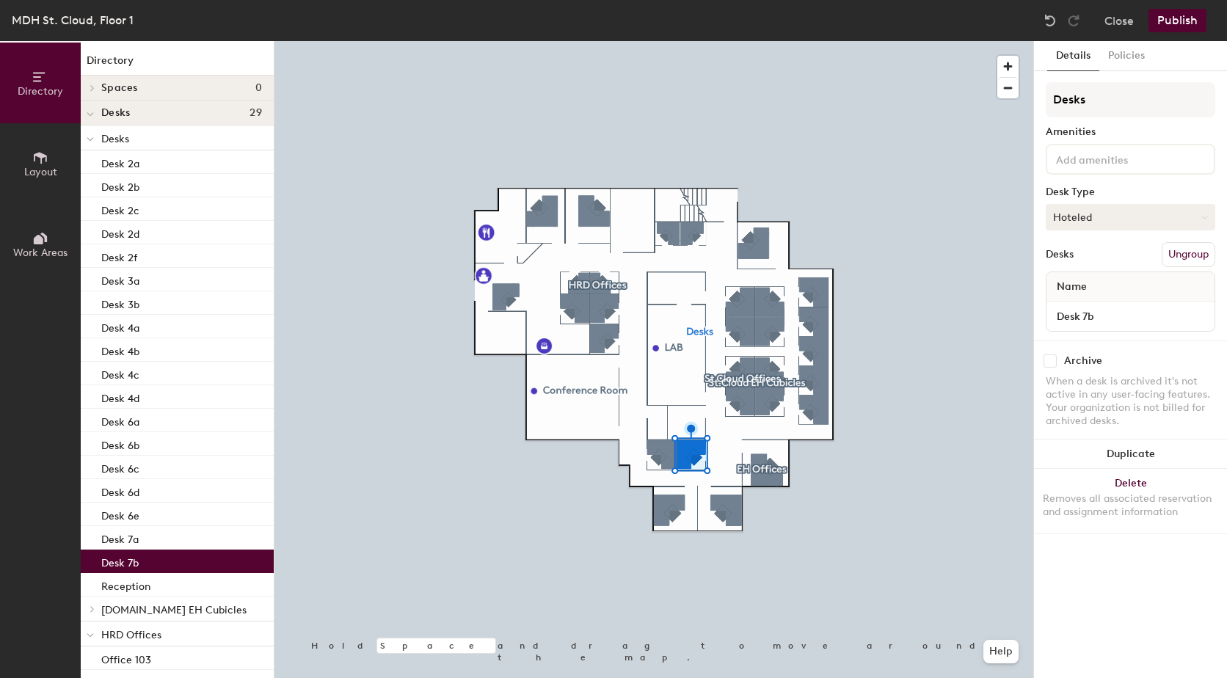
click at [1133, 211] on button "Hoteled" at bounding box center [1131, 217] width 170 height 26
click at [1085, 261] on div "Assigned" at bounding box center [1120, 263] width 147 height 22
click at [1115, 248] on div "Desks Ungroup" at bounding box center [1131, 254] width 170 height 25
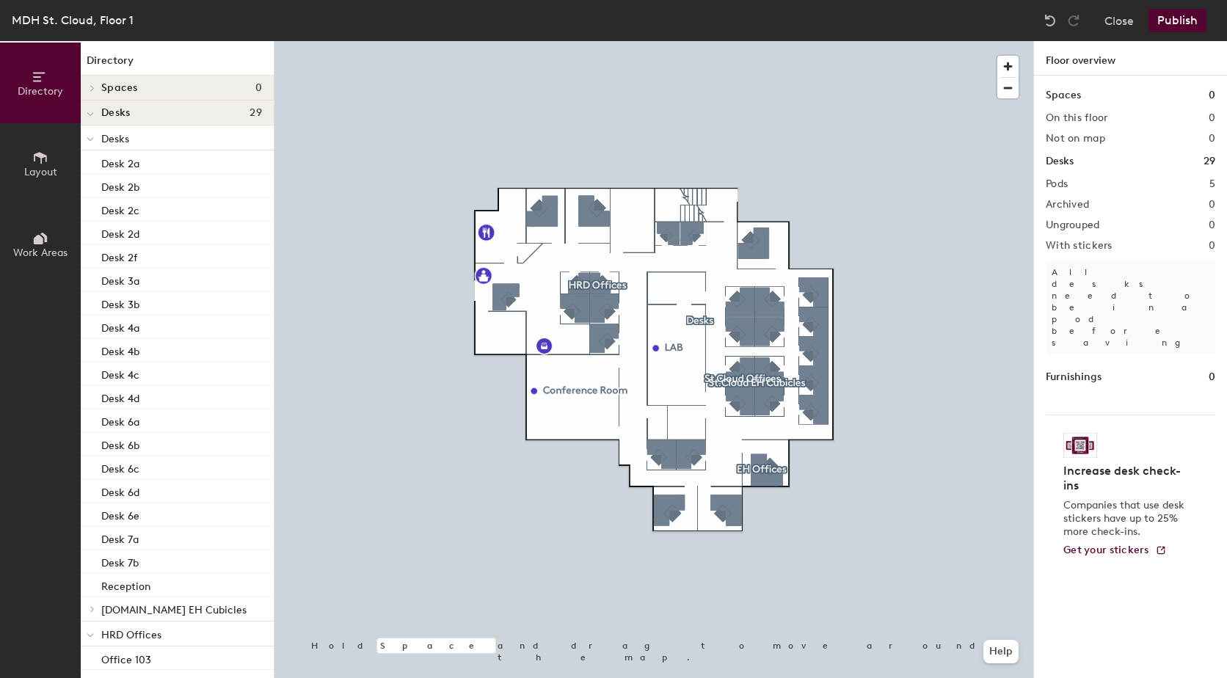
click at [1168, 21] on button "Publish" at bounding box center [1178, 20] width 58 height 23
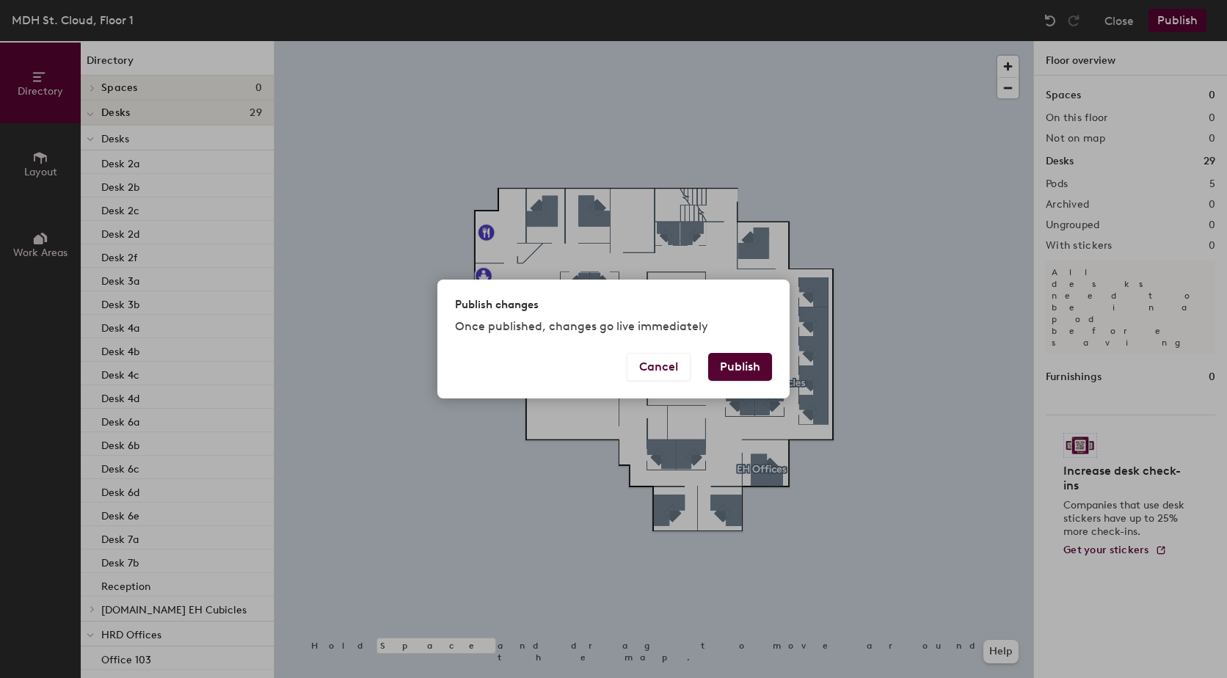
click at [727, 363] on button "Publish" at bounding box center [740, 367] width 64 height 28
